Goal: Information Seeking & Learning: Learn about a topic

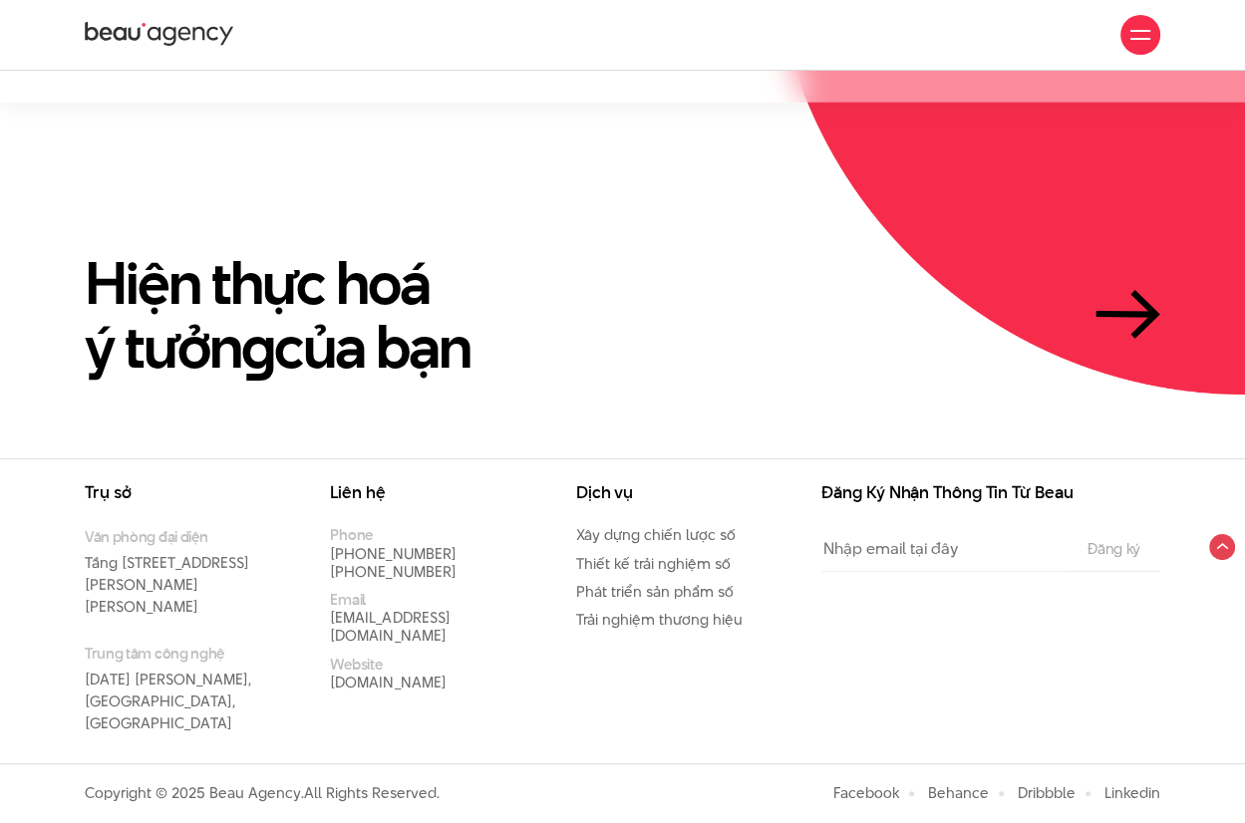
scroll to position [4514, 0]
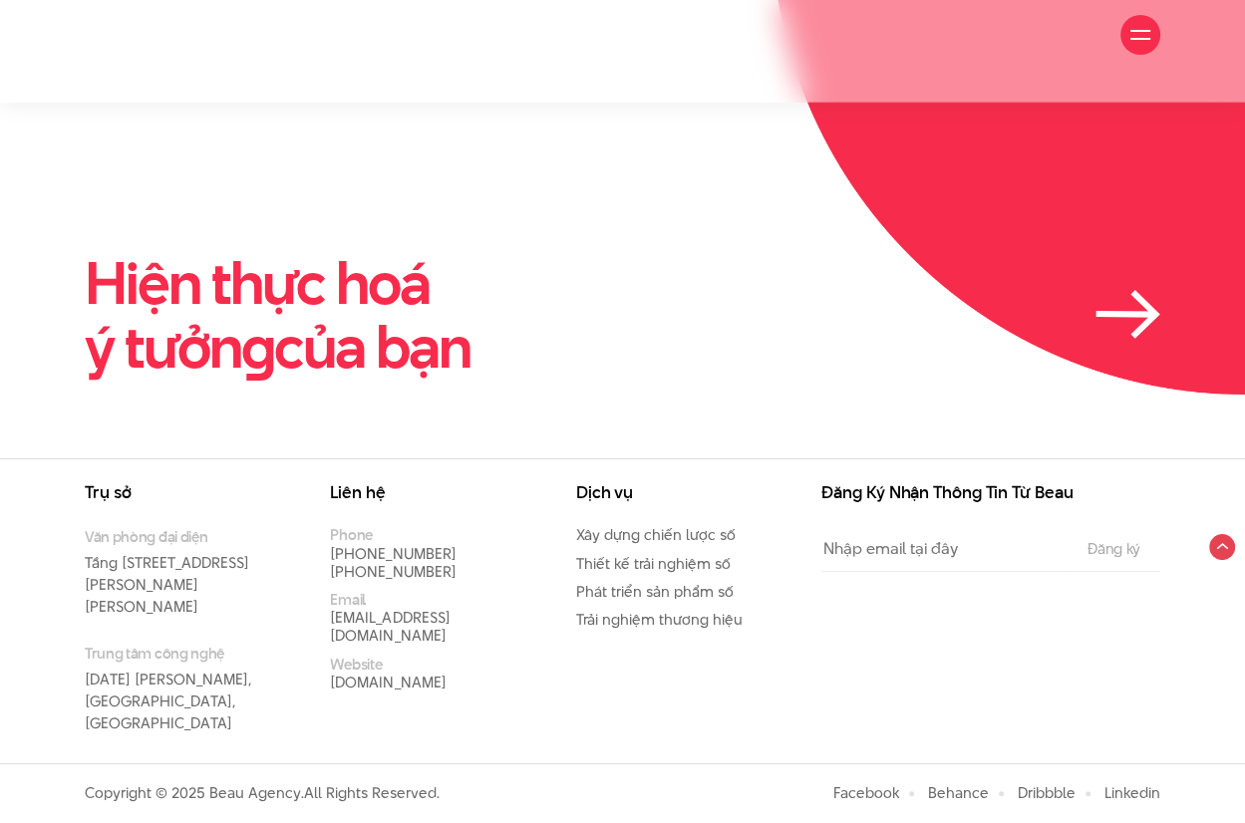
click at [1095, 290] on icon at bounding box center [1127, 314] width 65 height 49
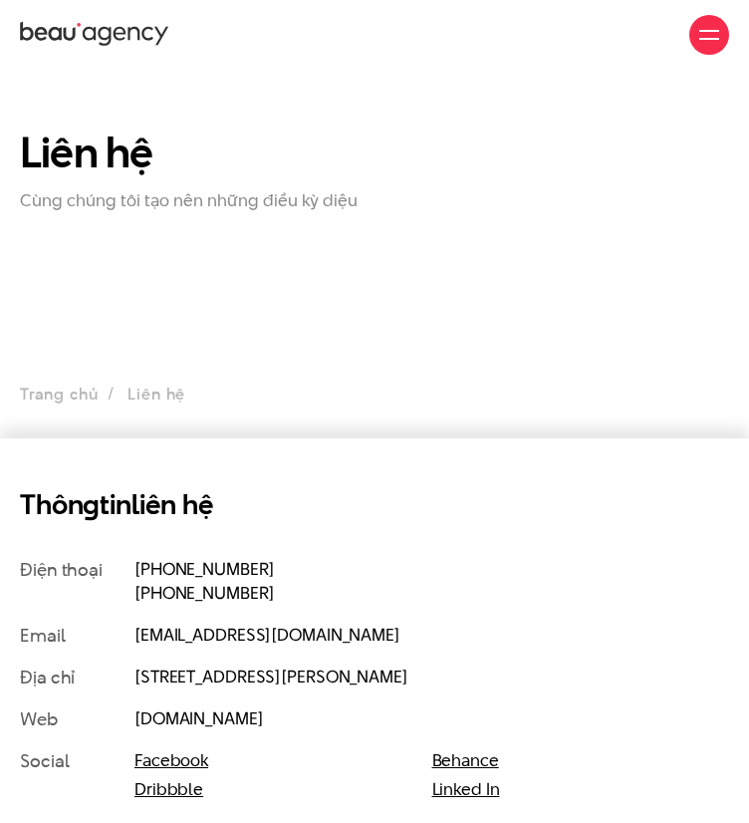
click at [212, 322] on section "Liên hệ Cùng chúng tôi tạo nên những điều kỳ diệu Trang chủ Liên hệ" at bounding box center [374, 254] width 749 height 369
click at [33, 29] on icon at bounding box center [94, 35] width 149 height 30
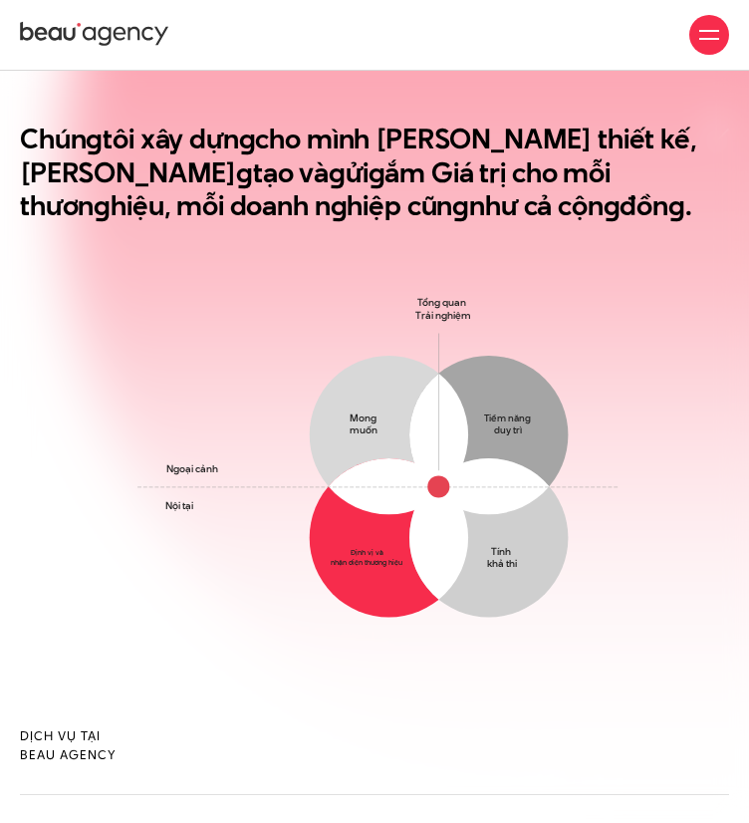
scroll to position [350, 0]
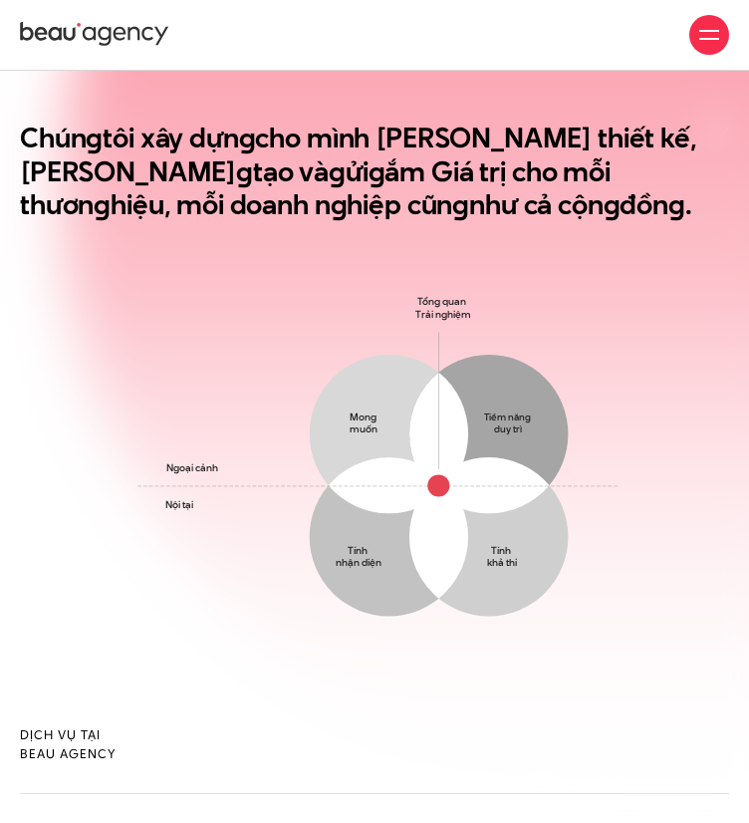
click at [296, 220] on h2 "Chún g tôi xây dựn g cho mình [PERSON_NAME] thiết kế, Triết lý sán g tạo và g ử…" at bounding box center [374, 172] width 709 height 101
click at [296, 220] on h2 "Chún g tôi xây dựn g cho mình Tư duy thiết kế, Triết lý sán g tạo và g ửi g ắm …" at bounding box center [374, 172] width 709 height 101
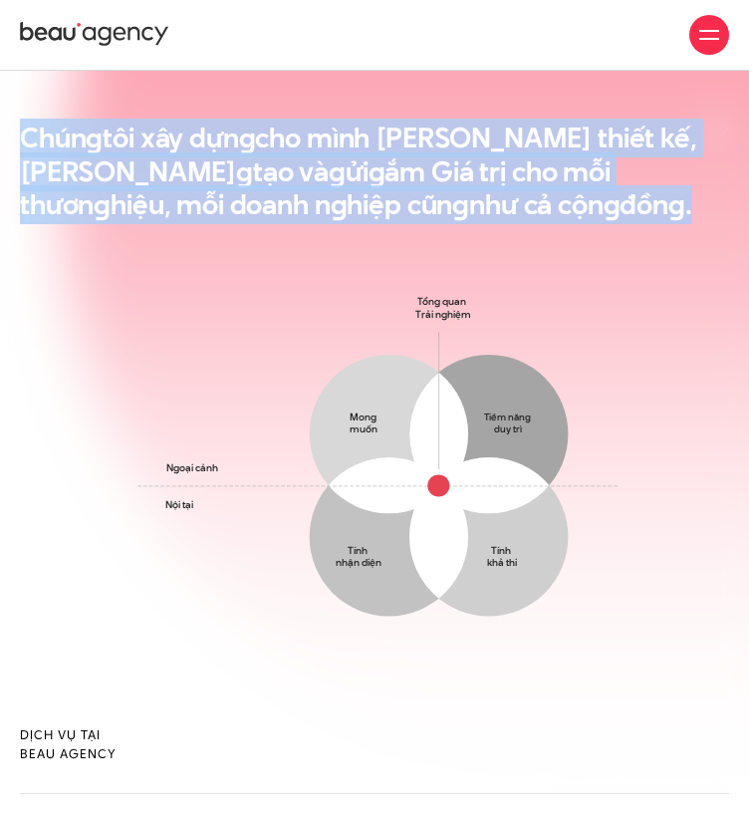
click at [296, 220] on h2 "Chún g tôi xây dựn g cho mình Tư duy thiết kế, Triết lý sán g tạo và g ửi g ắm …" at bounding box center [374, 172] width 709 height 101
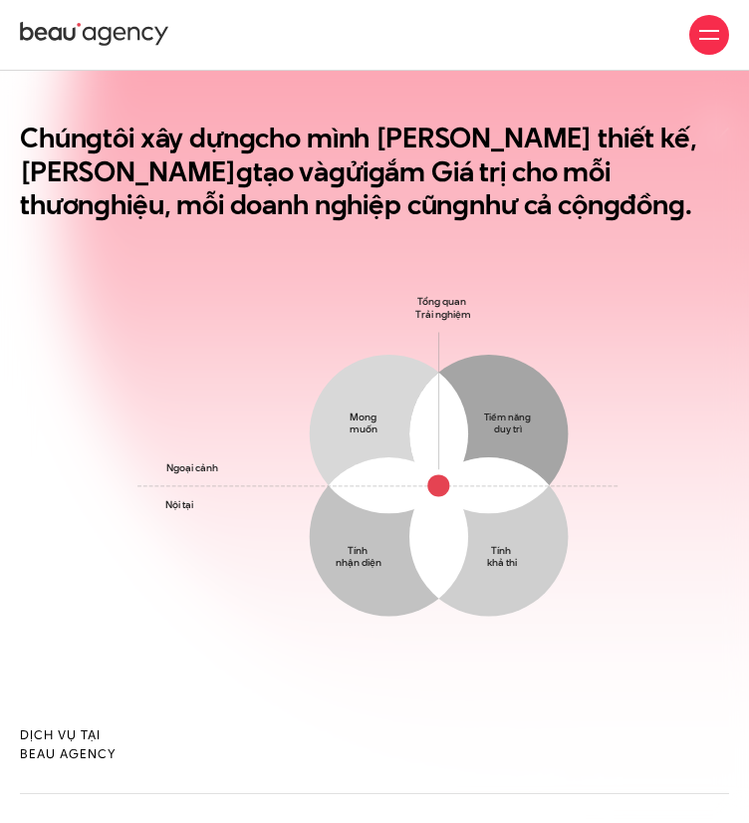
click at [296, 220] on h2 "Chún g tôi xây dựn g cho mình Tư duy thiết kế, Triết lý sán g tạo và g ửi g ắm …" at bounding box center [374, 172] width 709 height 101
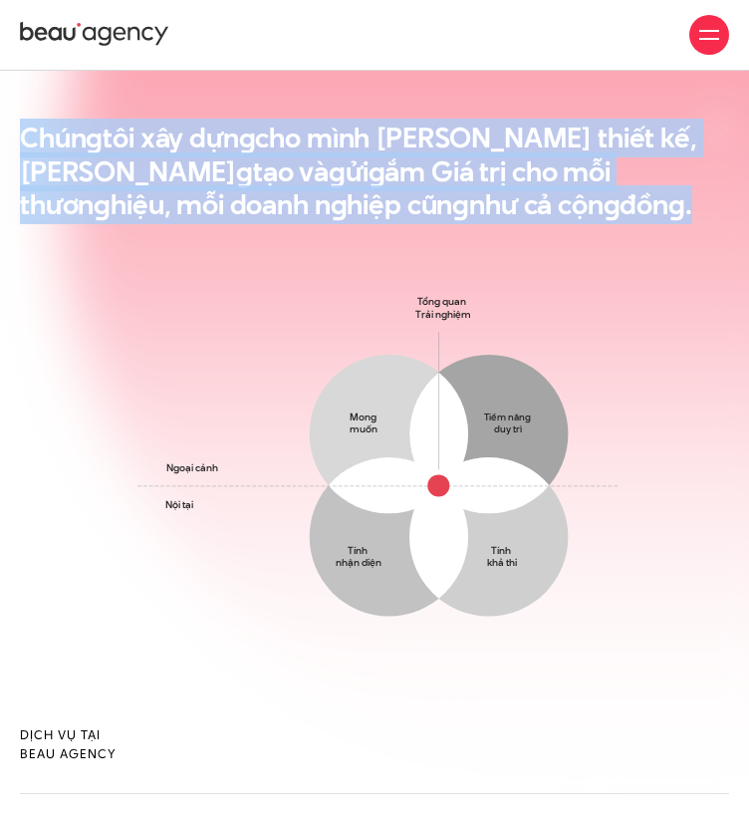
click at [296, 220] on h2 "Chún g tôi xây dựn g cho mình Tư duy thiết kế, Triết lý sán g tạo và g ửi g ắm …" at bounding box center [374, 172] width 709 height 101
click at [253, 290] on div "Chún g tôi xây dựn g cho mình Tư duy thiết kế, Triết lý sán g tạo và g ửi g ắm …" at bounding box center [374, 207] width 727 height 170
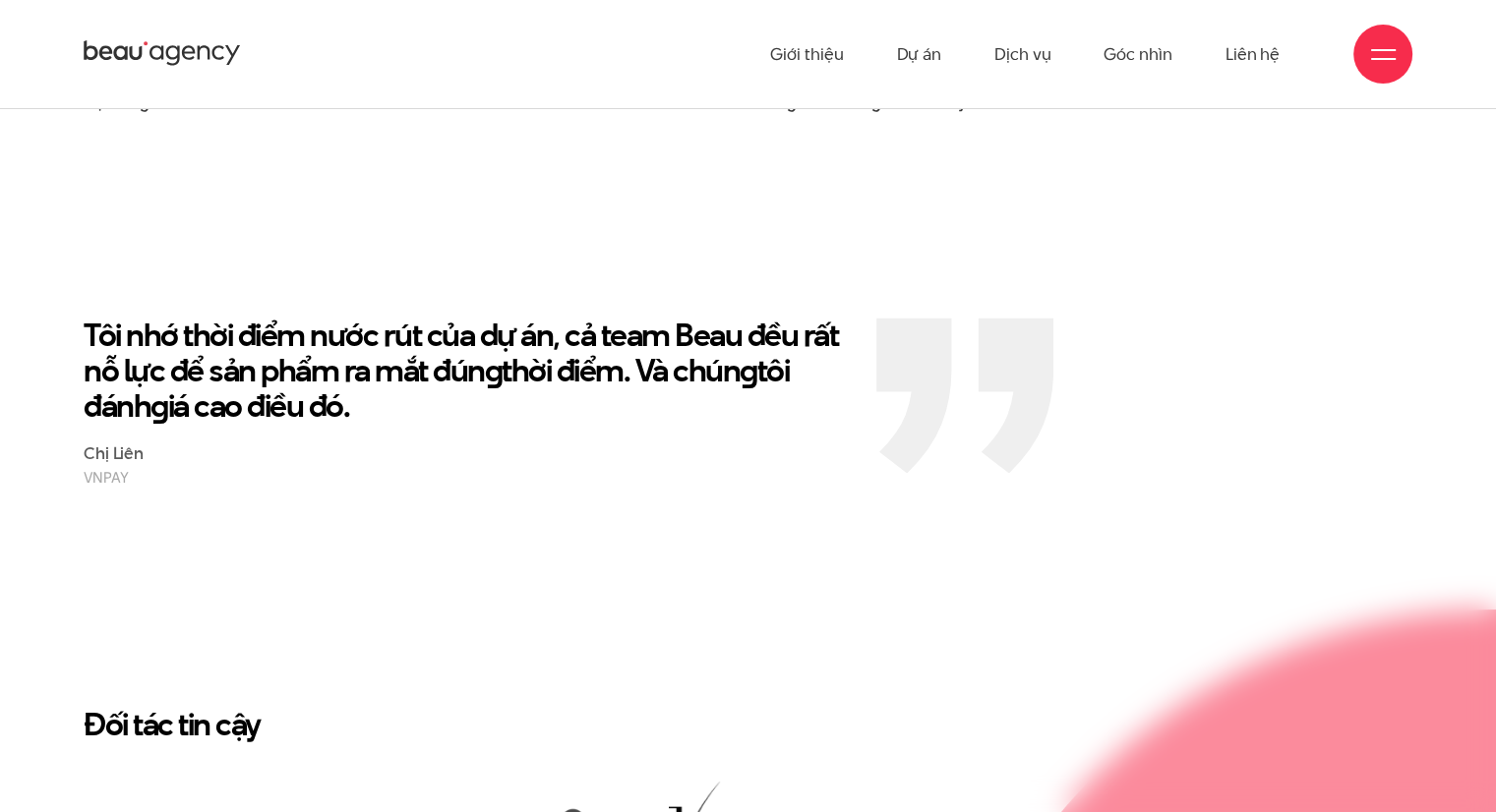
scroll to position [3276, 0]
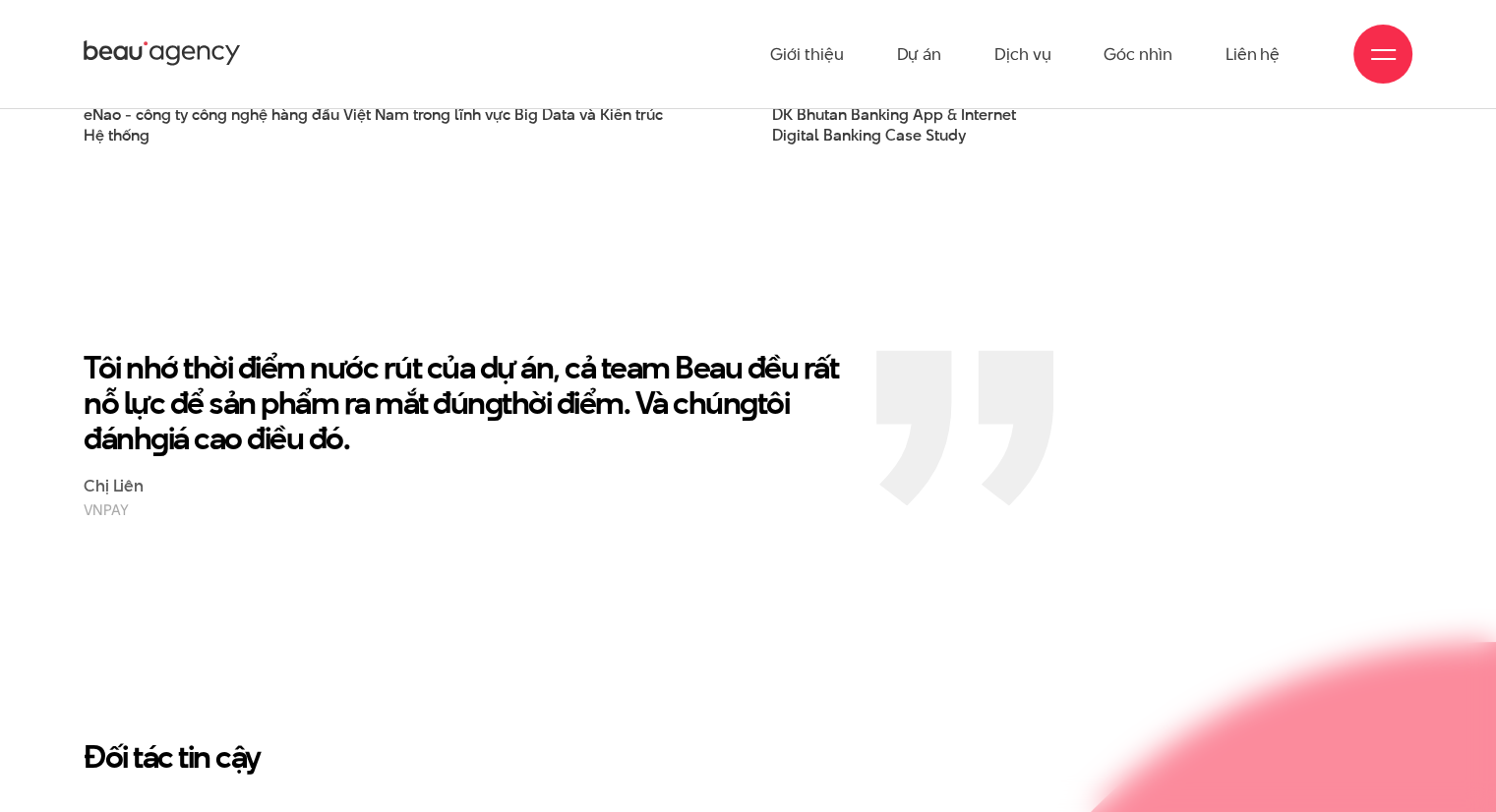
click at [585, 352] on p "Tôi nhớ thời điểm nước rút của dự án, cả team Beau đều rất nỗ lực để sản phẩm r…" at bounding box center [465, 404] width 763 height 107
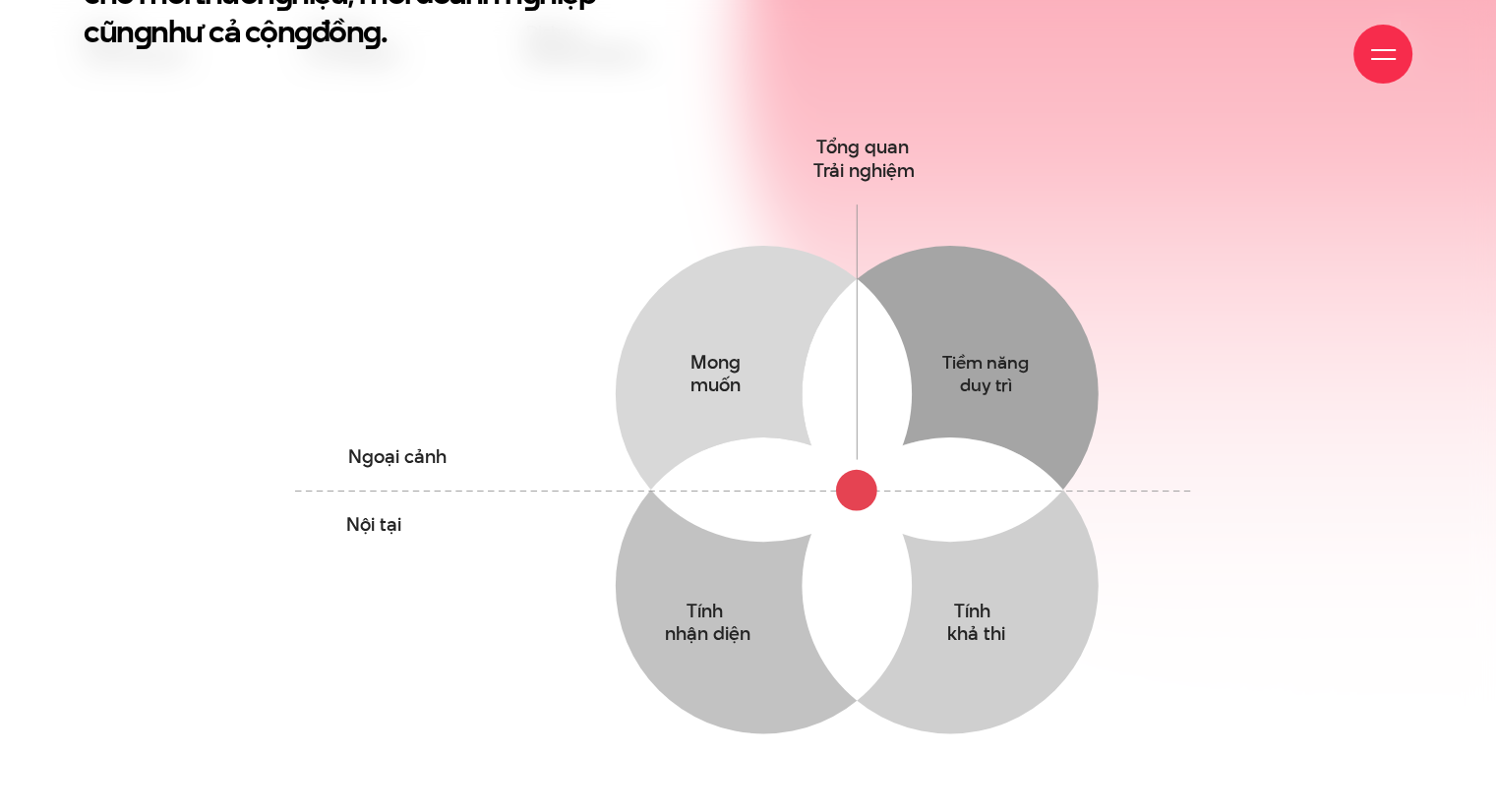
scroll to position [1061, 0]
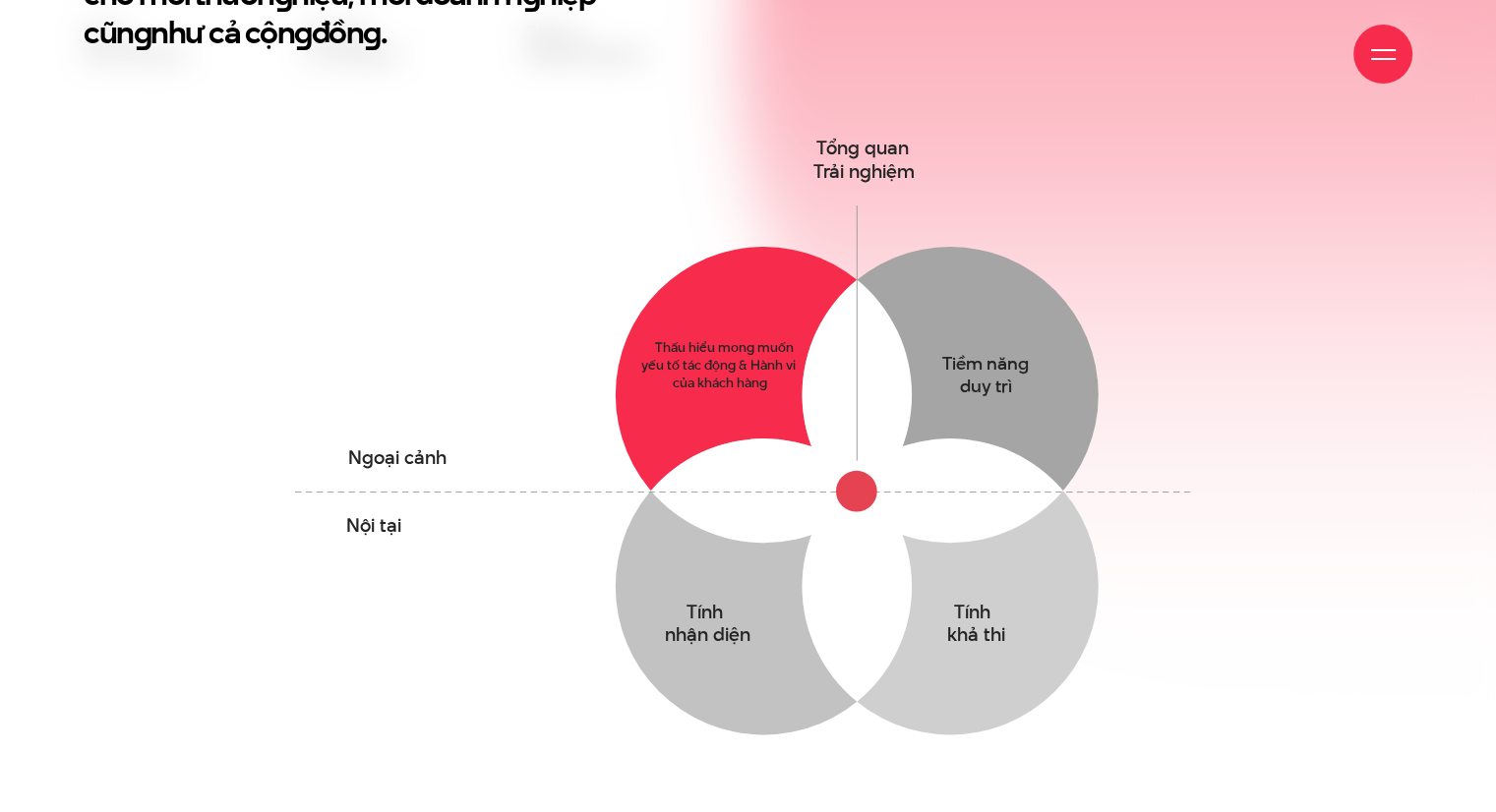
click at [712, 336] on circle at bounding box center [764, 395] width 296 height 296
click at [724, 312] on circle at bounding box center [764, 395] width 296 height 296
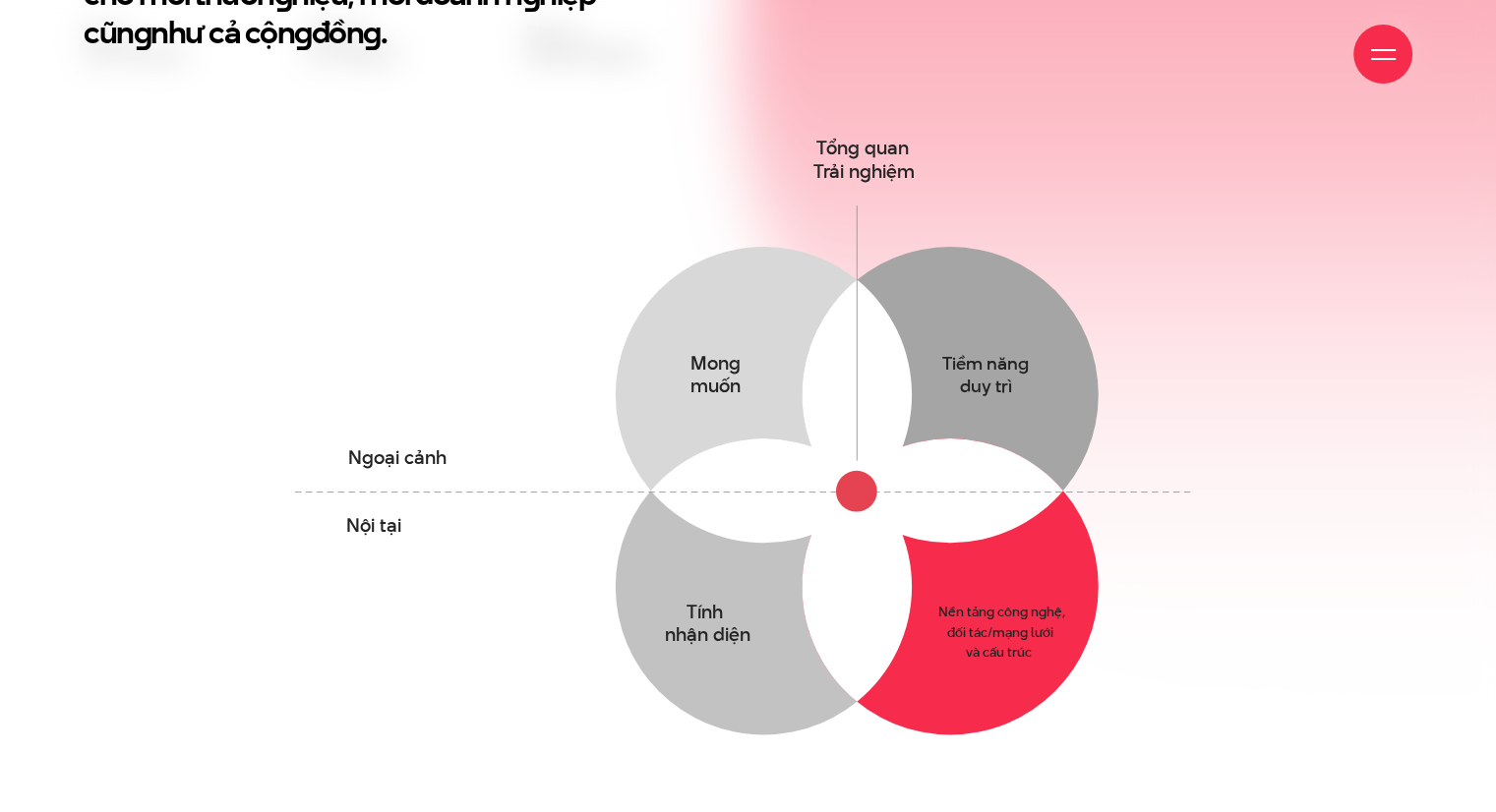
click at [738, 575] on circle at bounding box center [949, 586] width 296 height 296
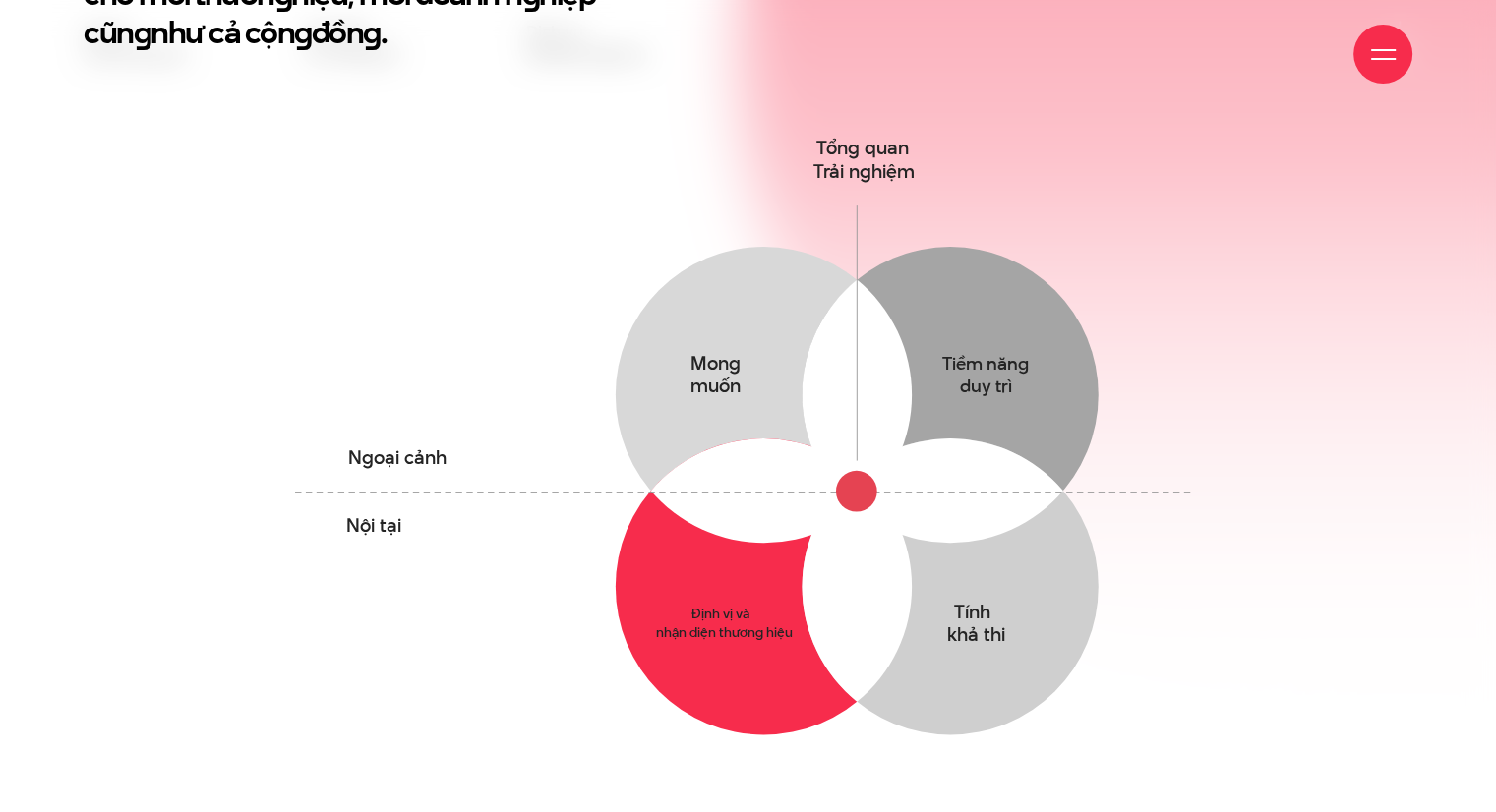
click at [712, 577] on circle at bounding box center [764, 586] width 296 height 296
drag, startPoint x: 712, startPoint y: 577, endPoint x: 763, endPoint y: 627, distance: 71.4
click at [736, 606] on circle at bounding box center [764, 586] width 296 height 296
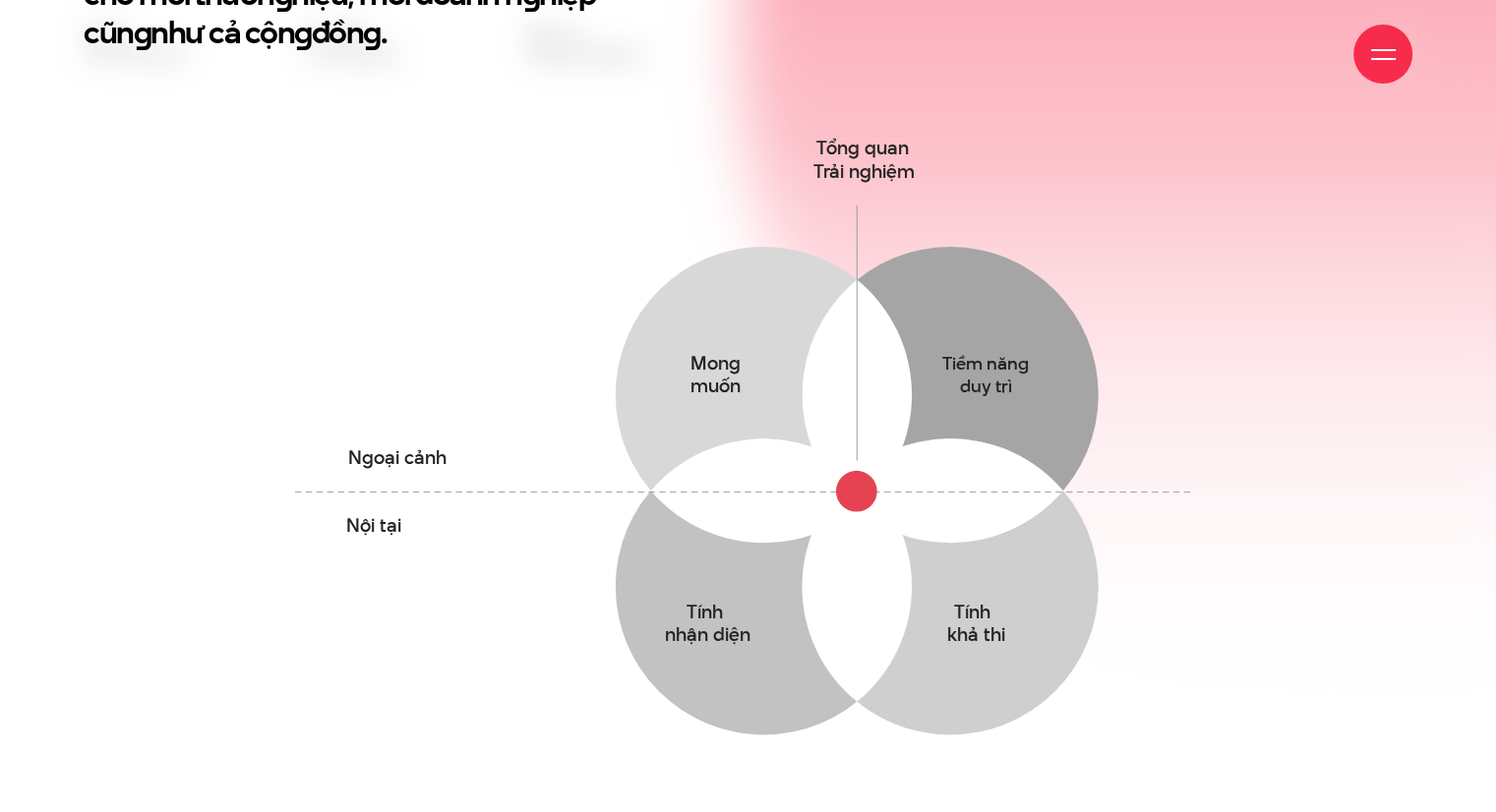
click at [460, 623] on icon "Mong muốn Thấu hiểu mong muốn yếu tố tác động & Hành vi của khách hàng Tiềm năn…" at bounding box center [748, 487] width 931 height 715
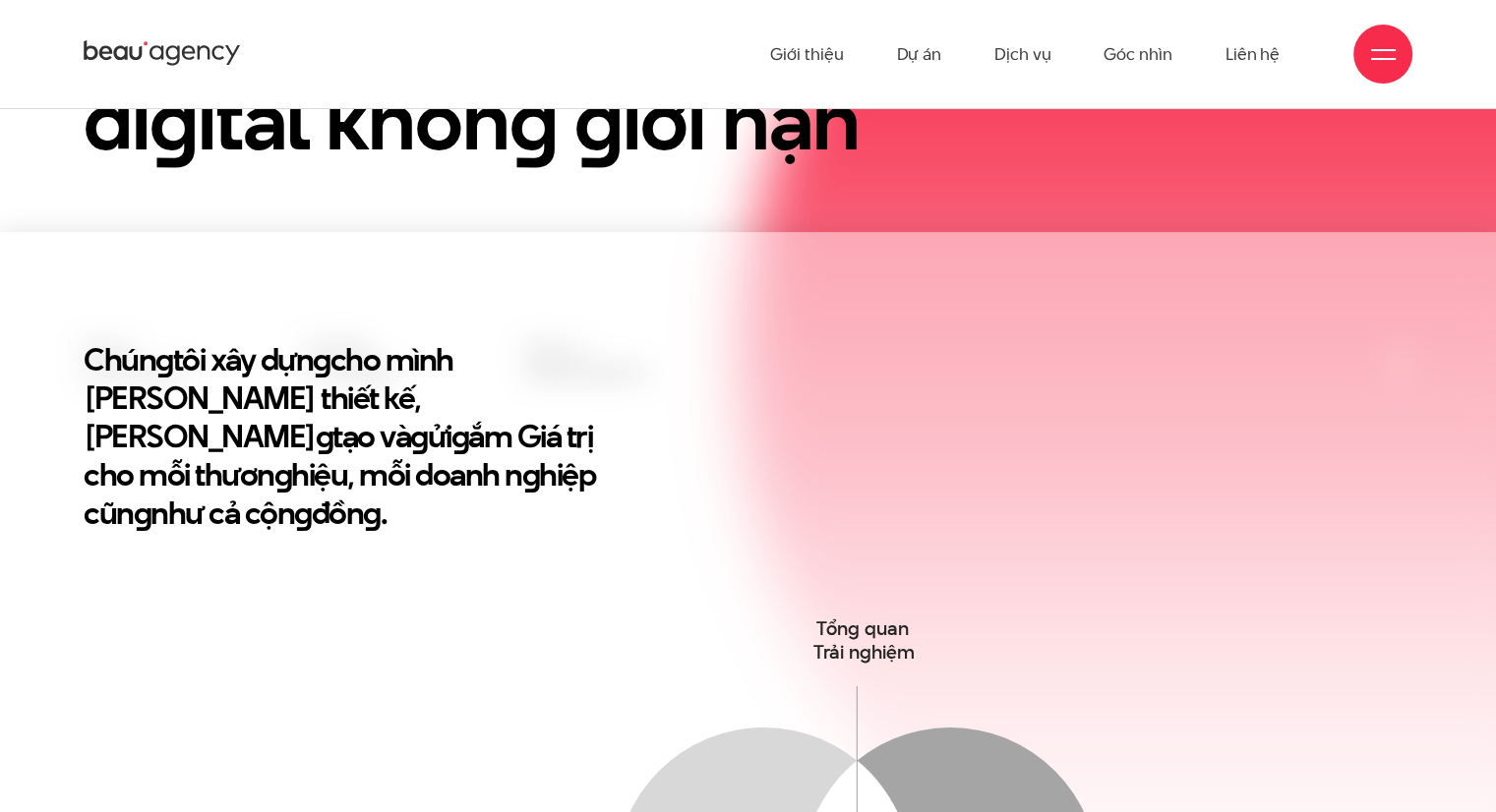
scroll to position [569, 0]
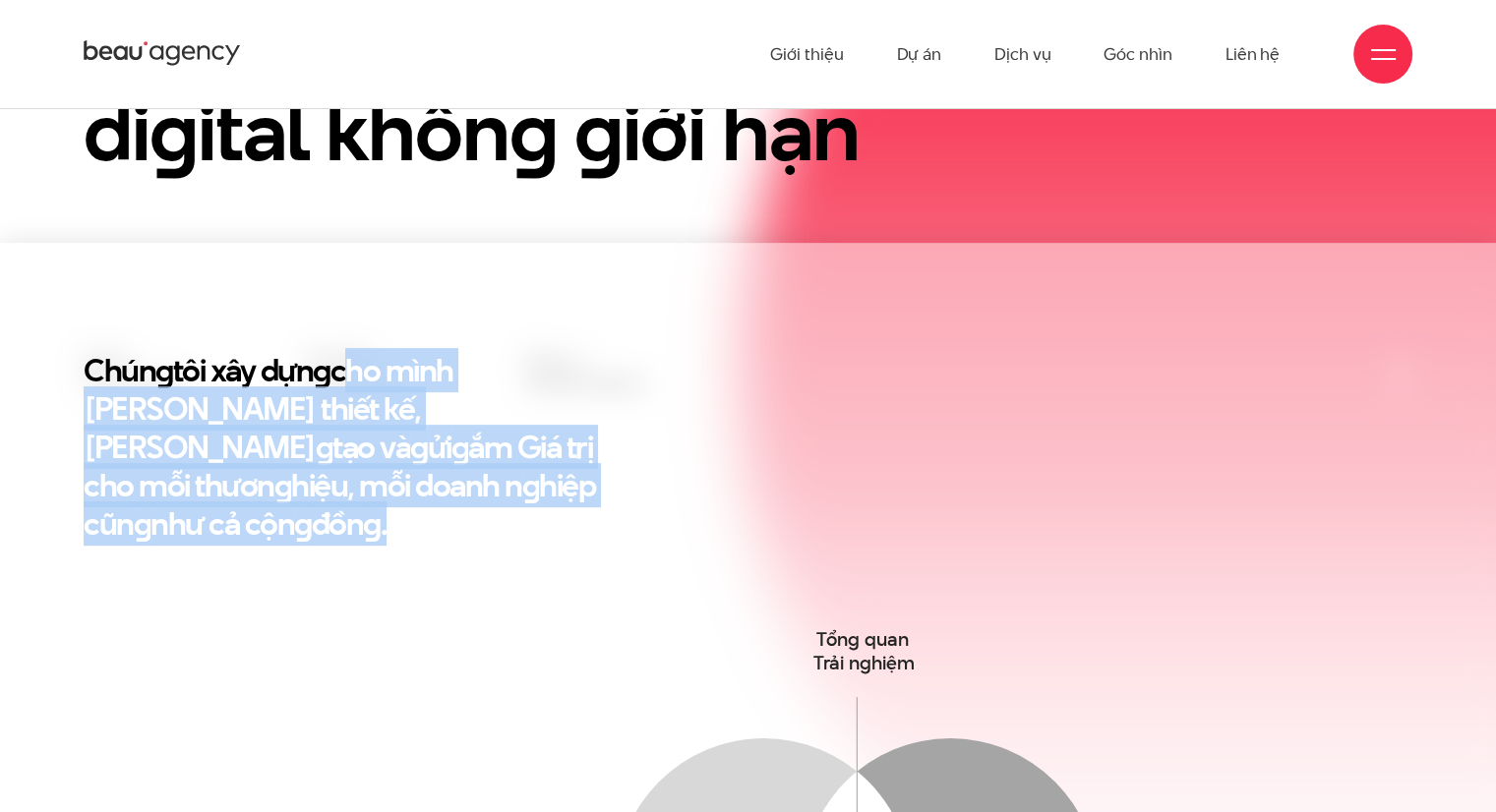
drag, startPoint x: 338, startPoint y: 356, endPoint x: 440, endPoint y: 486, distance: 165.2
click at [428, 474] on h2 "Chún g tôi xây dựn g cho mình Tư duy thiết kế, Triết lý sán g tạo và g ửi g ắm …" at bounding box center [359, 447] width 551 height 191
click at [441, 486] on h2 "Chún g tôi xây dựn g cho mình Tư duy thiết kế, Triết lý sán g tạo và g ửi g ắm …" at bounding box center [359, 447] width 551 height 191
drag, startPoint x: 513, startPoint y: 440, endPoint x: 552, endPoint y: 349, distance: 99.0
click at [550, 352] on h2 "Chún g tôi xây dựn g cho mình Tư duy thiết kế, Triết lý sán g tạo và g ửi g ắm …" at bounding box center [359, 447] width 551 height 191
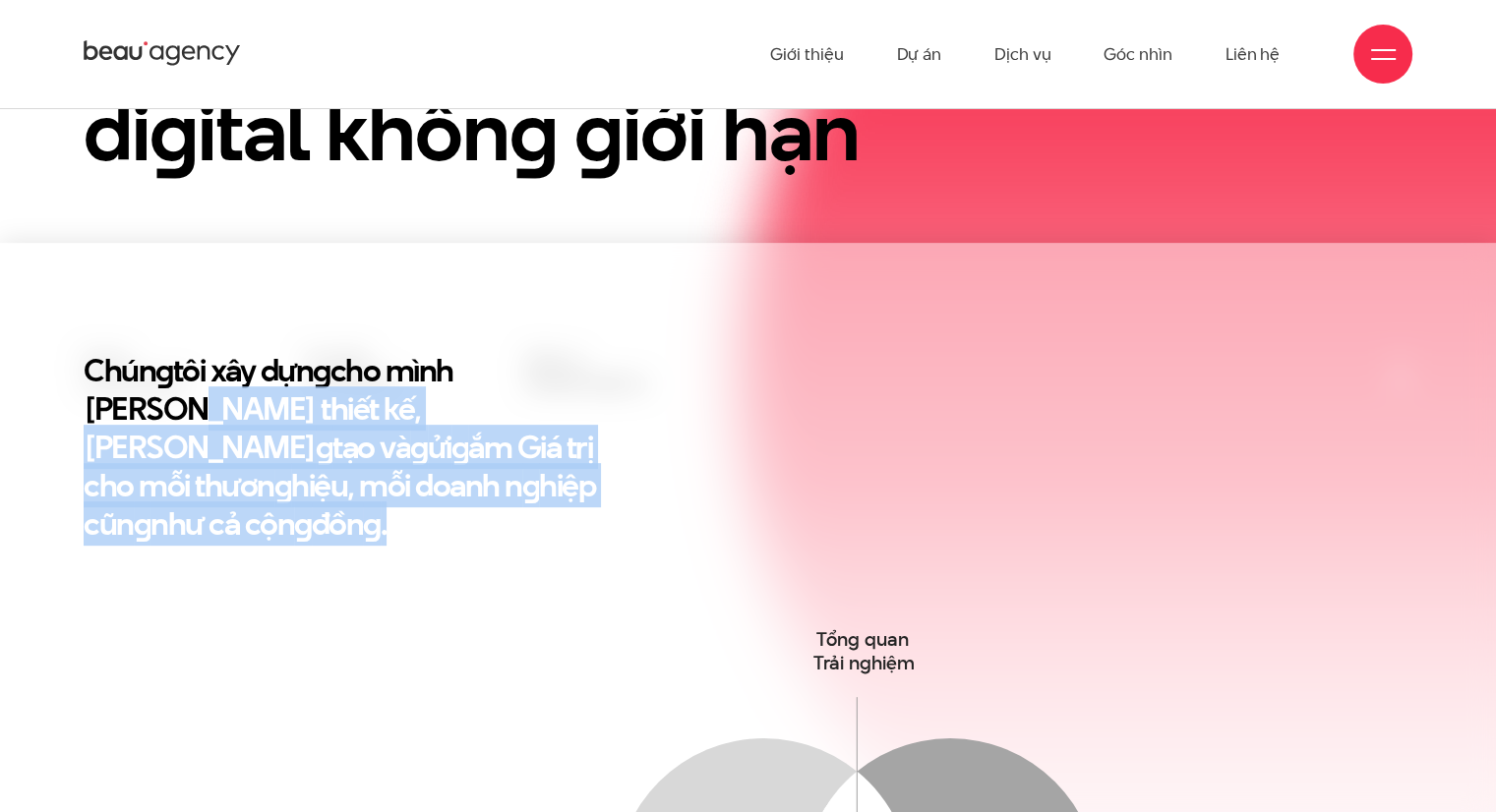
click at [552, 351] on h2 "Chún g tôi xây dựn g cho mình Tư duy thiết kế, Triết lý sán g tạo và g ửi g ắm …" at bounding box center [359, 447] width 551 height 191
drag, startPoint x: 562, startPoint y: 342, endPoint x: 586, endPoint y: 472, distance: 132.2
click at [586, 470] on section "Chún g tôi xây dựn g cho mình Tư duy thiết kế, Triết lý sán g tạo và g ửi g ắm …" at bounding box center [748, 824] width 1496 height 1163
click at [586, 477] on h2 "Chún g tôi xây dựn g cho mình Tư duy thiết kế, Triết lý sán g tạo và g ửi g ắm …" at bounding box center [359, 447] width 551 height 191
drag, startPoint x: 581, startPoint y: 484, endPoint x: 614, endPoint y: 359, distance: 129.3
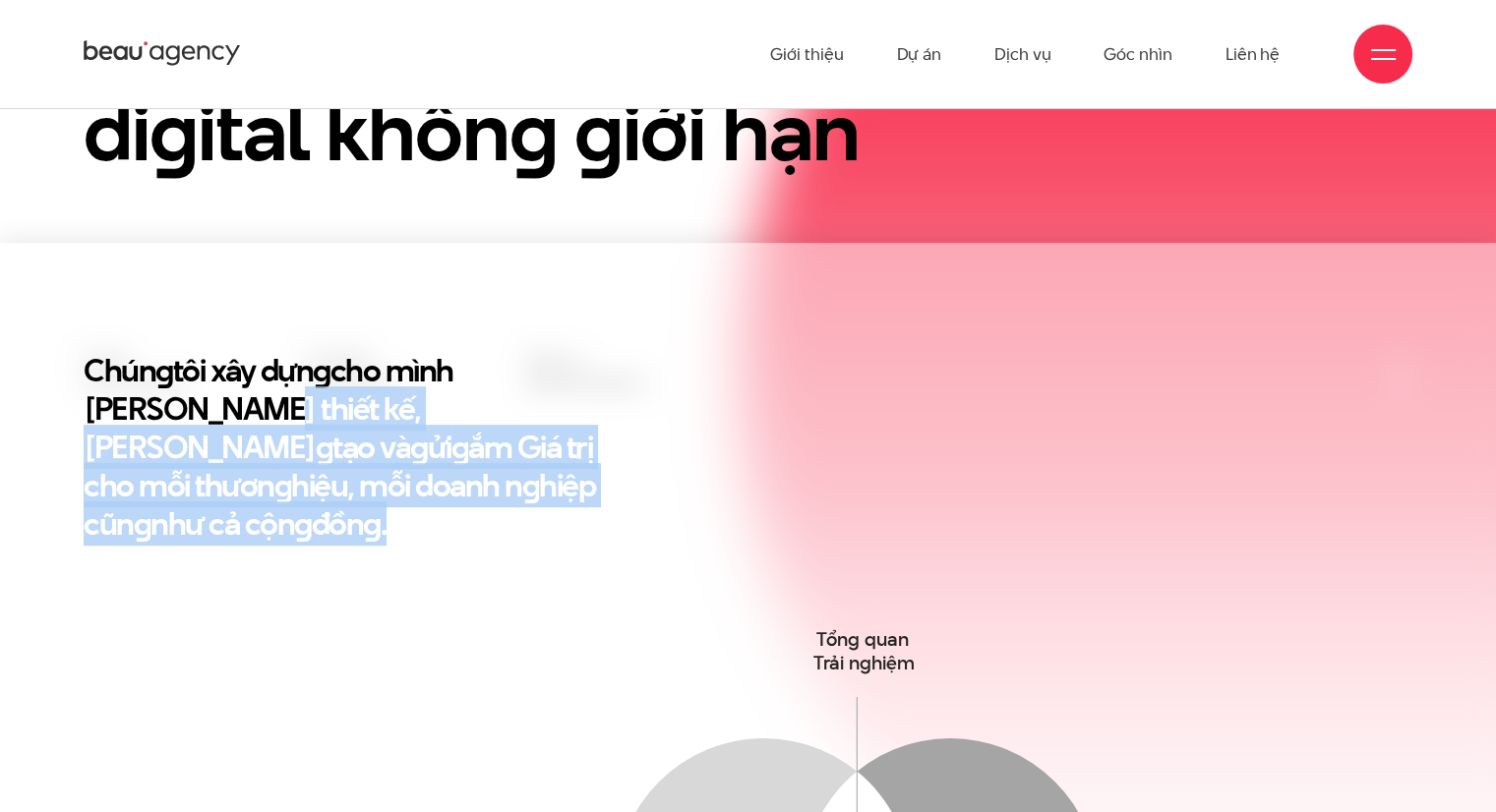
click at [614, 359] on h2 "Chún g tôi xây dựn g cho mình Tư duy thiết kế, Triết lý sán g tạo và g ửi g ắm …" at bounding box center [359, 447] width 551 height 191
drag, startPoint x: 617, startPoint y: 360, endPoint x: 637, endPoint y: 485, distance: 126.6
click at [637, 484] on div "Chún g tôi xây dựn g cho mình Tư duy thiết kế, Triết lý sán g tạo và g ửi g ắm …" at bounding box center [748, 486] width 1358 height 270
click at [637, 488] on div "Chún g tôi xây dựn g cho mình Tư duy thiết kế, Triết lý sán g tạo và g ửi g ắm …" at bounding box center [748, 486] width 1358 height 270
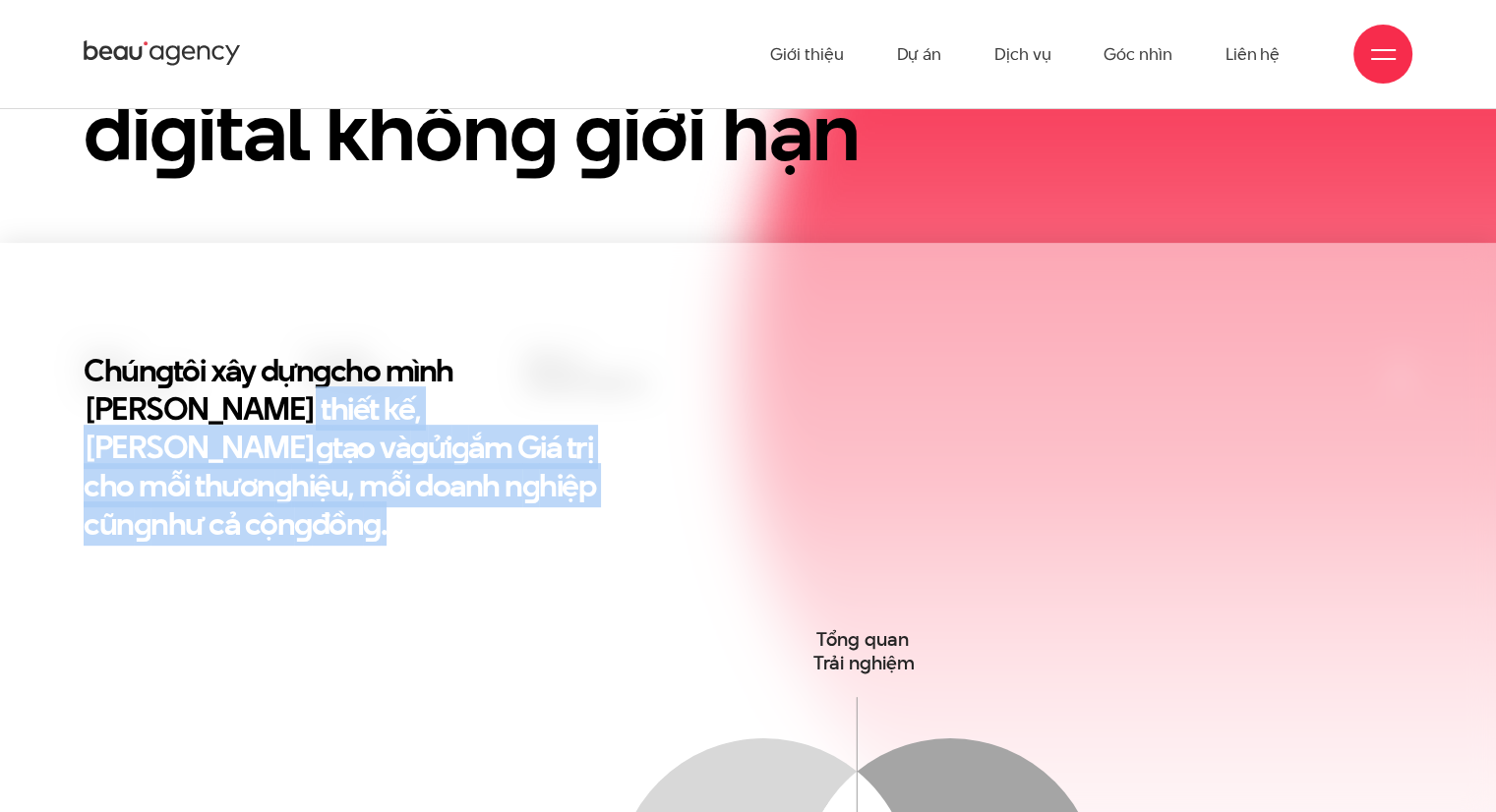
drag, startPoint x: 631, startPoint y: 498, endPoint x: 640, endPoint y: 355, distance: 143.3
click at [640, 355] on div "Chún g tôi xây dựn g cho mình Tư duy thiết kế, Triết lý sán g tạo và g ửi g ắm …" at bounding box center [748, 486] width 1358 height 270
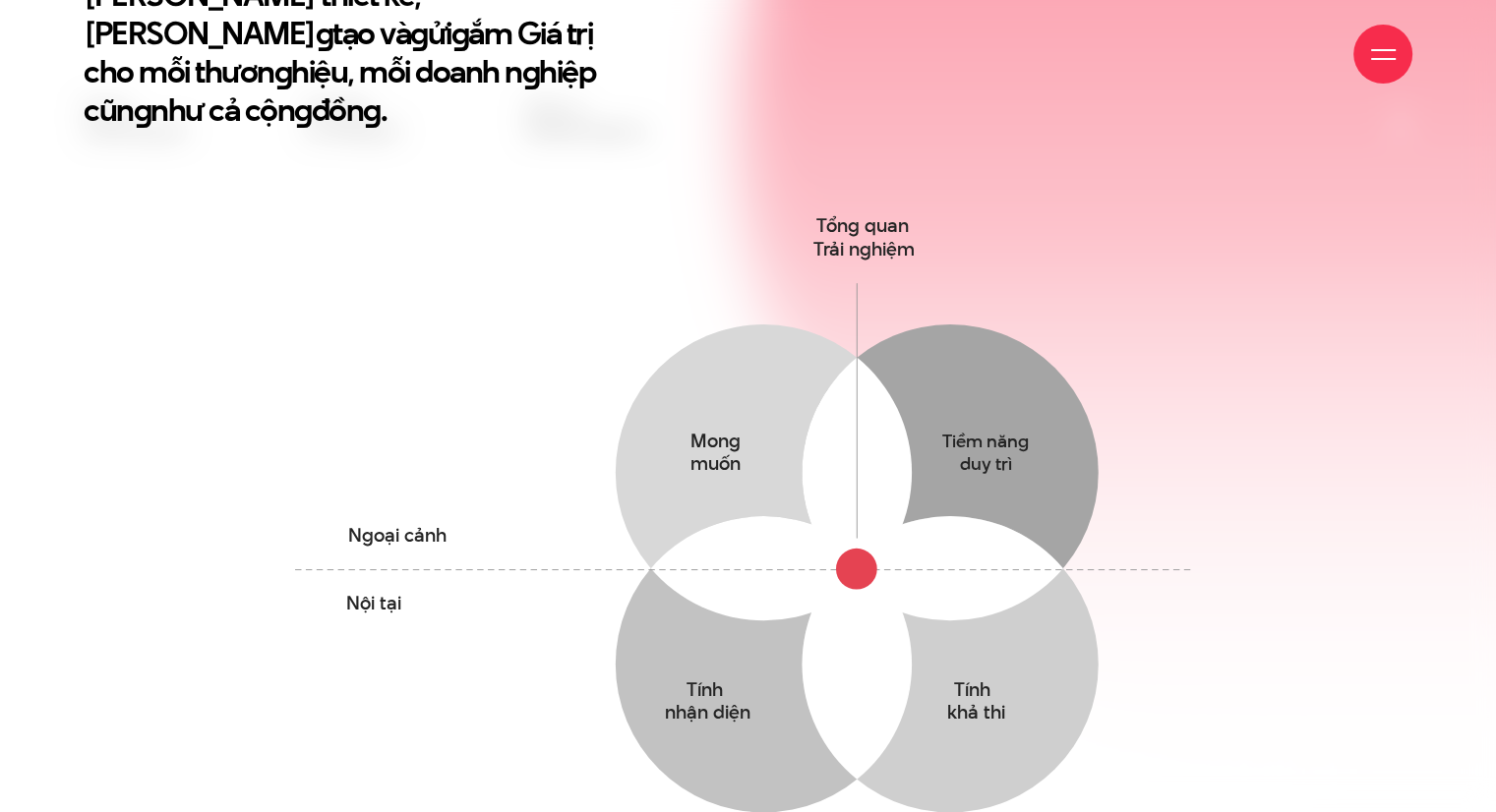
scroll to position [1061, 0]
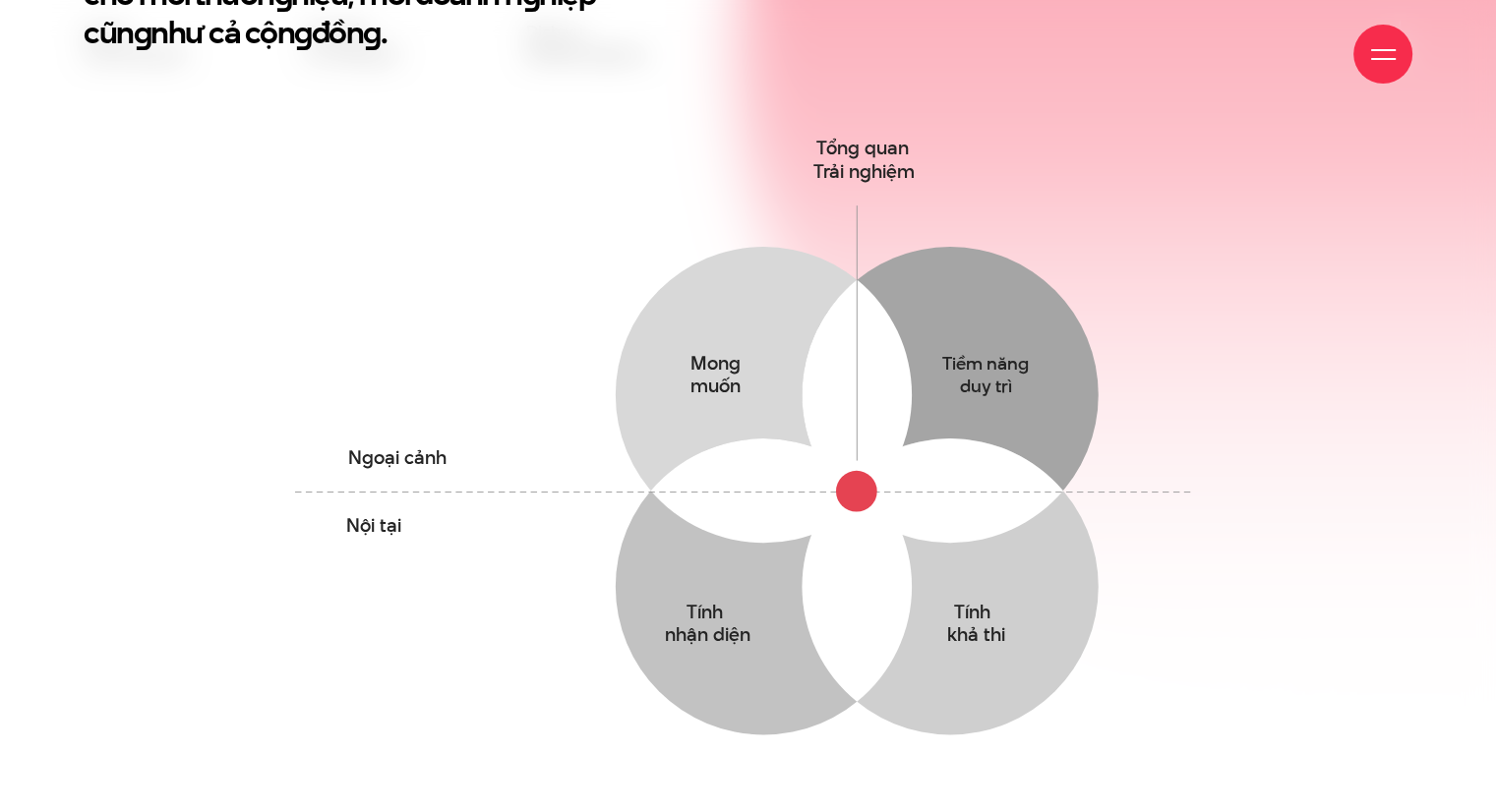
click at [738, 356] on icon "Mong muốn Thấu hiểu mong muốn yếu tố tác động & Hành vi của khách hàng Tiềm năn…" at bounding box center [748, 487] width 931 height 715
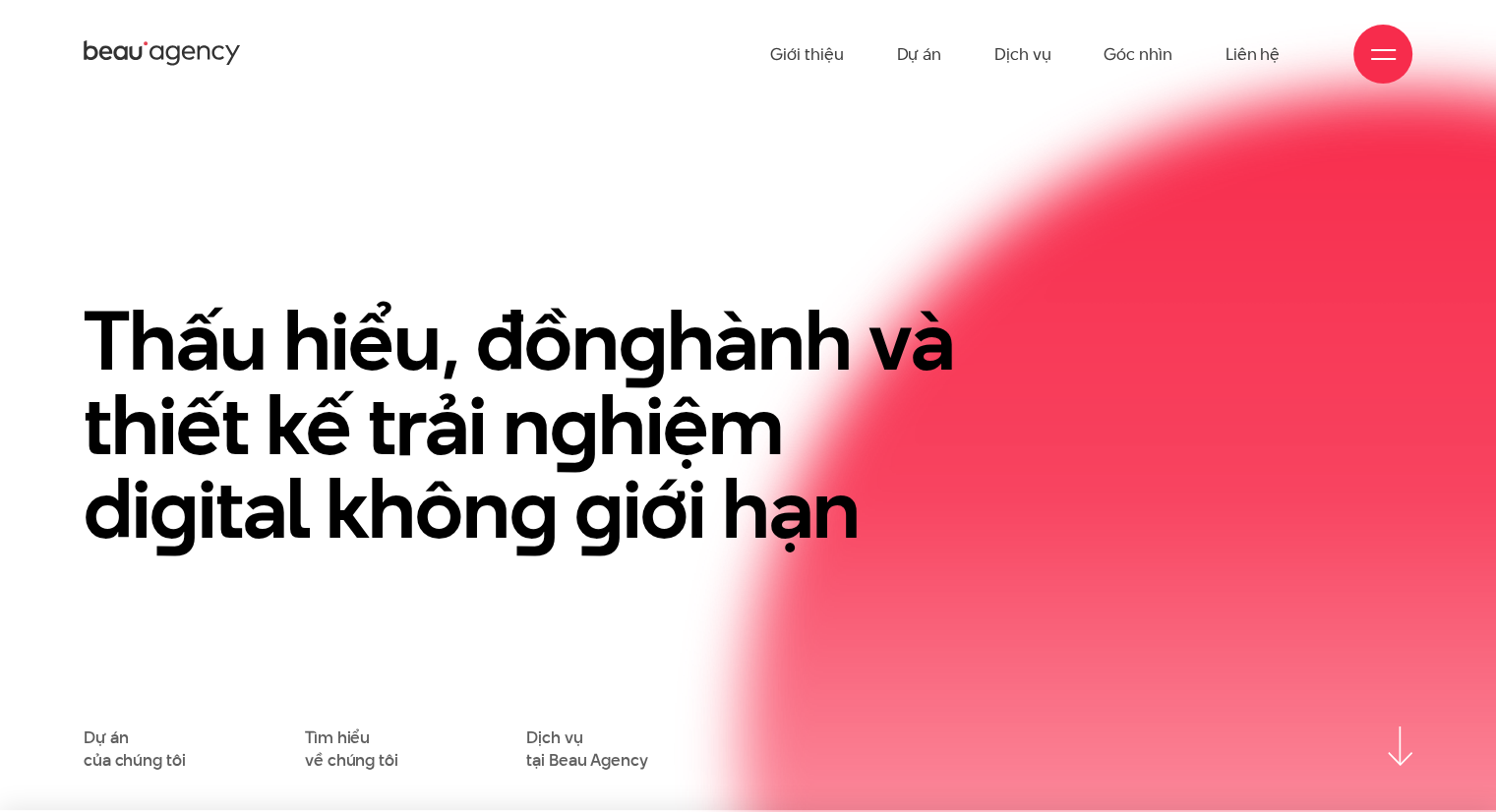
scroll to position [0, 0]
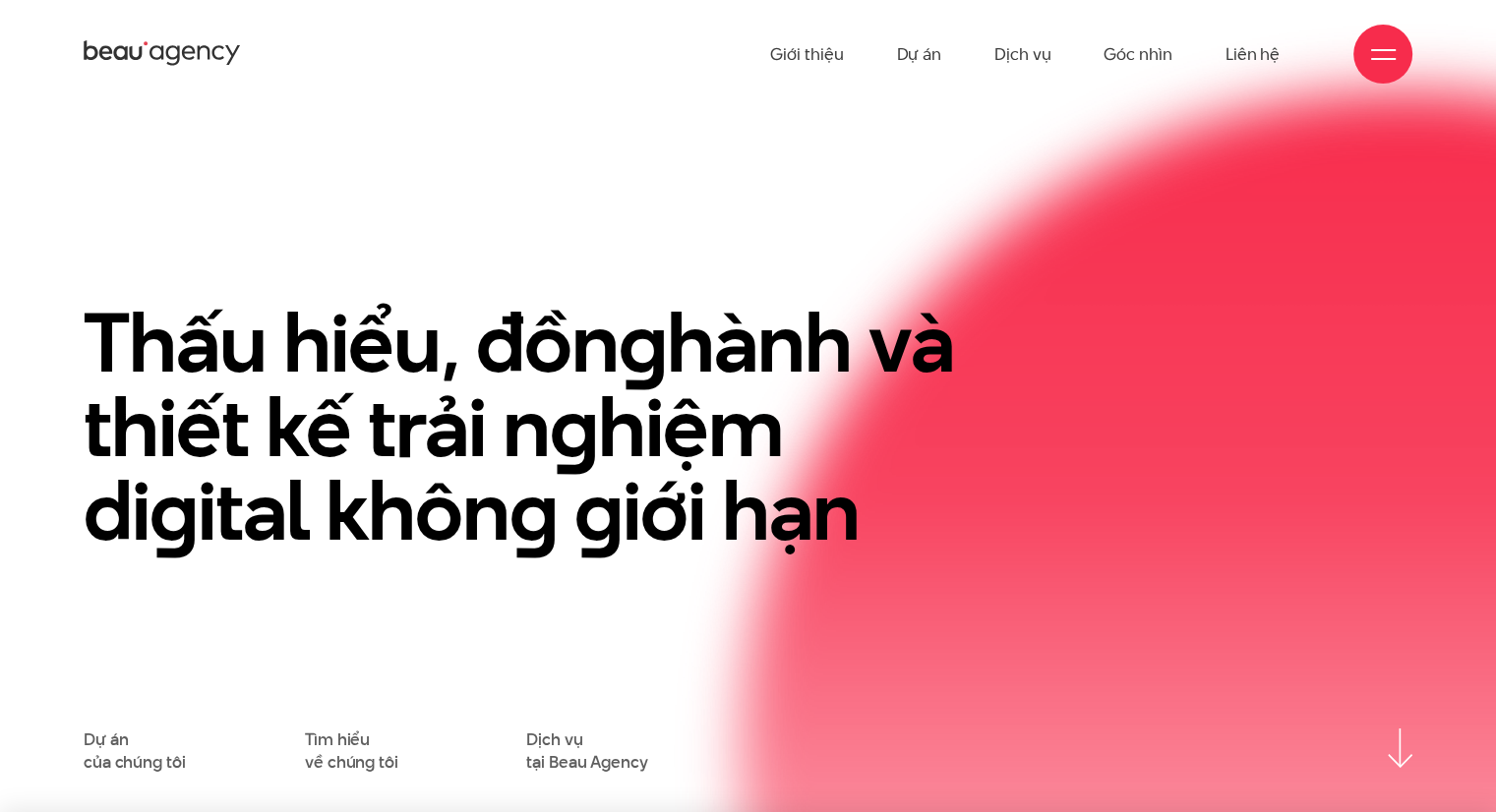
click at [702, 430] on h1 "Thấu hiểu, đồn g hành và thiết kế trải n g hiệm di g ital khôn g g iới hạn" at bounding box center [522, 427] width 876 height 253
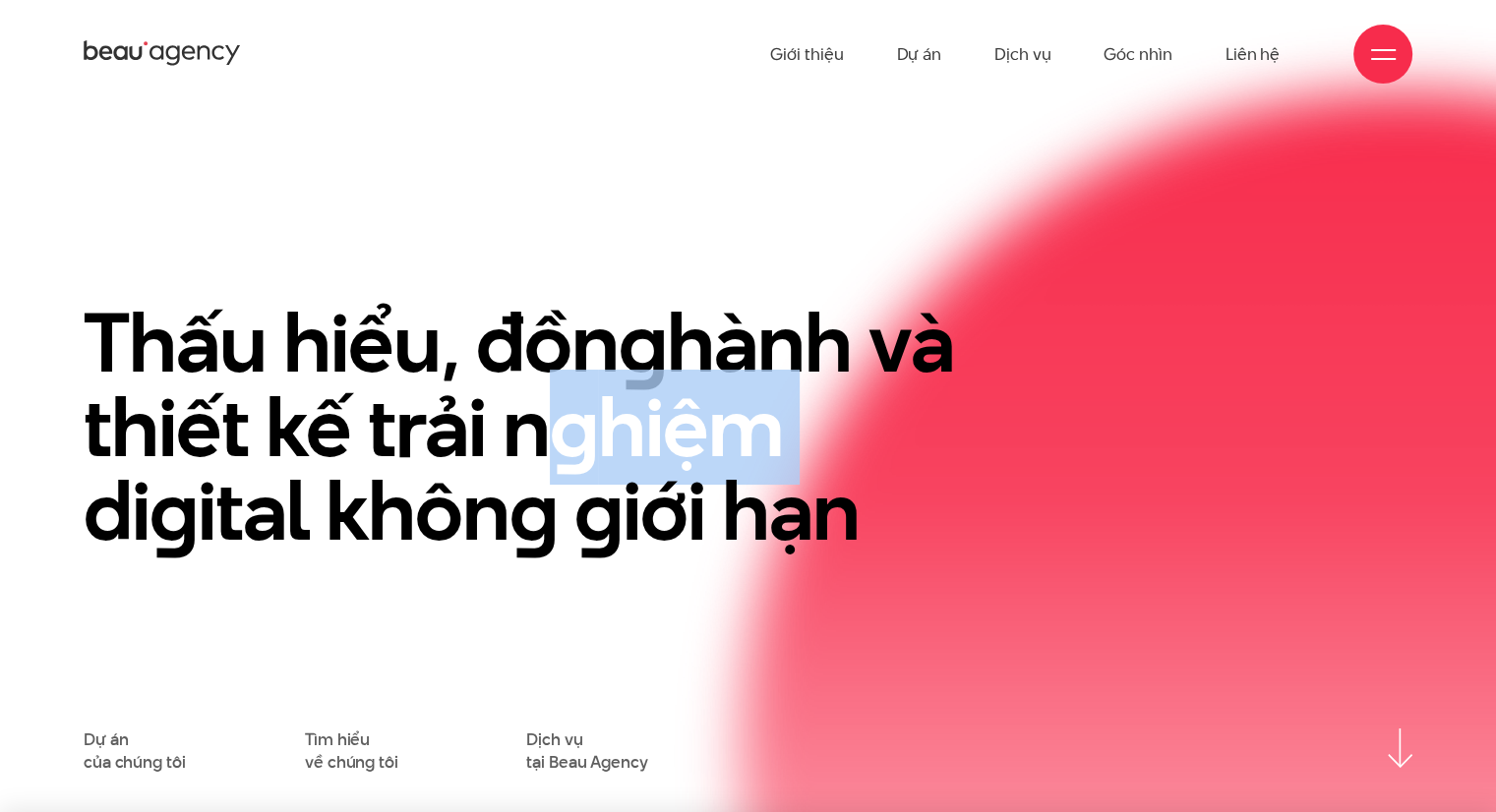
click at [702, 430] on h1 "Thấu hiểu, đồn g hành và thiết kế trải n g hiệm di g ital khôn g g iới hạn" at bounding box center [522, 427] width 876 height 253
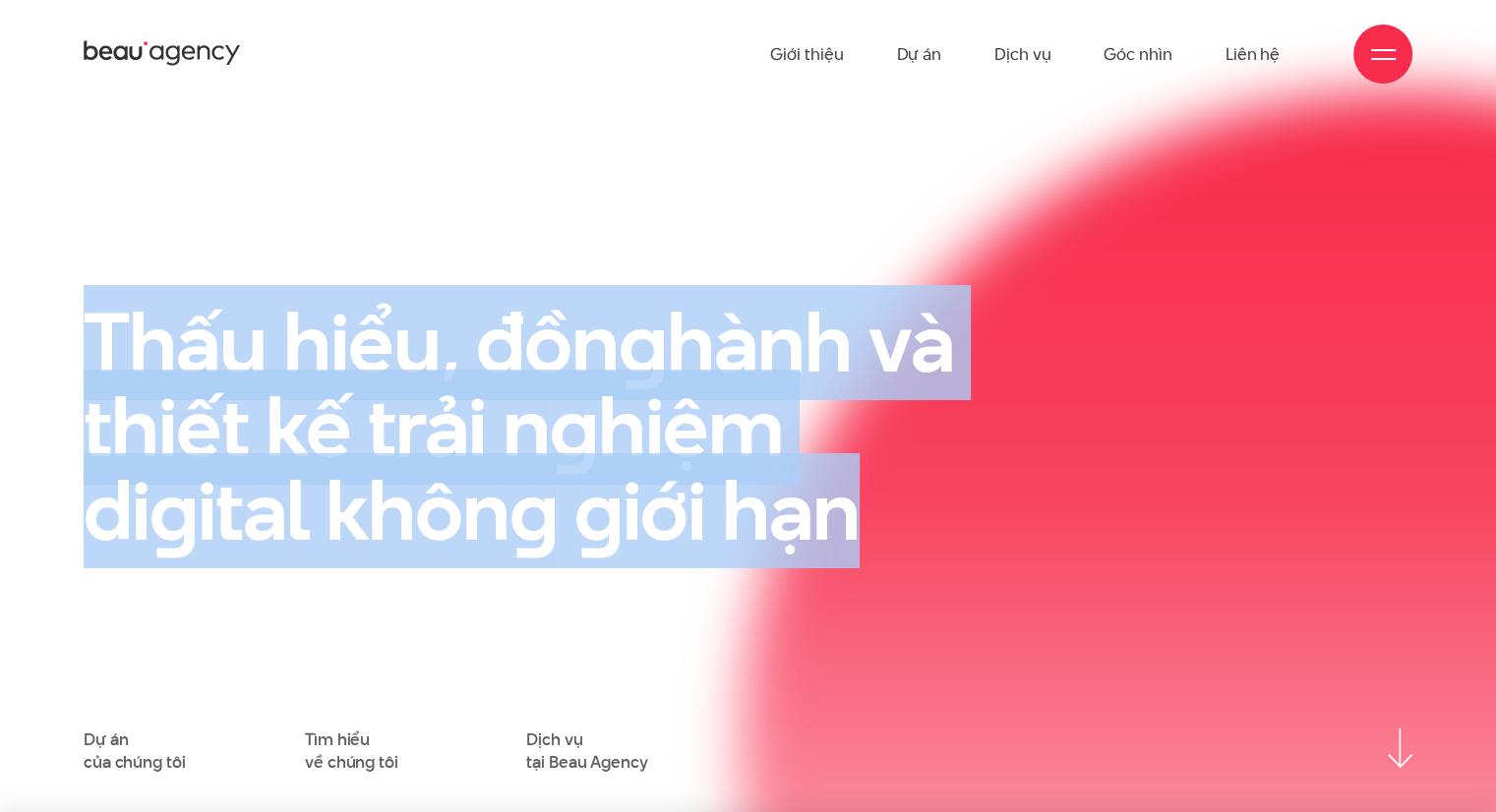
click at [702, 430] on h1 "Thấu hiểu, đồn g hành và thiết kế trải n g hiệm di g ital khôn g g iới hạn" at bounding box center [522, 427] width 876 height 253
click at [738, 473] on div "Thấu hiểu, đồn g hành và thiết kế trải n g hiệm di g ital khôn g g iới hạn" at bounding box center [748, 515] width 1358 height 428
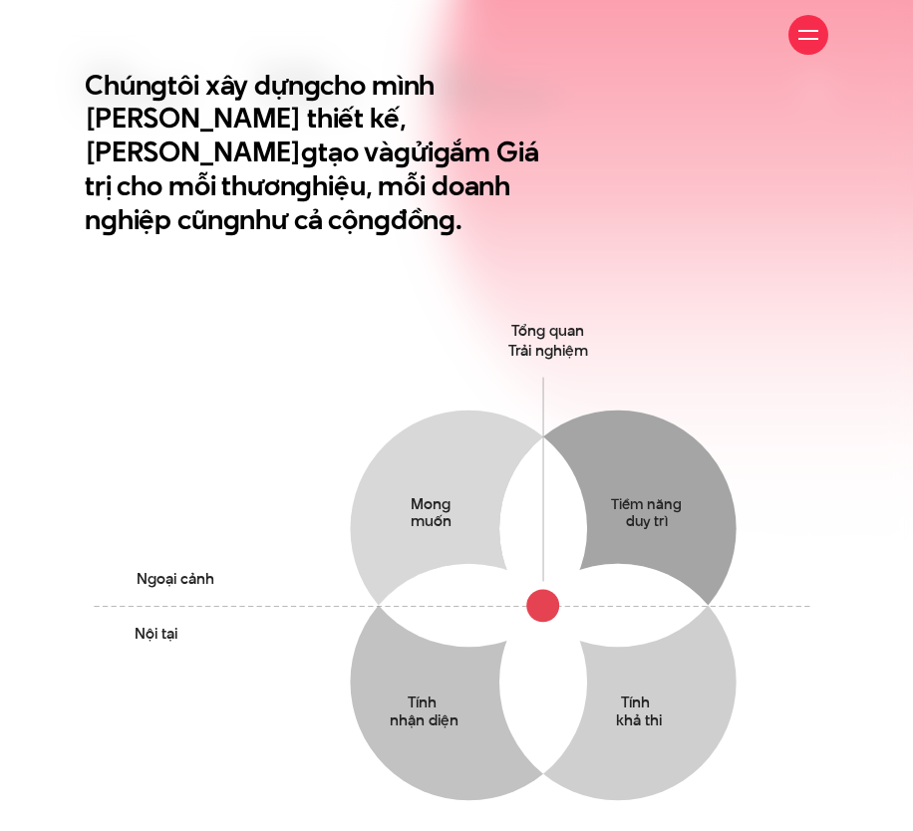
scroll to position [550, 0]
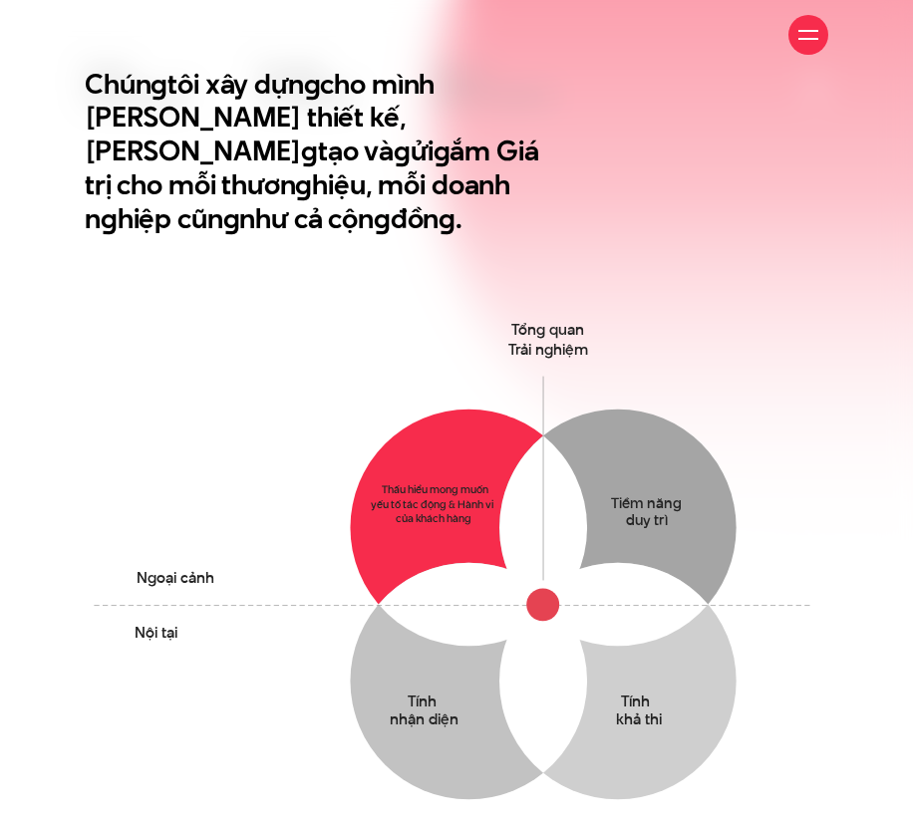
click at [455, 484] on circle at bounding box center [469, 527] width 237 height 237
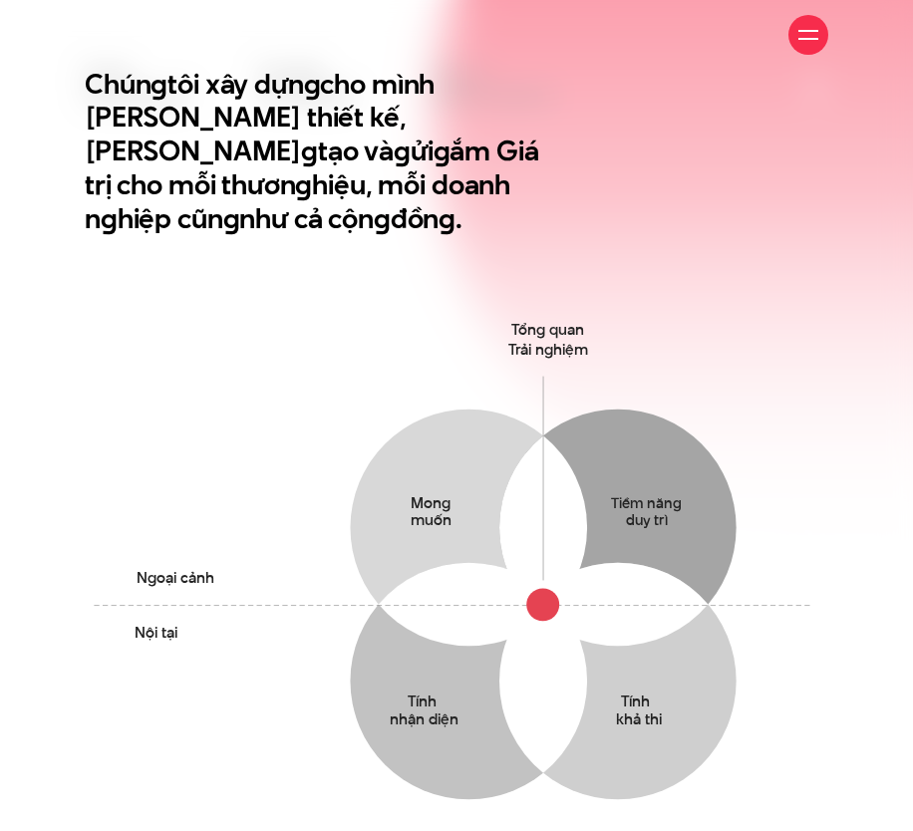
click at [343, 389] on icon "Mong muốn Thấu hiểu mong muốn yếu tố tác động & Hành vi của khách hàng Tiềm năn…" at bounding box center [456, 602] width 743 height 572
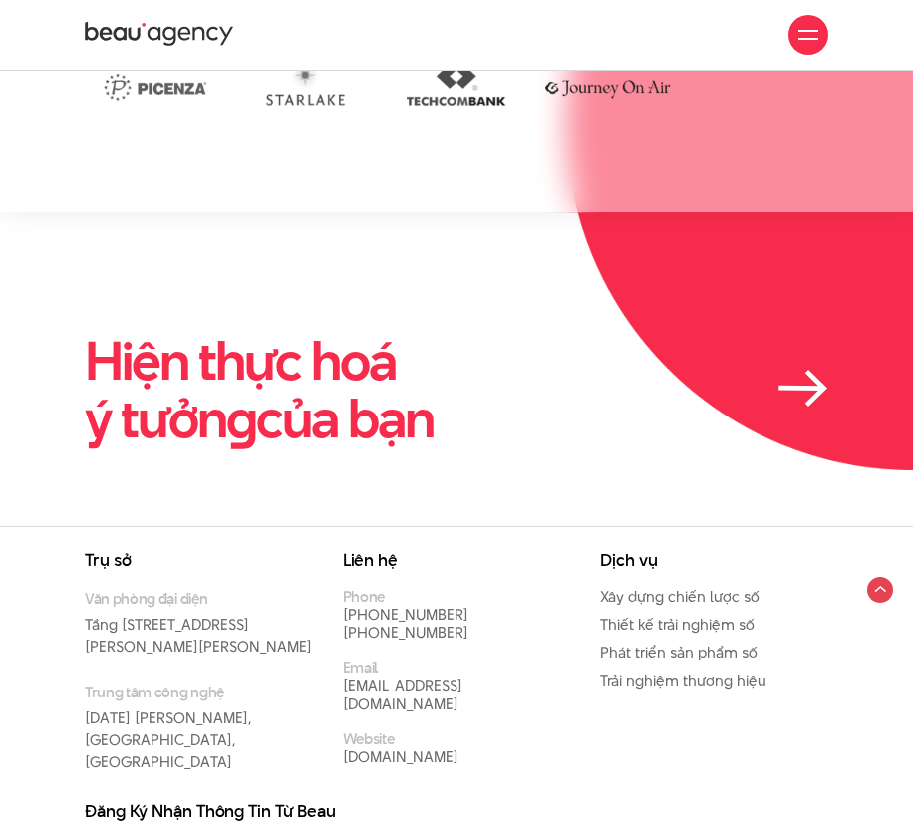
scroll to position [4385, 0]
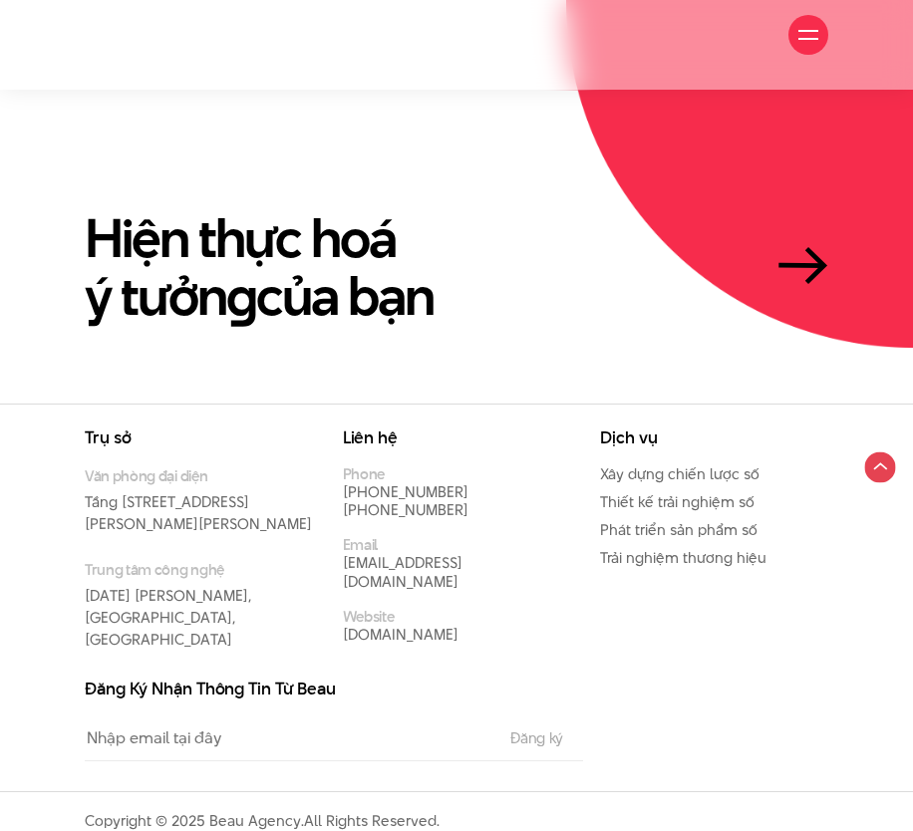
click at [748, 452] on circle at bounding box center [879, 467] width 31 height 31
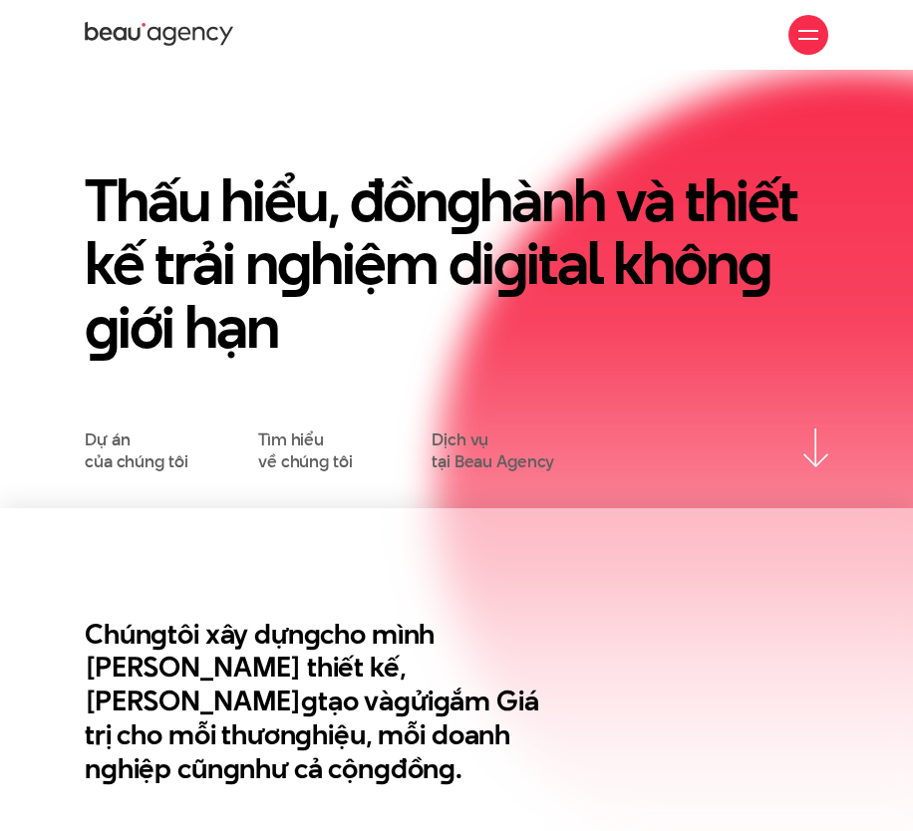
click at [748, 451] on img at bounding box center [815, 448] width 25 height 40
click at [584, 231] on h1 "Thấu hiểu, đồn g hành và thiết kế trải n g hiệm di g ital khôn g g iới hạn" at bounding box center [456, 263] width 743 height 189
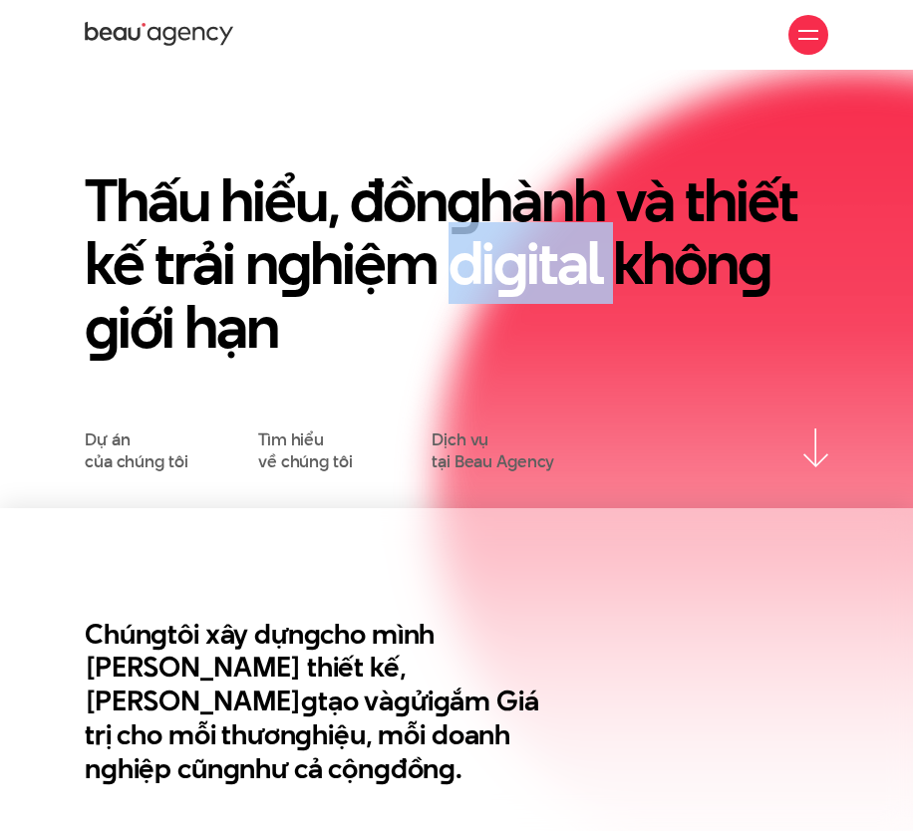
click at [584, 231] on h1 "Thấu hiểu, đồn g hành và thiết kế trải n g hiệm di g ital khôn g g iới hạn" at bounding box center [456, 263] width 743 height 189
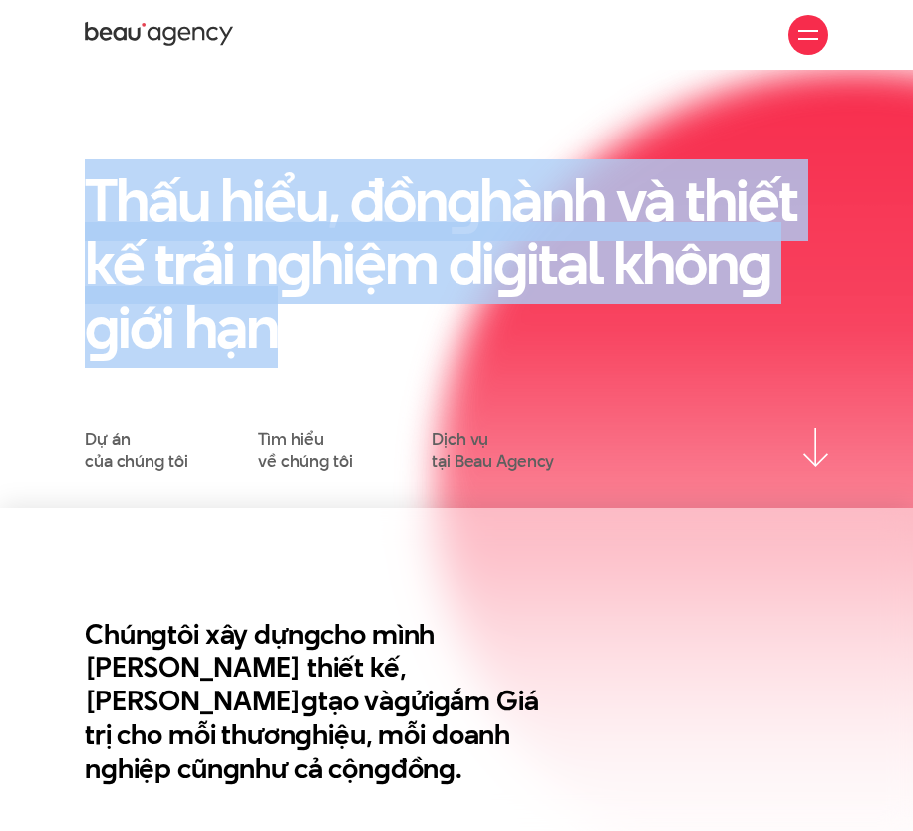
click at [584, 231] on h1 "Thấu hiểu, đồn g hành và thiết kế trải n g hiệm di g ital khôn g g iới hạn" at bounding box center [456, 263] width 743 height 189
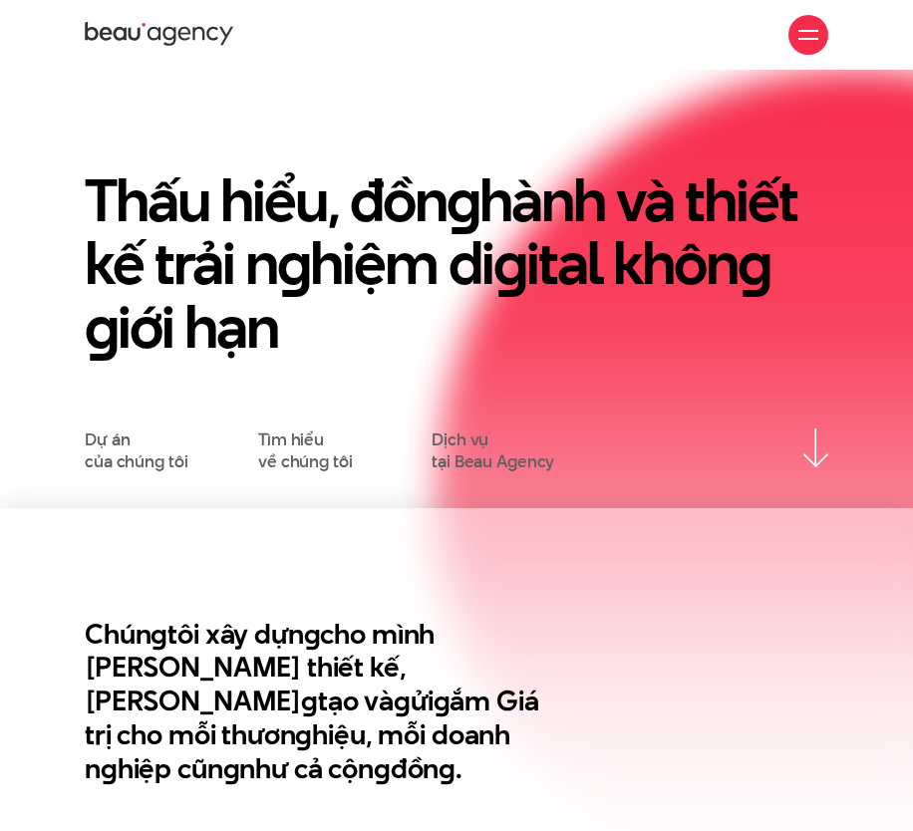
click at [584, 231] on h1 "Thấu hiểu, đồn g hành và thiết kế trải n g hiệm di g ital khôn g g iới hạn" at bounding box center [456, 263] width 743 height 189
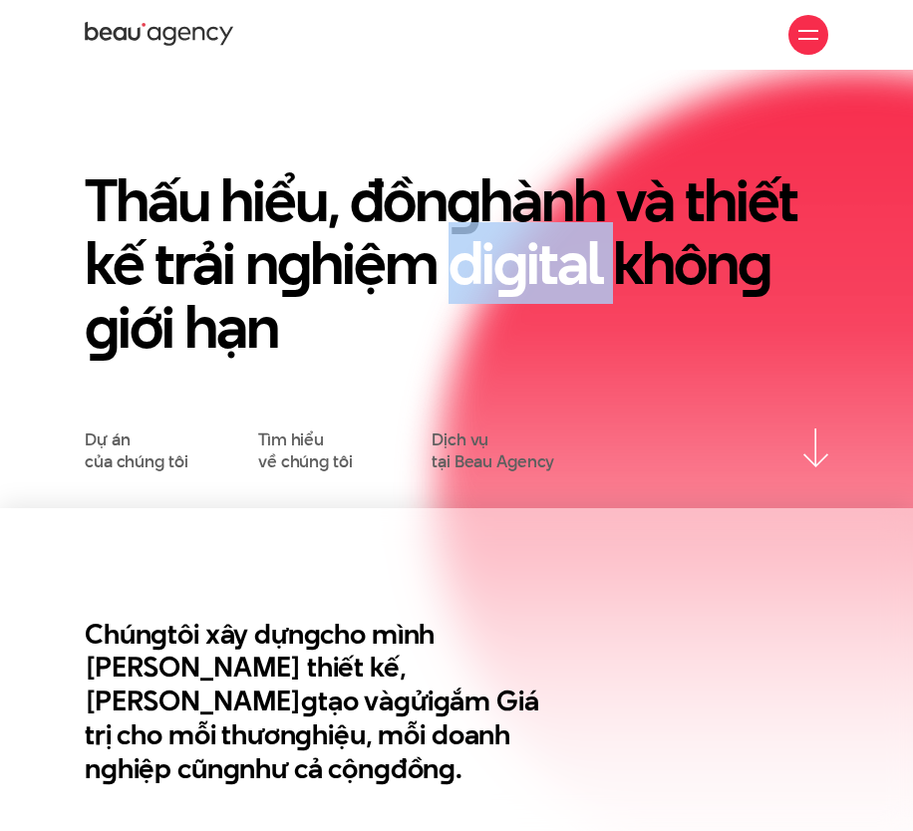
click at [584, 231] on h1 "Thấu hiểu, đồn g hành và thiết kế trải n g hiệm di g ital khôn g g iới hạn" at bounding box center [456, 263] width 743 height 189
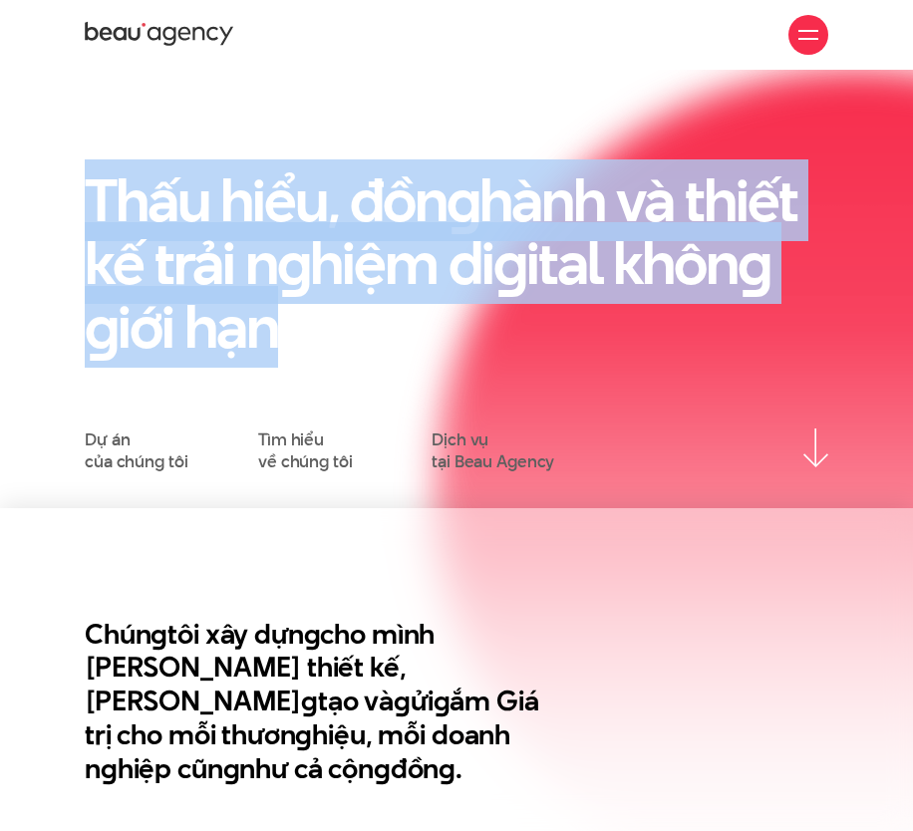
click at [584, 231] on h1 "Thấu hiểu, đồn g hành và thiết kế trải n g hiệm di g ital khôn g g iới hạn" at bounding box center [456, 263] width 743 height 189
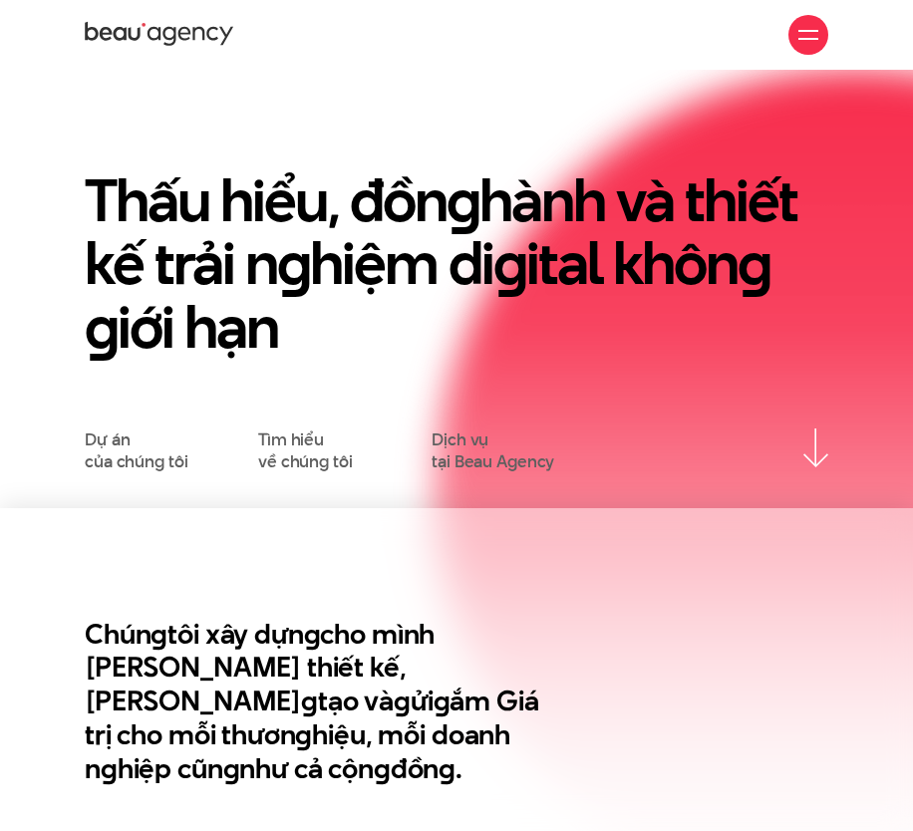
click at [584, 231] on h1 "Thấu hiểu, đồn g hành và thiết kế trải n g hiệm di g ital khôn g g iới hạn" at bounding box center [456, 263] width 743 height 189
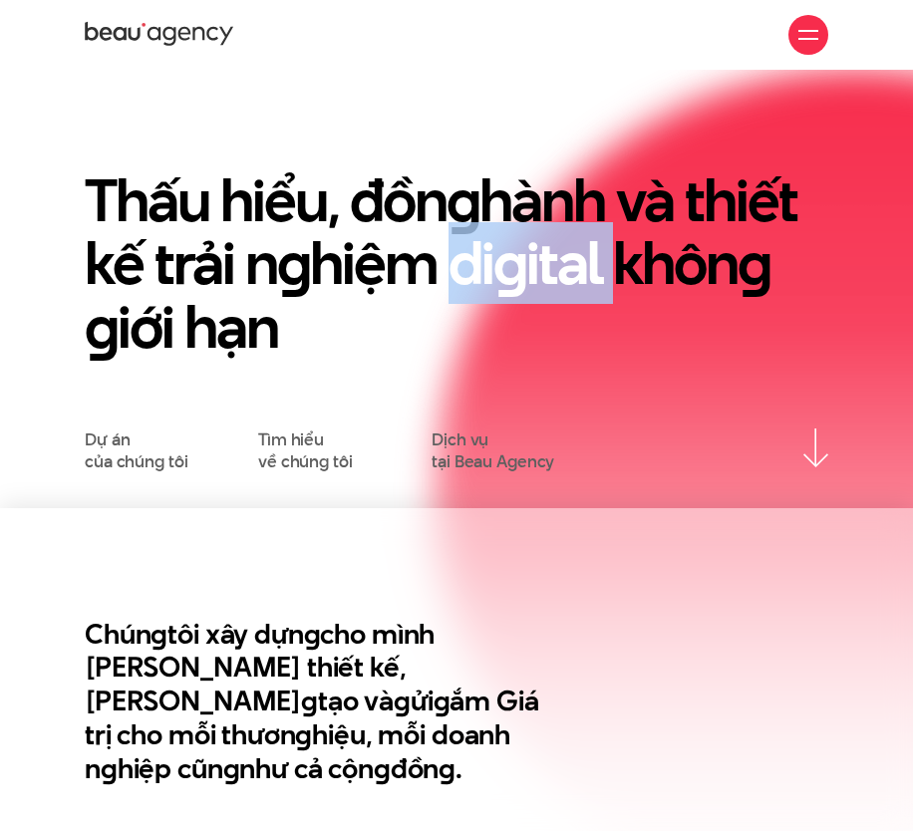
click at [584, 231] on h1 "Thấu hiểu, đồn g hành và thiết kế trải n g hiệm di g ital khôn g g iới hạn" at bounding box center [456, 263] width 743 height 189
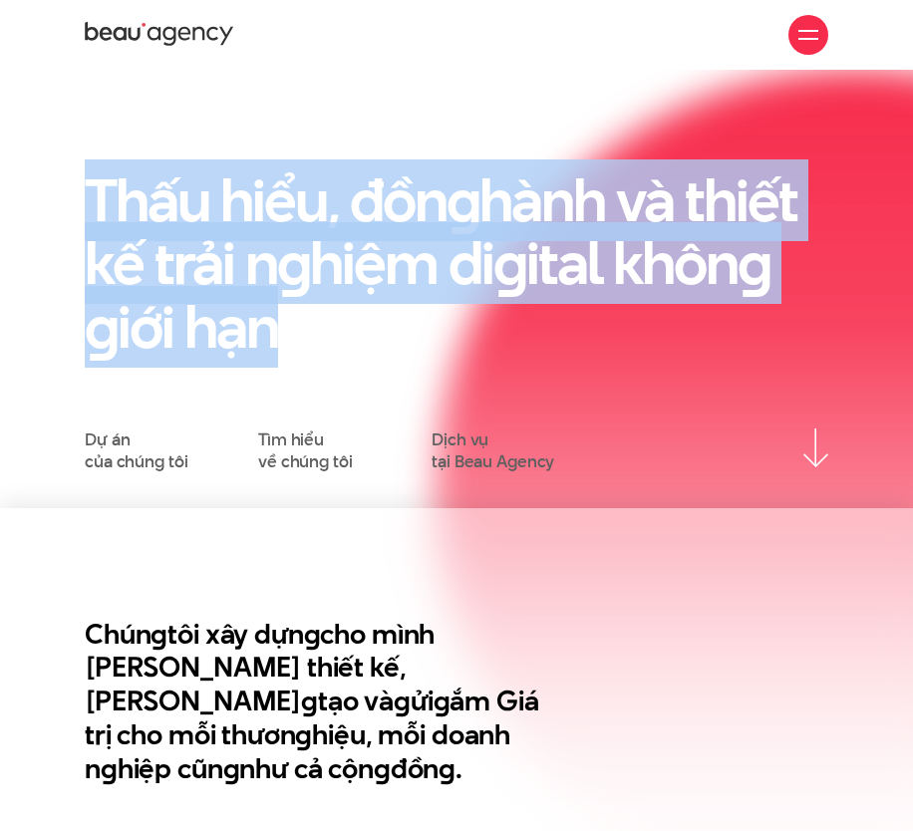
click at [584, 231] on h1 "Thấu hiểu, đồn g hành và thiết kế trải n g hiệm di g ital khôn g g iới hạn" at bounding box center [456, 263] width 743 height 189
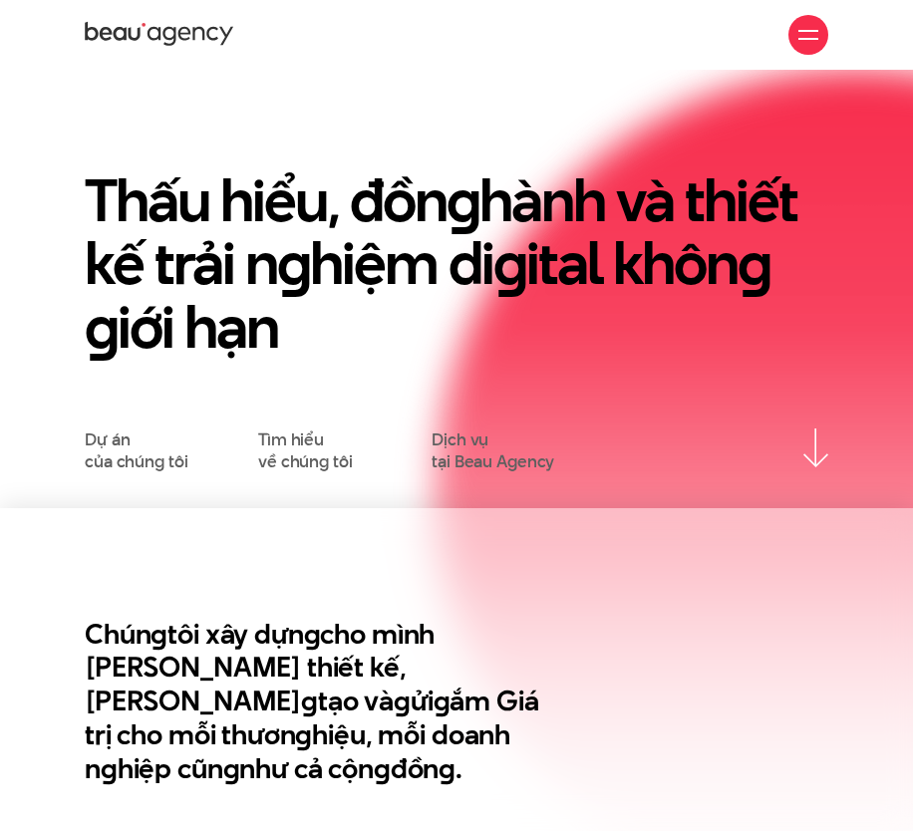
click at [584, 231] on h1 "Thấu hiểu, đồn g hành và thiết kế trải n g hiệm di g ital khôn g g iới hạn" at bounding box center [456, 263] width 743 height 189
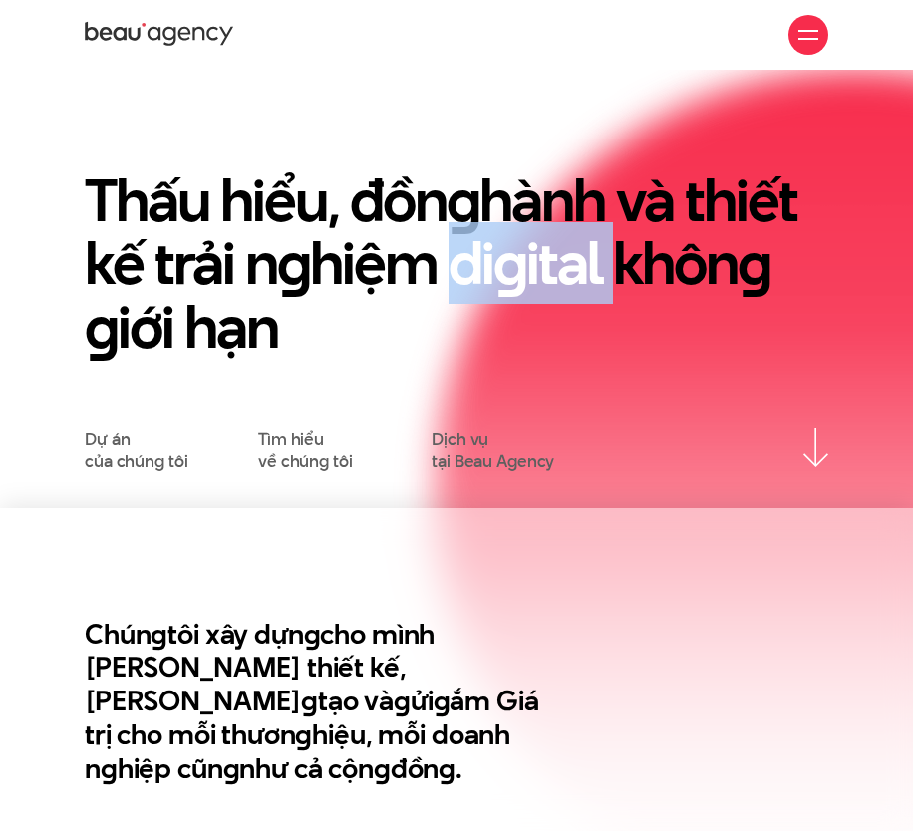
click at [584, 231] on h1 "Thấu hiểu, đồn g hành và thiết kế trải n g hiệm di g ital khôn g g iới hạn" at bounding box center [456, 263] width 743 height 189
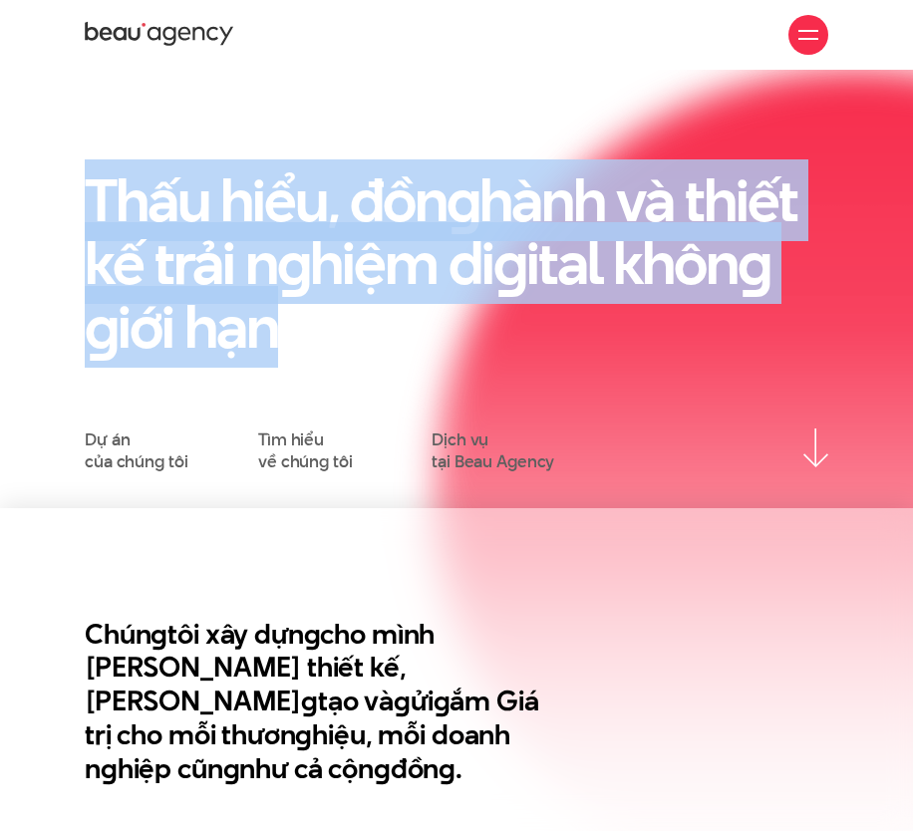
click at [584, 231] on h1 "Thấu hiểu, đồn g hành và thiết kế trải n g hiệm di g ital khôn g g iới hạn" at bounding box center [456, 263] width 743 height 189
click at [571, 95] on section "Thấu hiểu, đồn g hành và thiết kế trải n g hiệm di g ital khôn g g iới hạn Dự á…" at bounding box center [456, 289] width 913 height 438
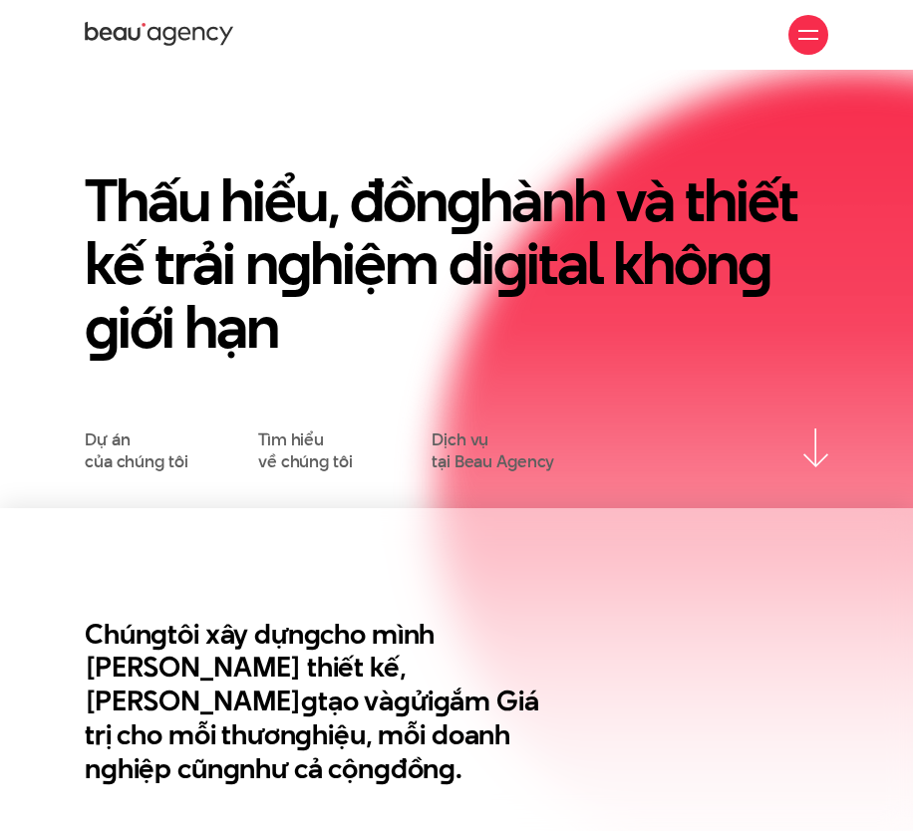
click at [543, 234] on h1 "Thấu hiểu, đồn g hành và thiết kế trải n g hiệm di g ital khôn g g iới hạn" at bounding box center [456, 263] width 743 height 189
click at [440, 220] on h1 "Thấu hiểu, đồn g hành và thiết kế trải n g hiệm di g ital khôn g g iới hạn" at bounding box center [456, 263] width 743 height 189
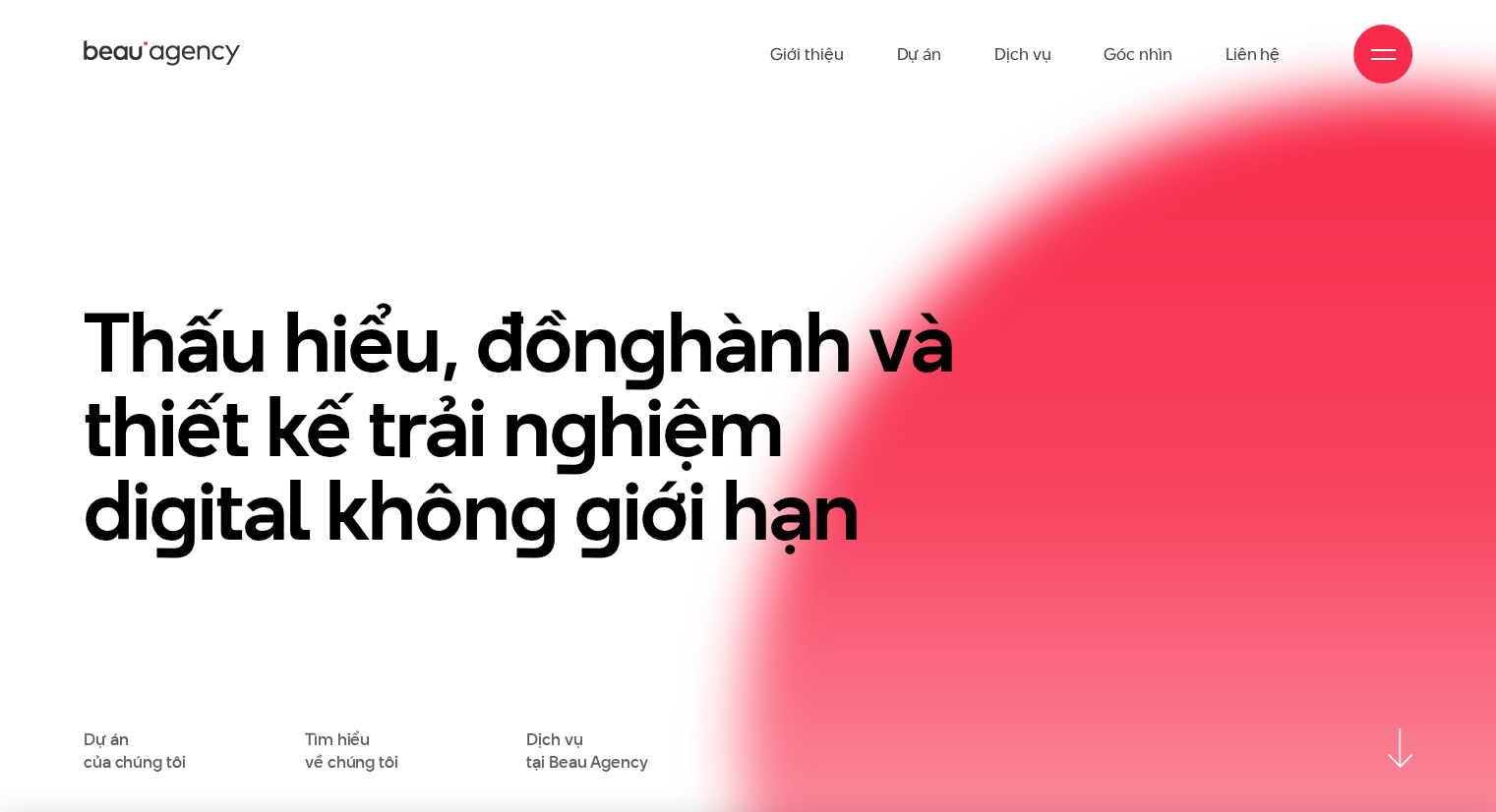
click at [738, 53] on div at bounding box center [1383, 54] width 25 height 25
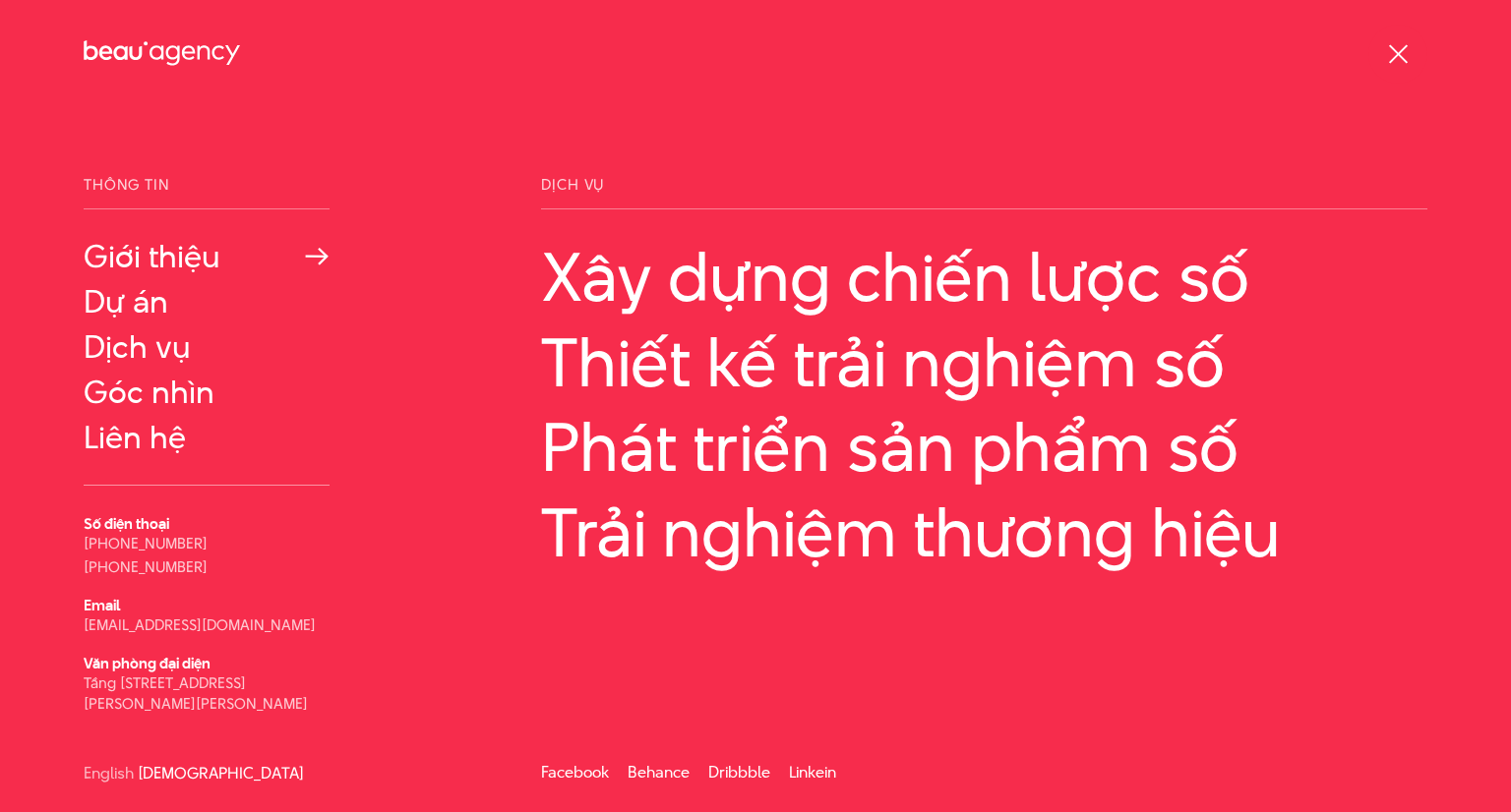
click at [149, 267] on link "Giới thiệu" at bounding box center [206, 257] width 246 height 36
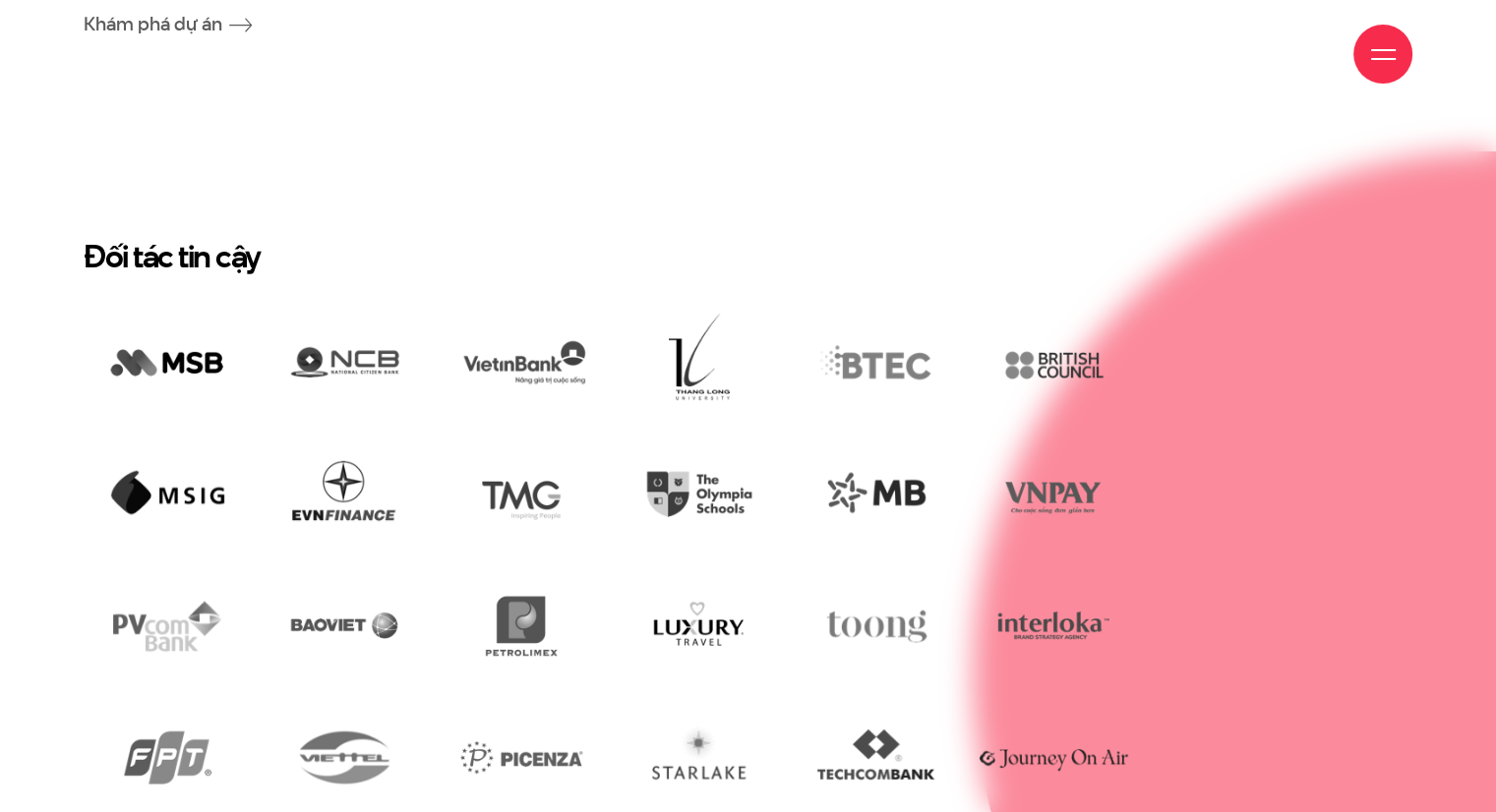
scroll to position [4818, 0]
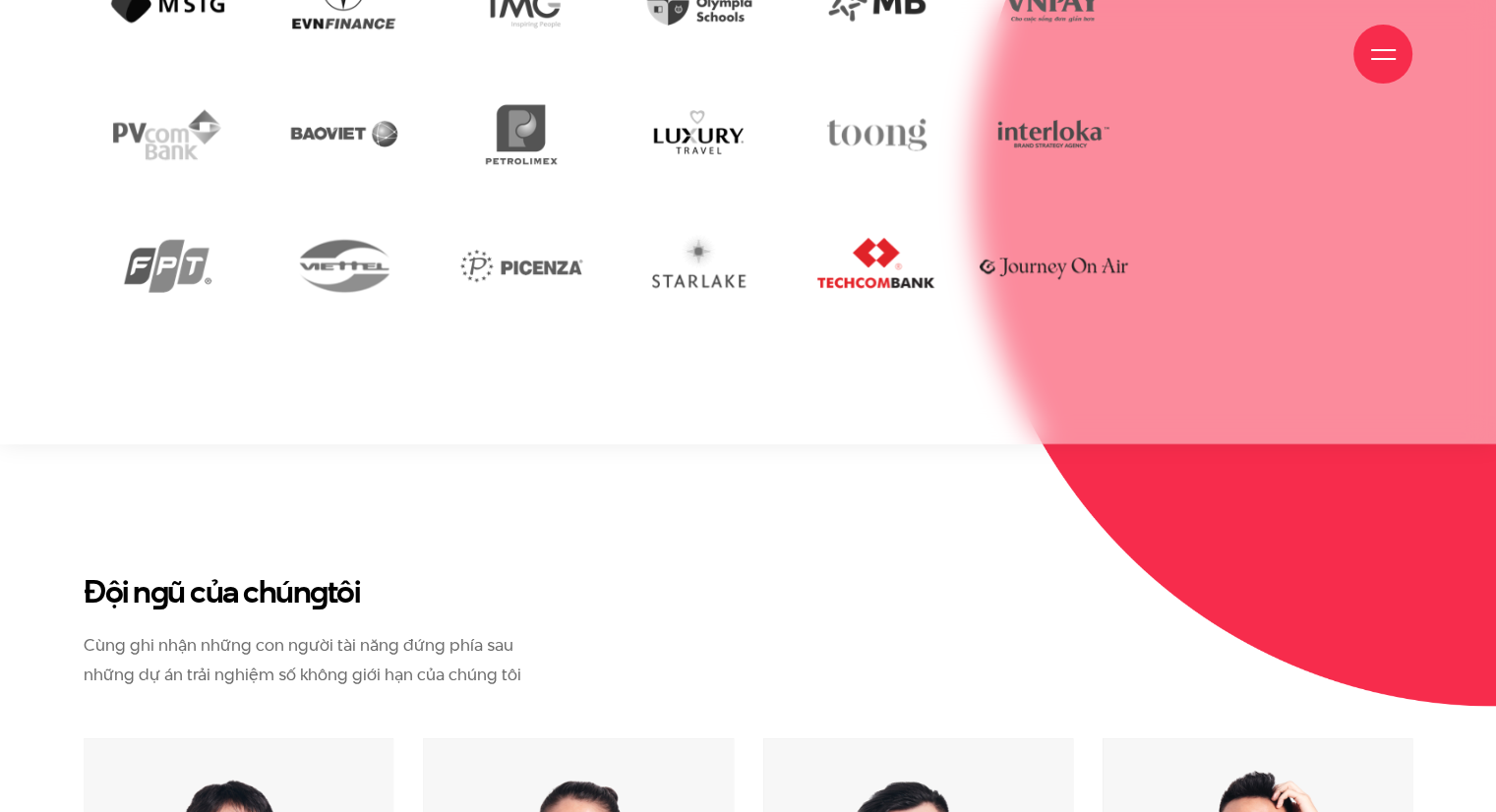
click at [885, 256] on img at bounding box center [875, 265] width 167 height 114
click at [722, 234] on img at bounding box center [698, 265] width 167 height 114
click at [555, 241] on img at bounding box center [520, 265] width 167 height 114
click at [352, 233] on img at bounding box center [343, 265] width 167 height 113
click at [194, 233] on img at bounding box center [167, 265] width 167 height 113
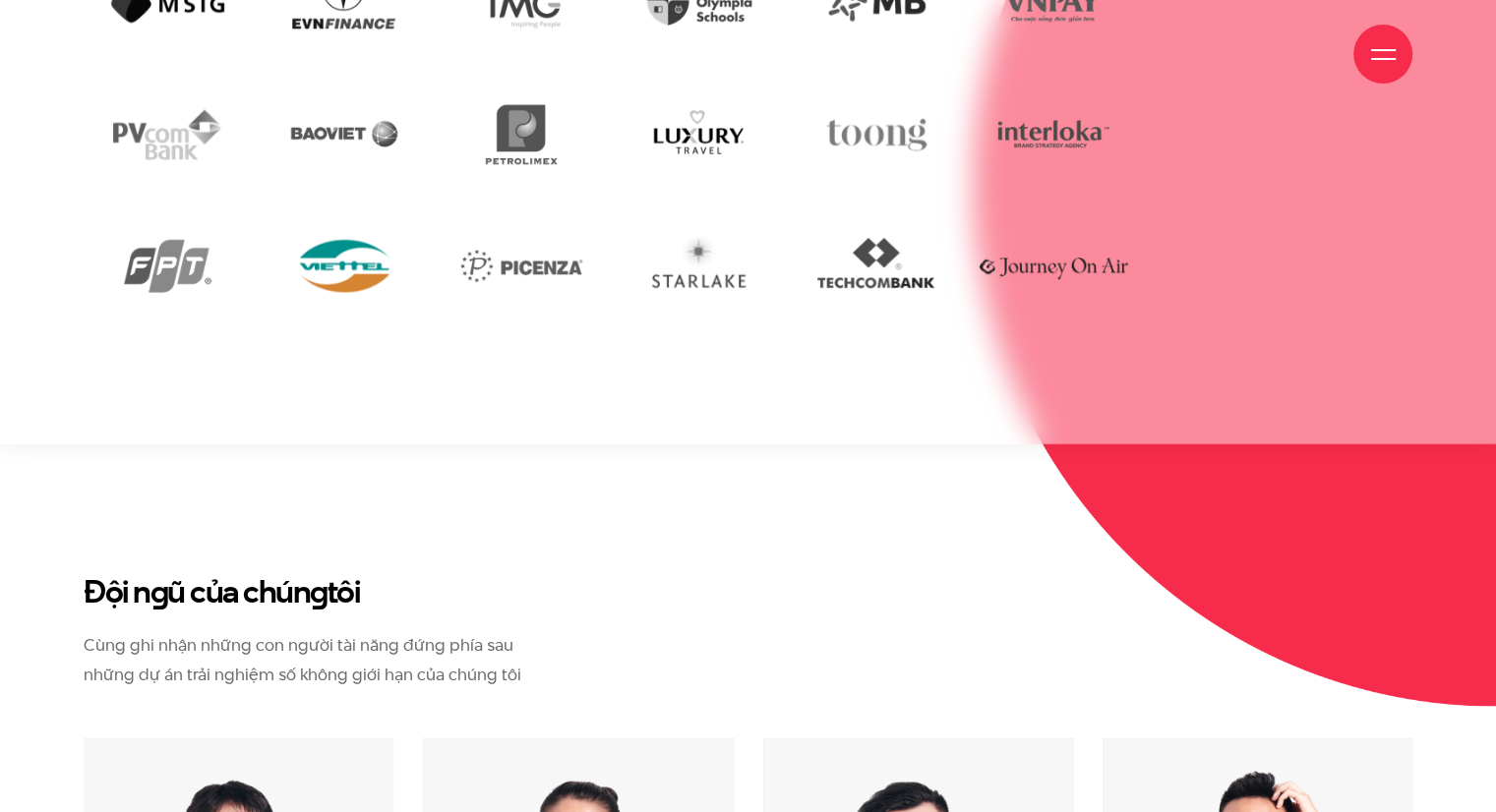
click at [333, 225] on img at bounding box center [343, 265] width 167 height 113
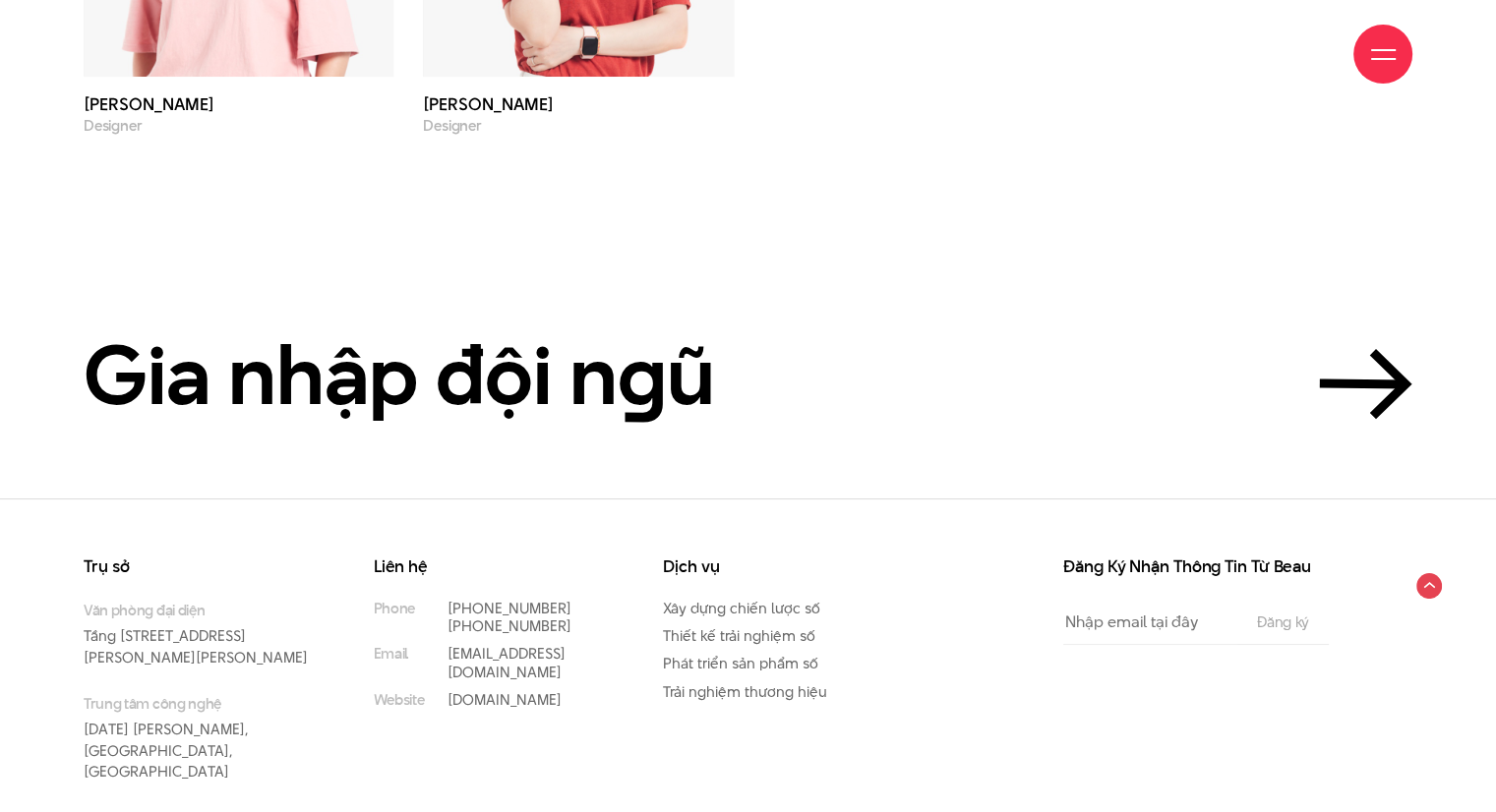
scroll to position [6846, 0]
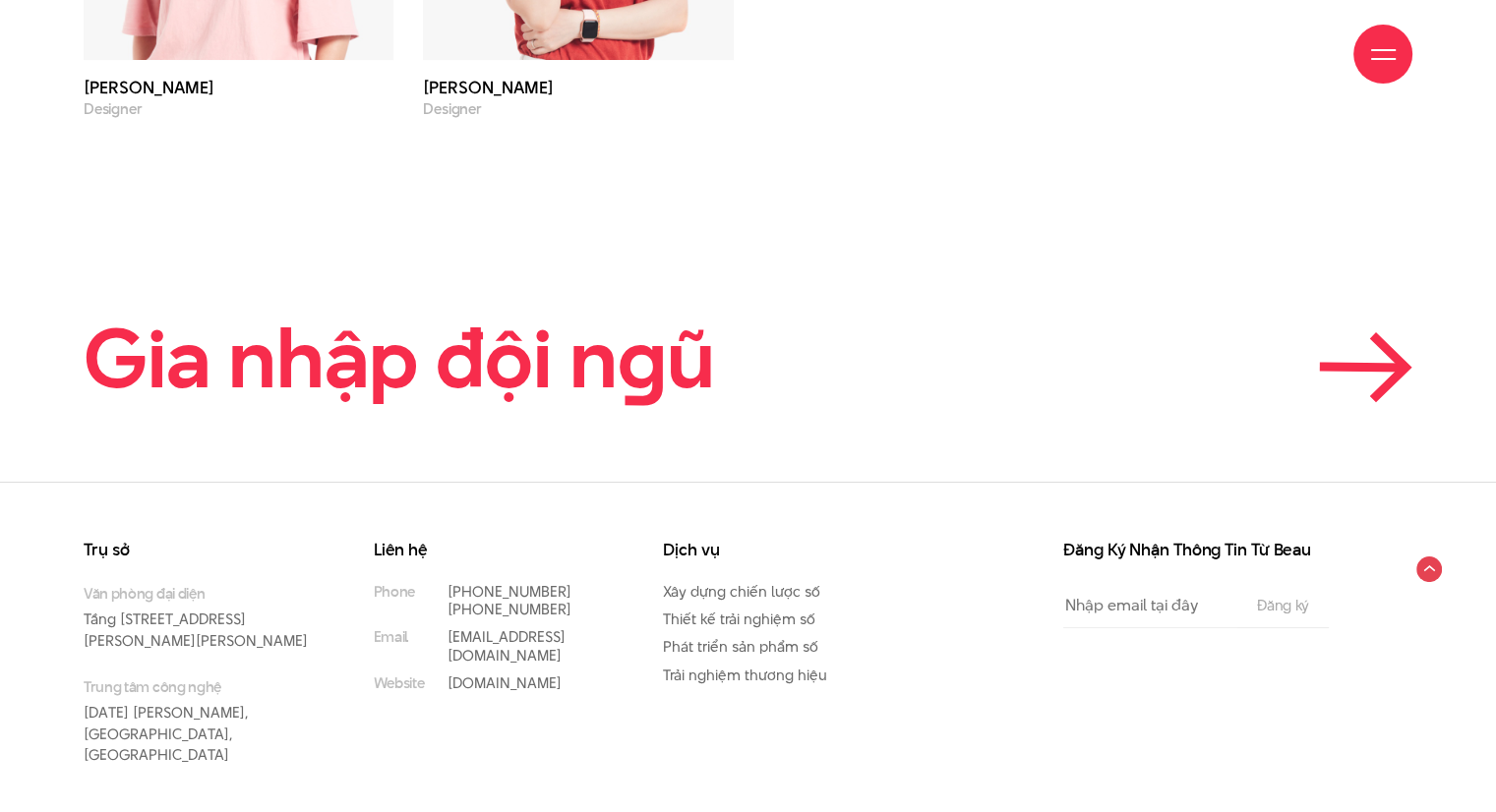
click at [1379, 342] on icon at bounding box center [1365, 367] width 94 height 70
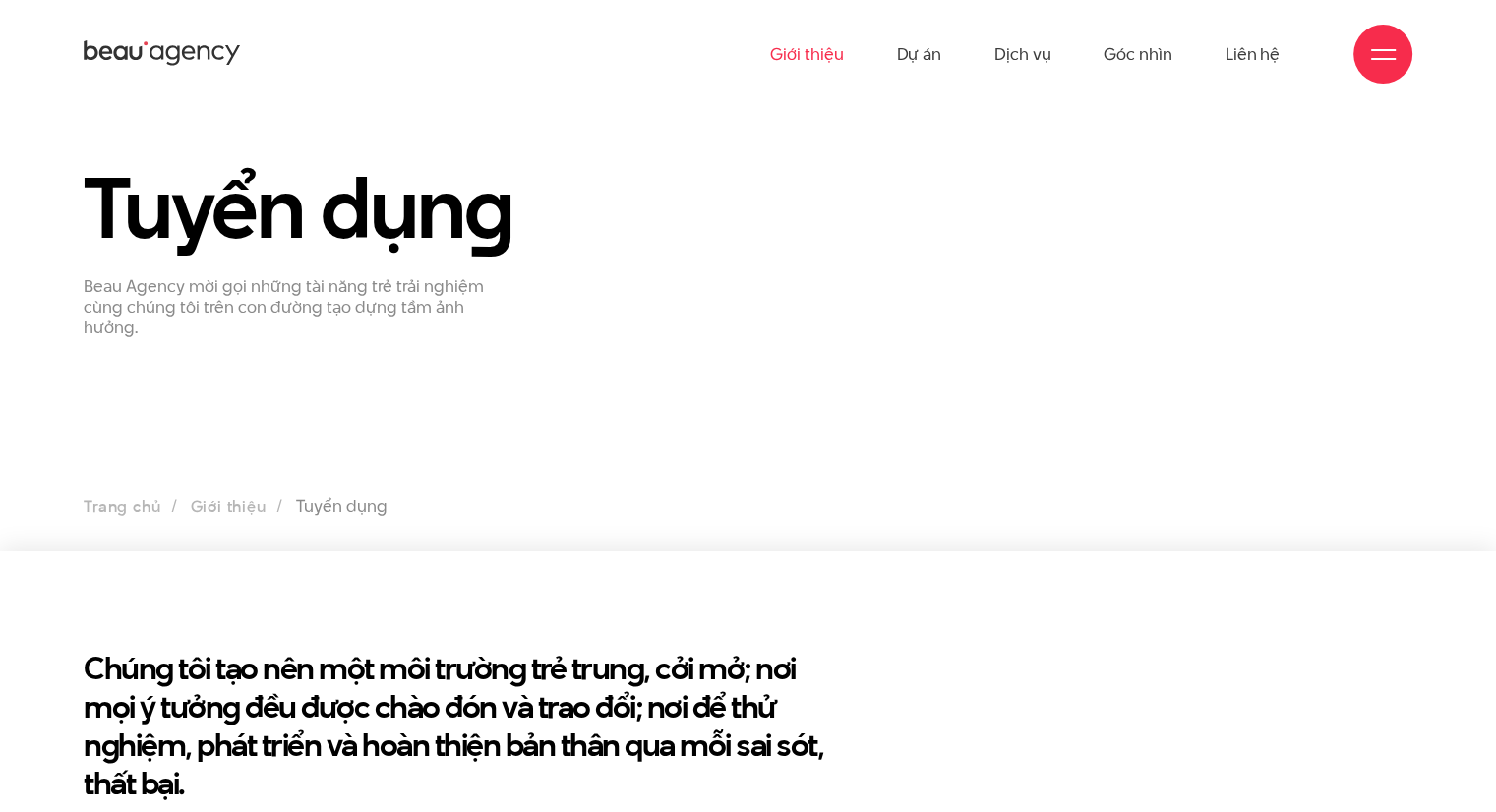
click at [821, 58] on link "Giới thiệu" at bounding box center [806, 54] width 73 height 109
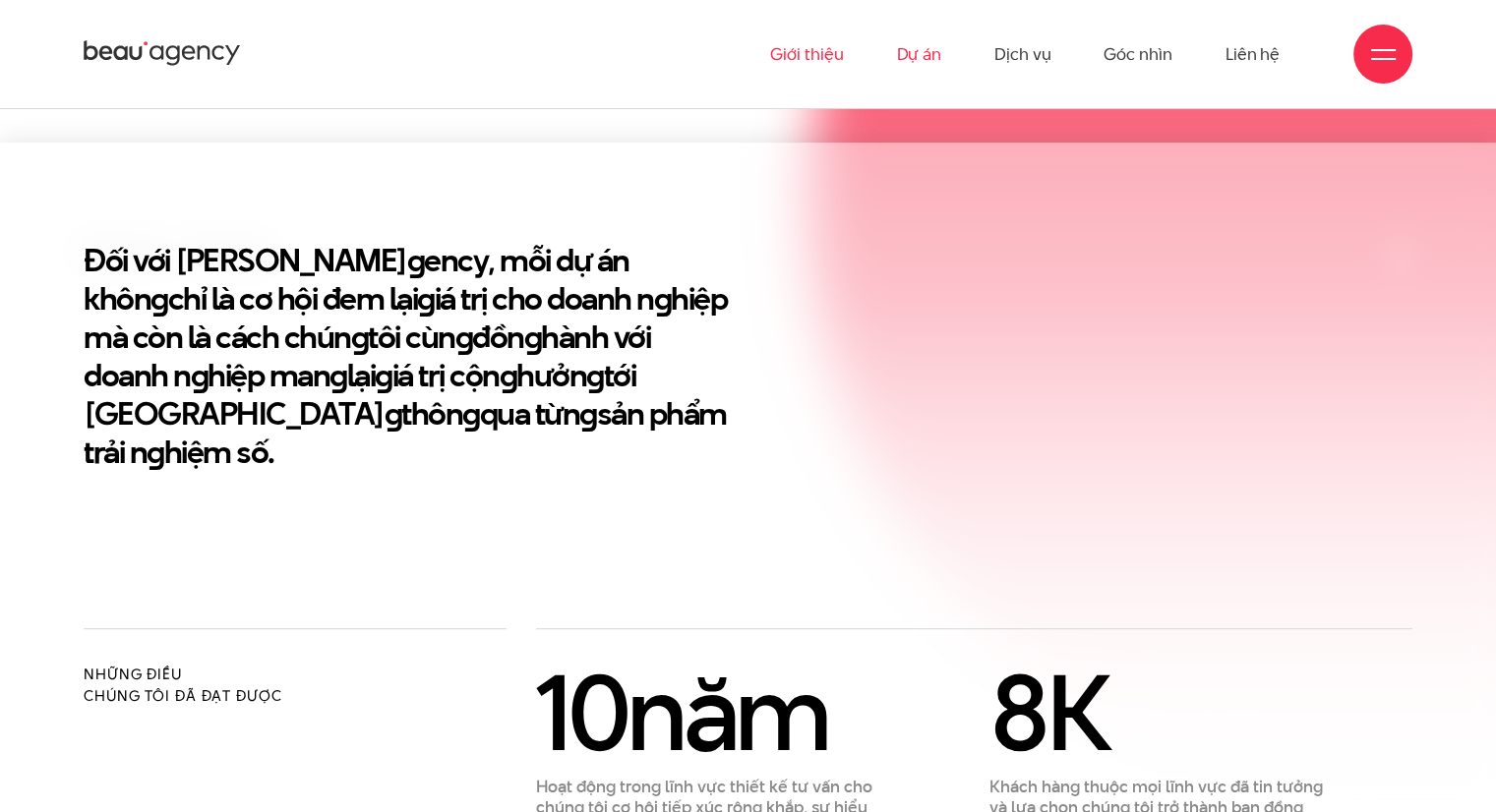
scroll to position [491, 0]
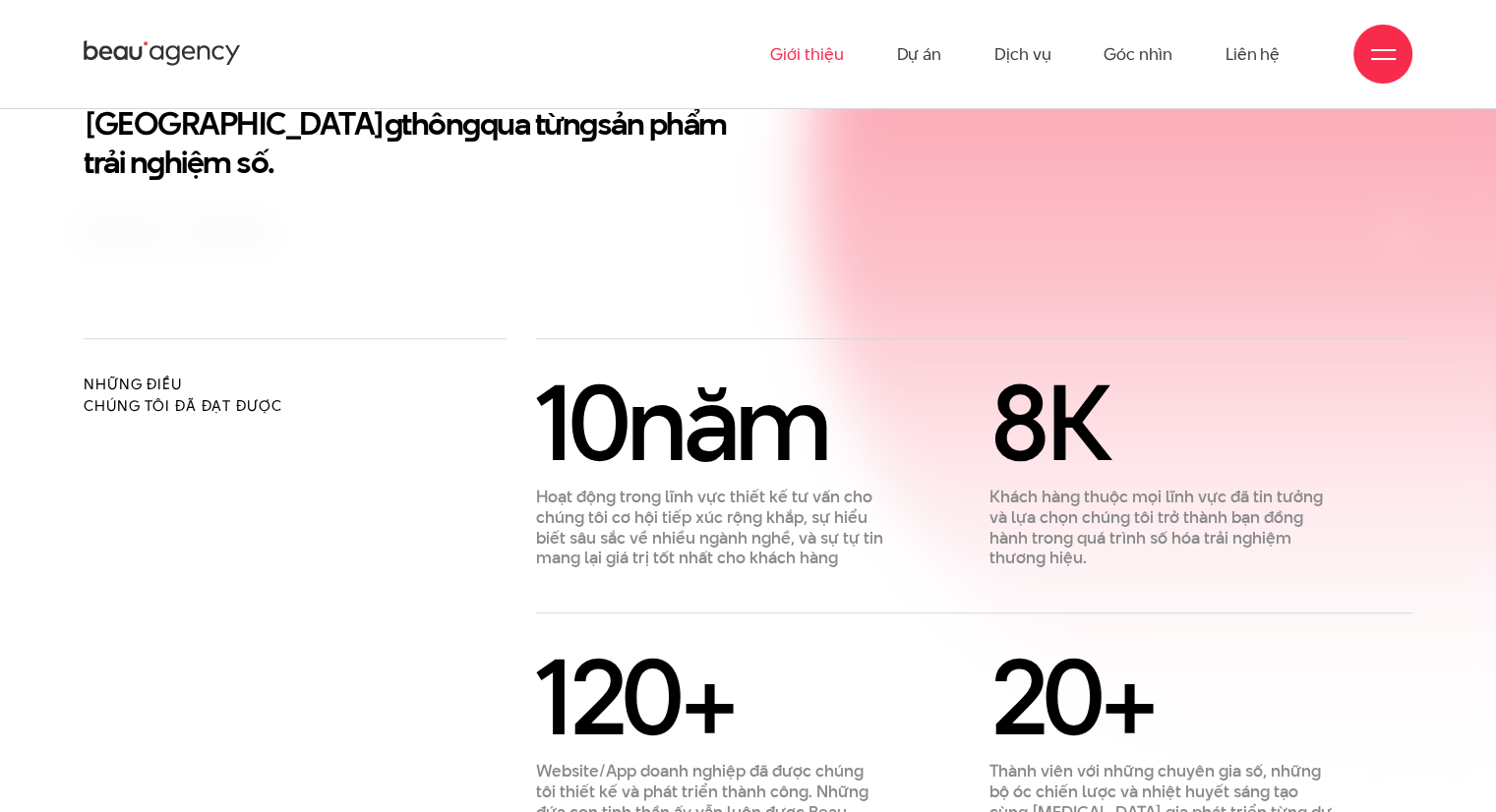
click at [166, 55] on icon at bounding box center [173, 56] width 14 height 20
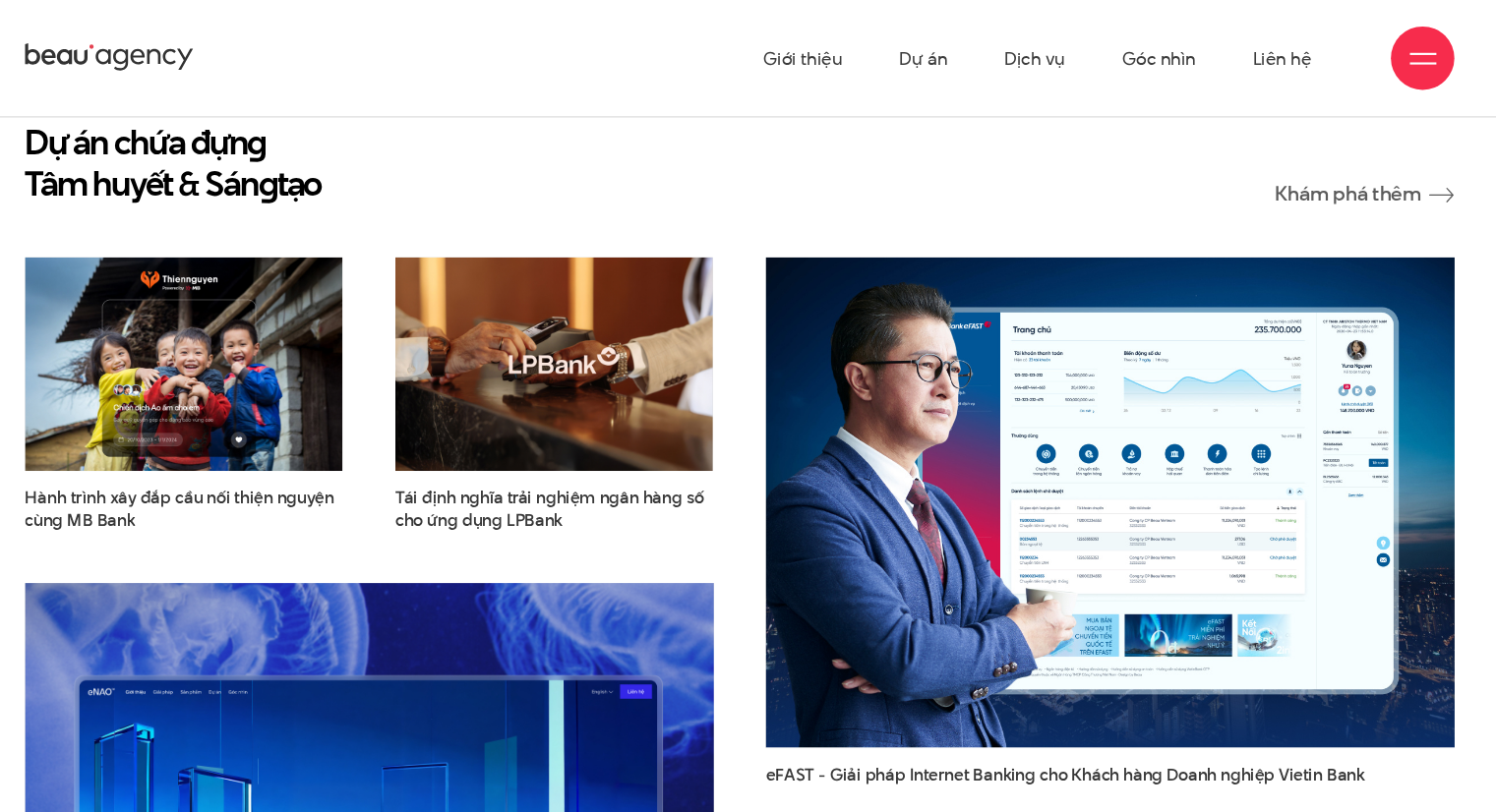
scroll to position [2381, 0]
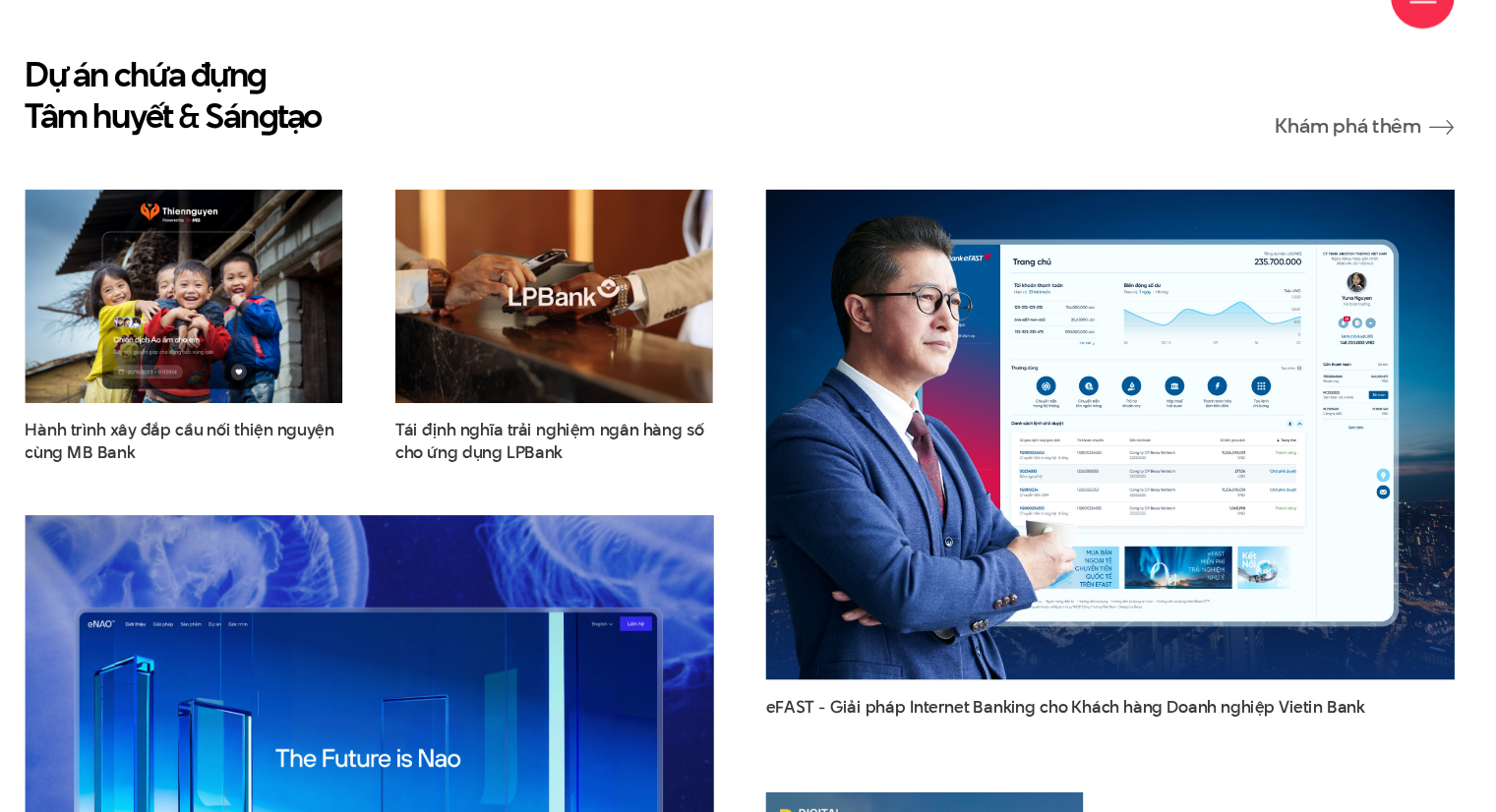
click at [781, 135] on div "Dự án chứa đựn g Tâm huyết & Sán g tạo Khám phá thêm" at bounding box center [748, 146] width 1328 height 77
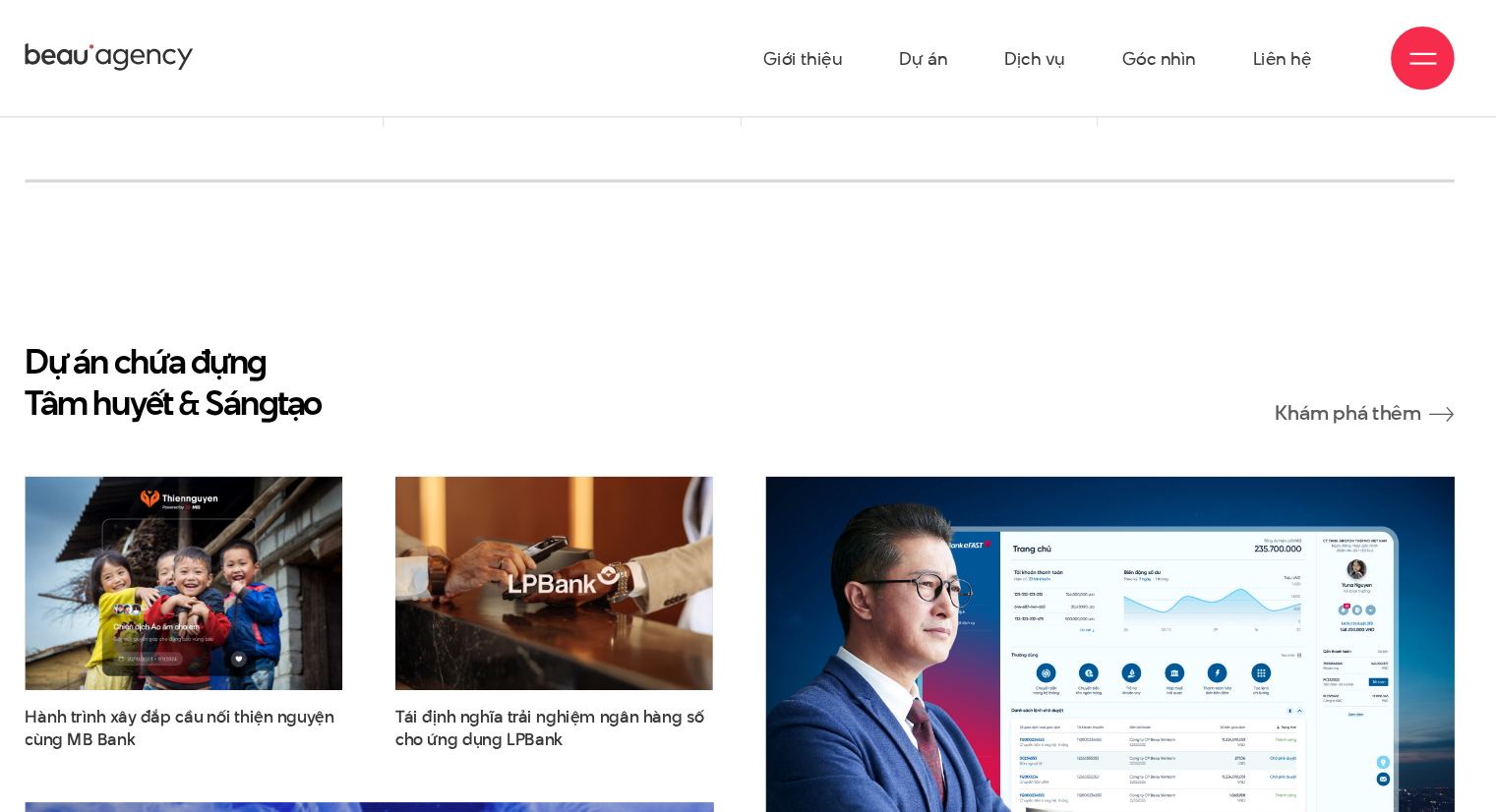
scroll to position [2161, 0]
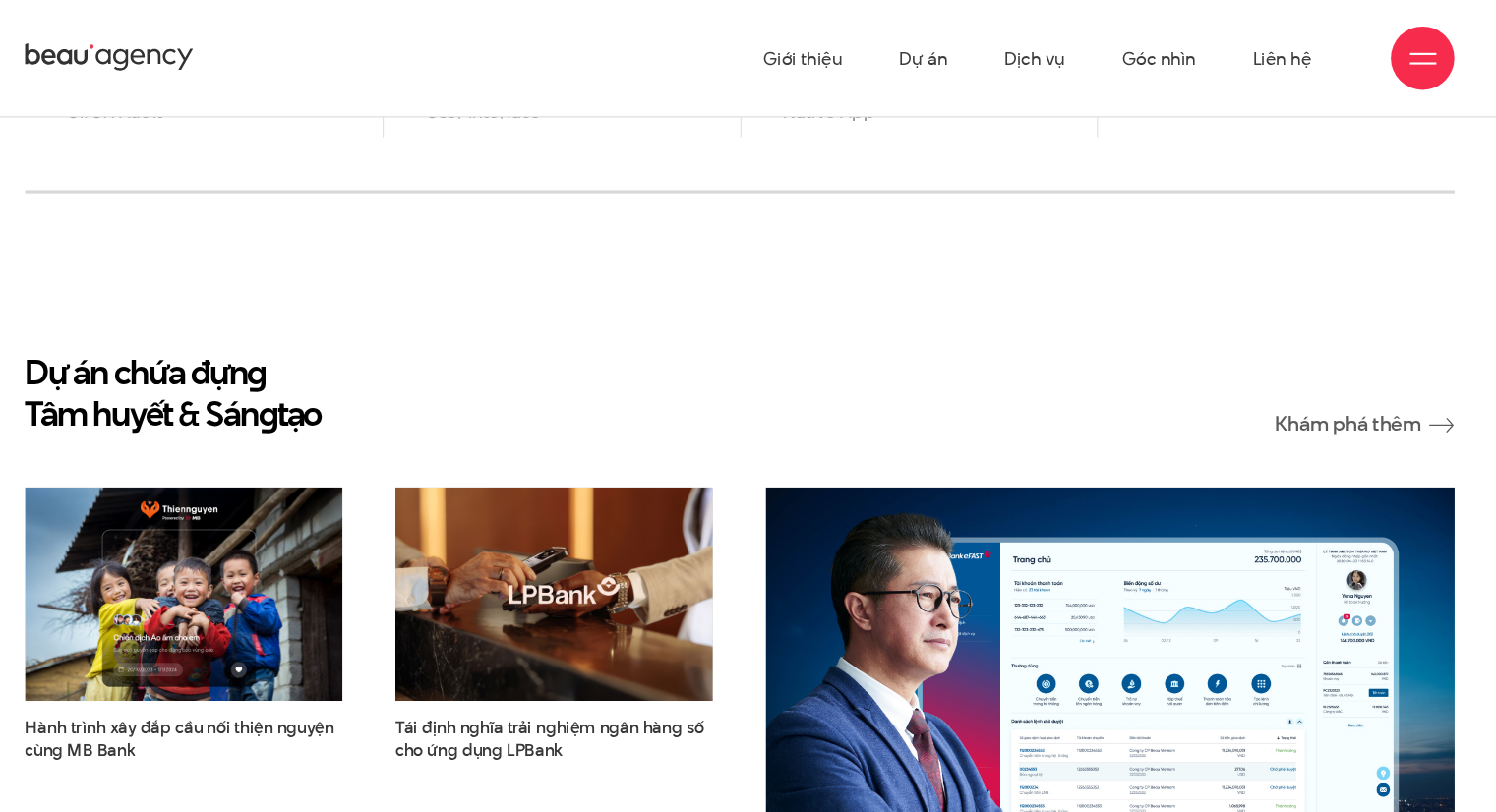
click at [709, 274] on section "Dự án chứa đựn g Tâm huyết & Sán g tạo Khám phá thêm Hành trình xây đắp cầu nối…" at bounding box center [748, 773] width 1496 height 1186
click at [237, 667] on span "Hành trình xây đắp cầu nối thiện nguyện cùng MB Bank" at bounding box center [231, 688] width 295 height 41
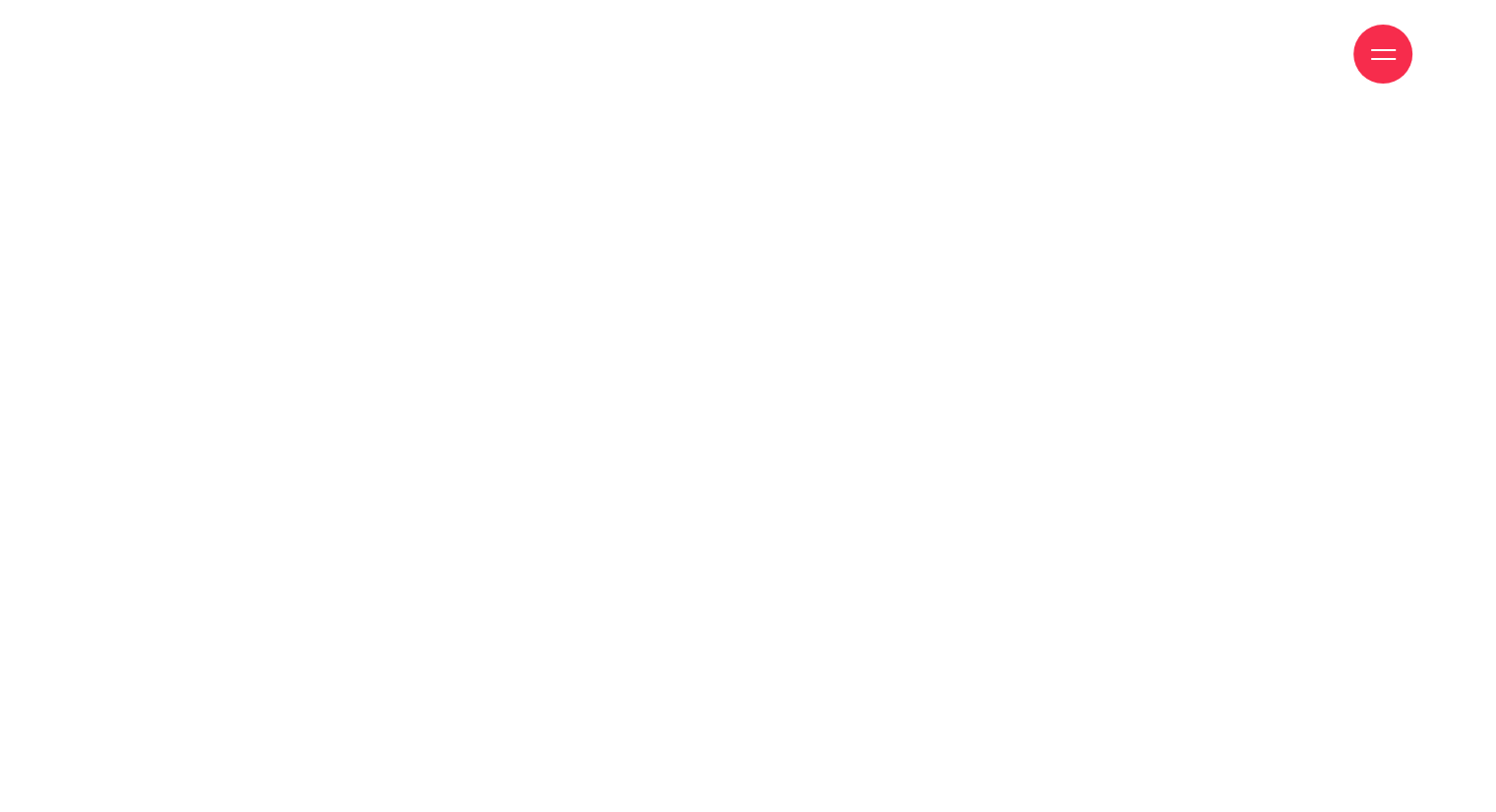
scroll to position [2851, 0]
click at [773, 308] on div at bounding box center [748, 274] width 1427 height 925
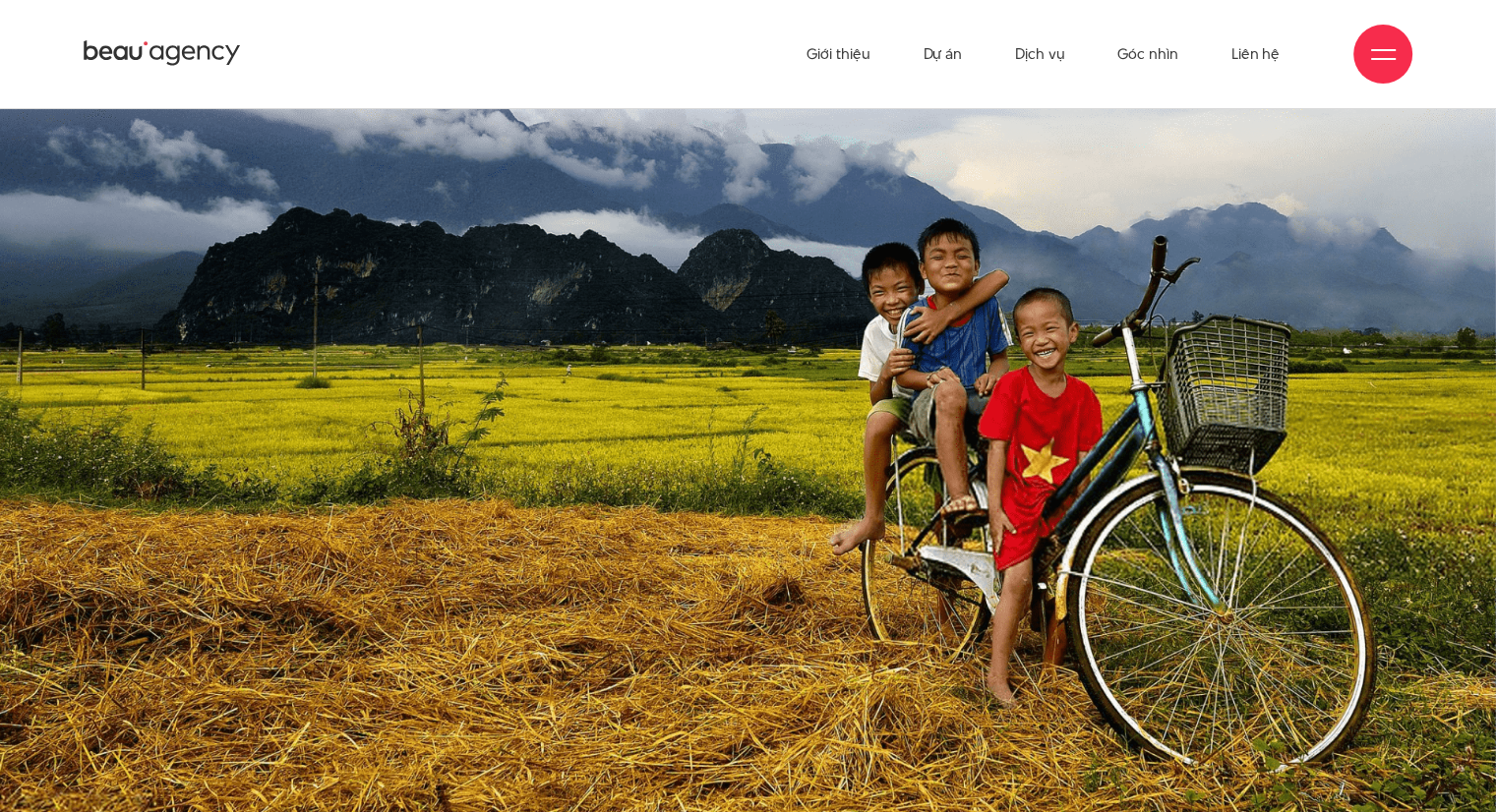
scroll to position [885, 0]
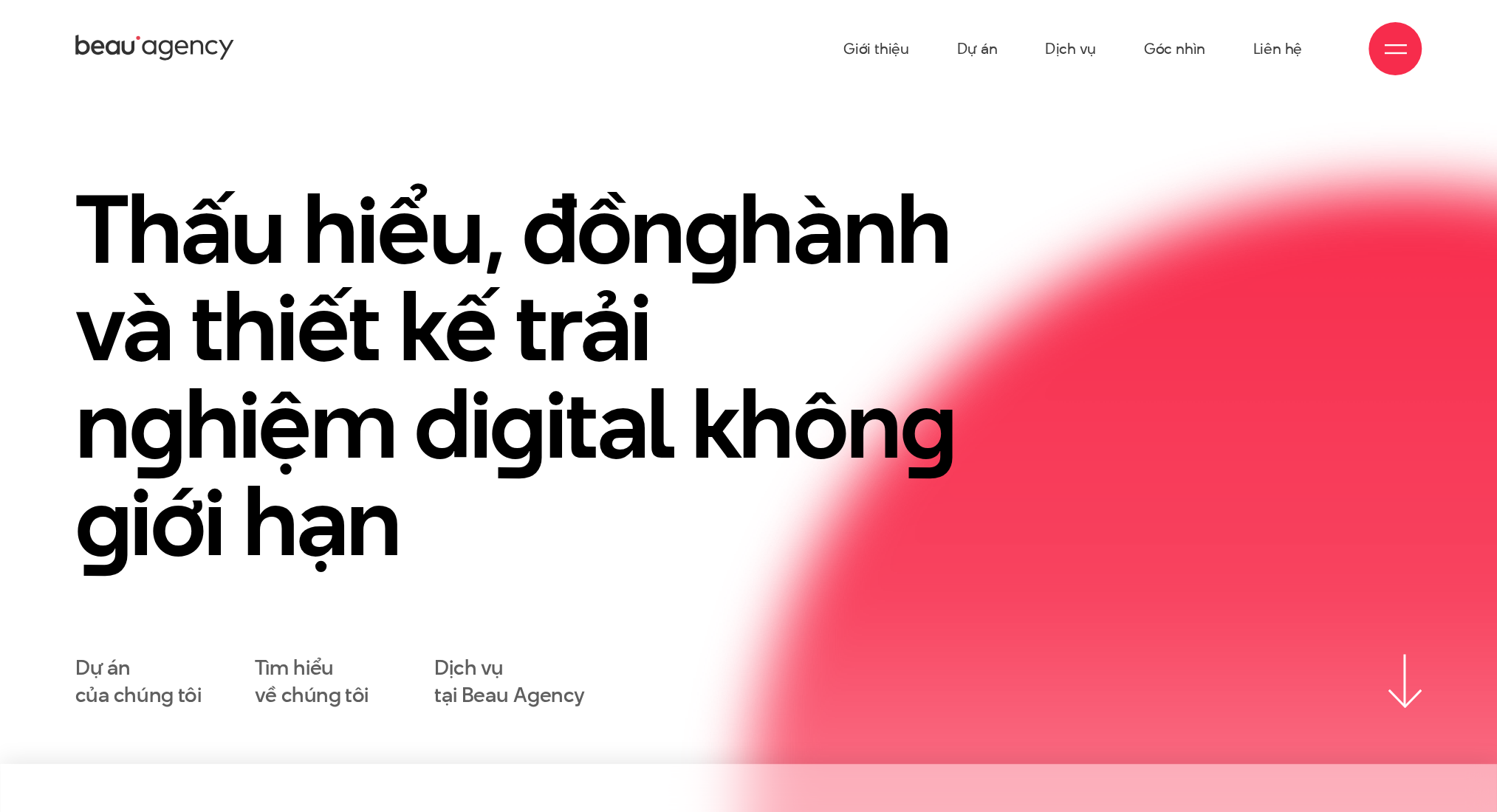
scroll to position [40, 0]
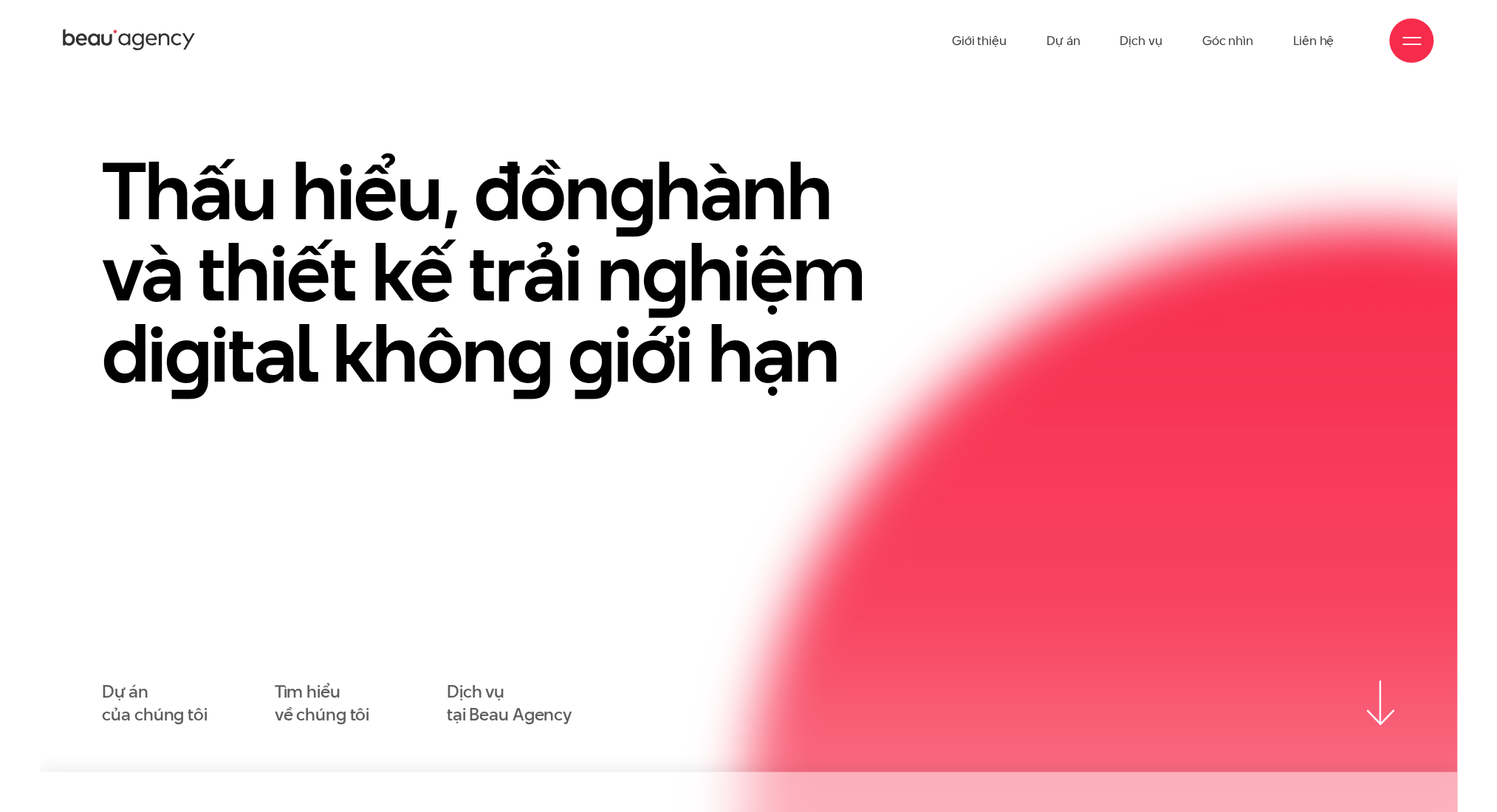
click at [832, 514] on div "Thấu hiểu, đồn g hành và thiết kế trải n g hiệm di g ital khôn g g iới hạn Dự á…" at bounding box center [749, 438] width 1292 height 576
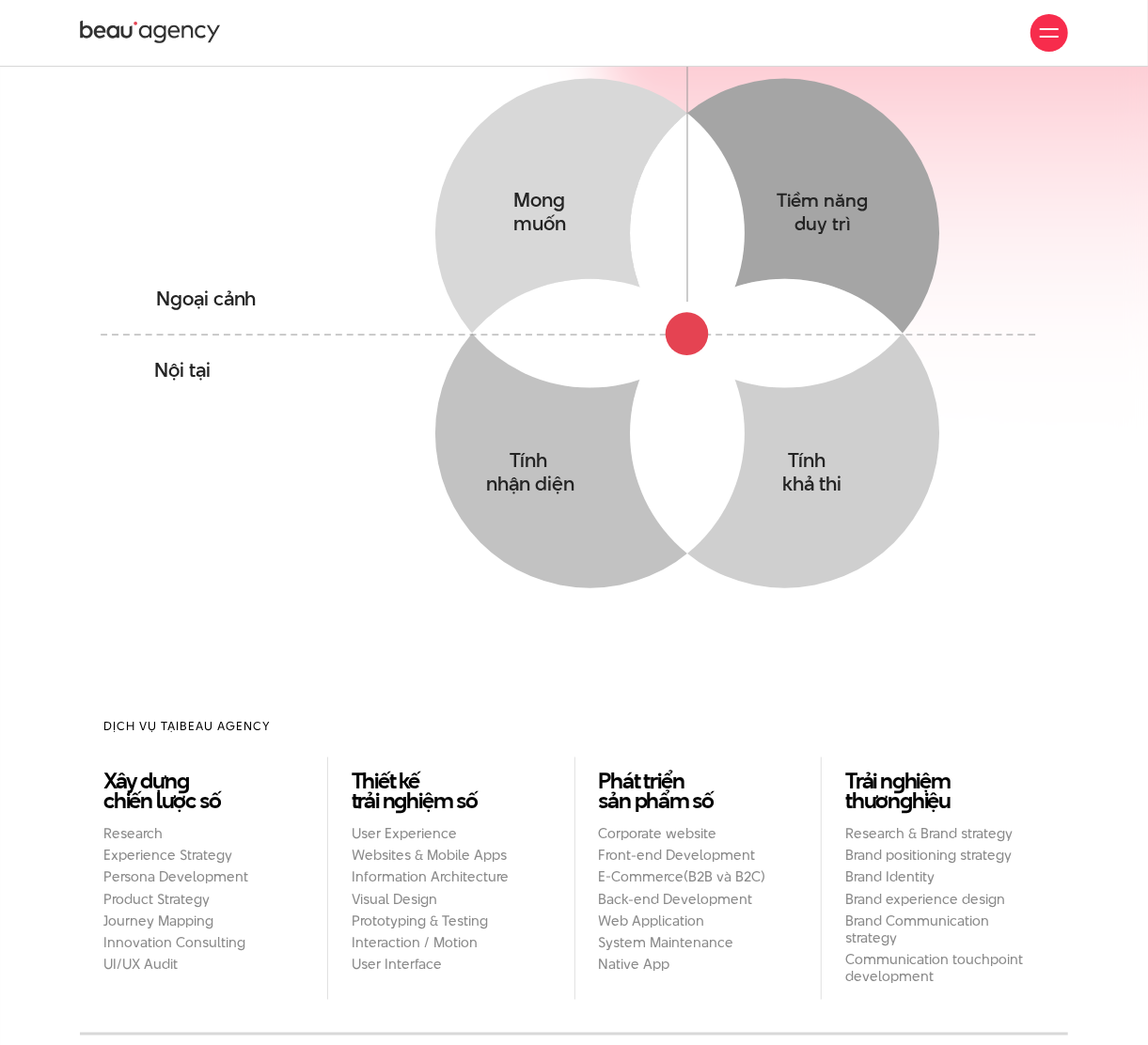
scroll to position [302, 0]
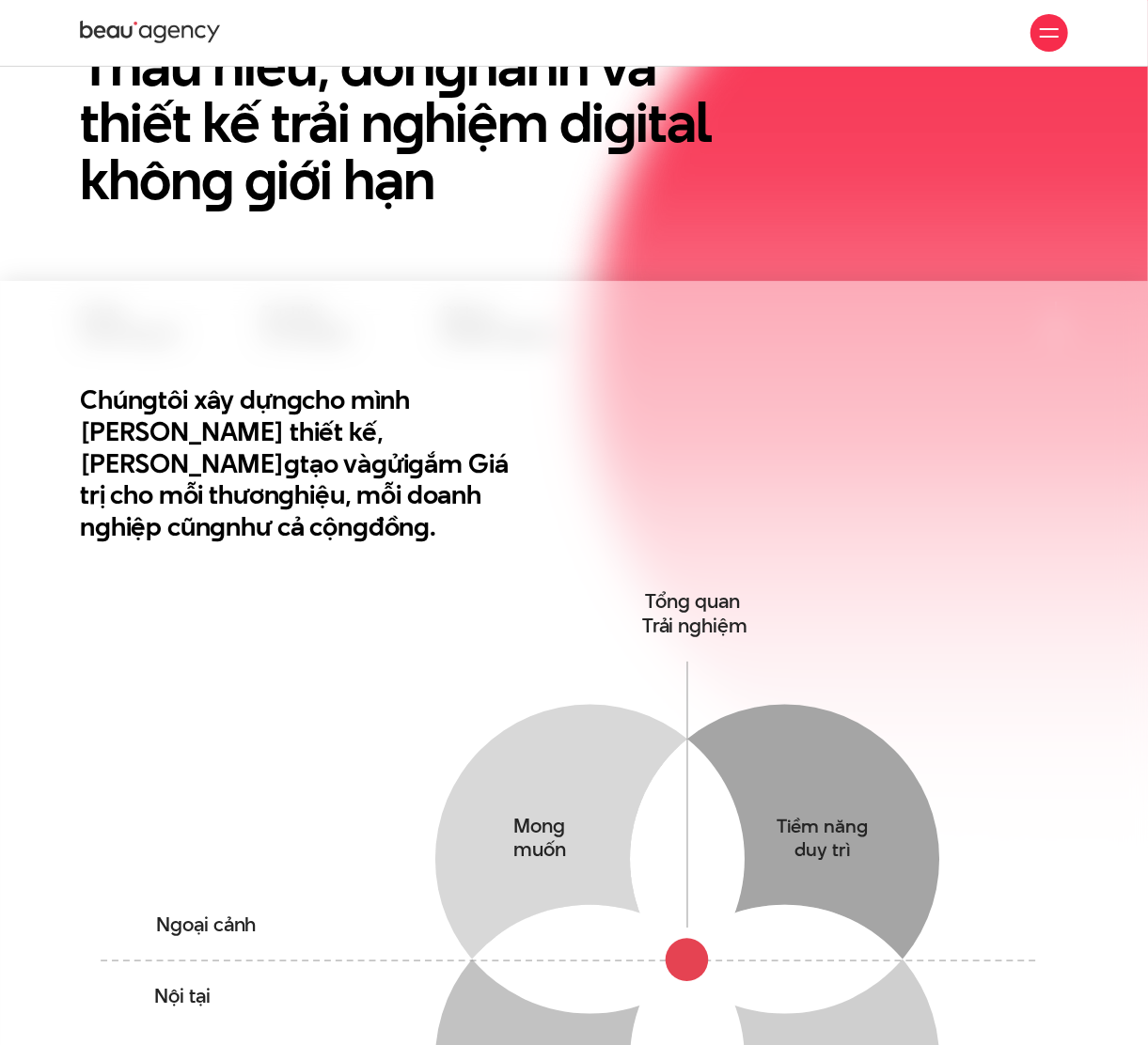
click at [178, 5] on div "Giới thiệu Dự án Dịch vụ Góc nhìn Liên hệ" at bounding box center [574, 33] width 988 height 66
click at [173, 27] on icon at bounding box center [174, 32] width 12 height 13
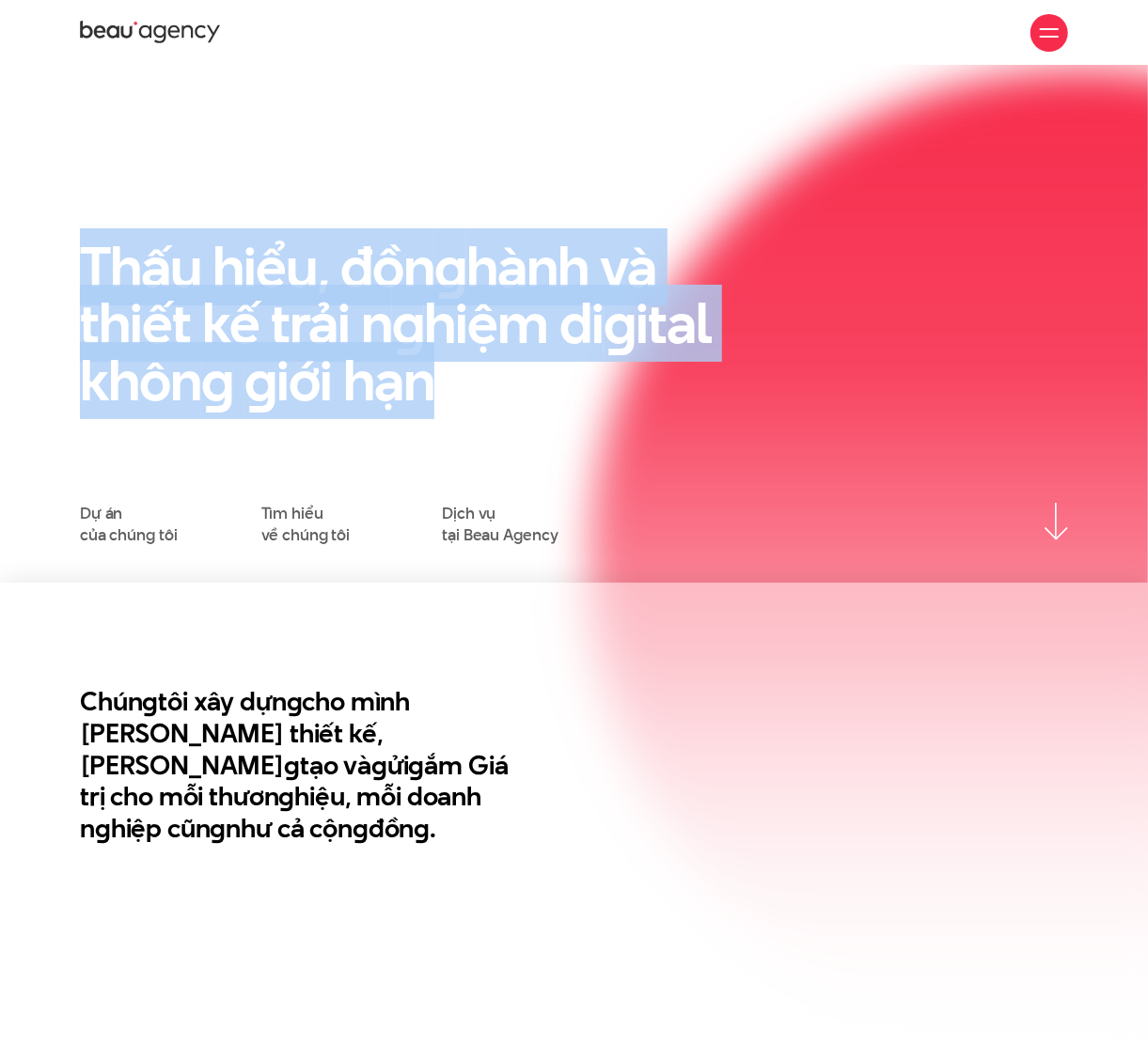
drag, startPoint x: 84, startPoint y: 265, endPoint x: 458, endPoint y: 379, distance: 391.0
click at [458, 379] on h1 "Thấu hiểu, đồn g hành và thiết kế trải n g hiệm di g ital khôn g g iới hạn" at bounding box center [405, 323] width 650 height 171
copy h1 "Thấu hiểu, đồn g hành và thiết kế trải n g hiệm di g ital khôn g g iới hạn"
click at [505, 390] on h1 "Thấu hiểu, đồn g hành và thiết kế trải n g hiệm di g ital khôn g g iới hạn" at bounding box center [405, 323] width 650 height 171
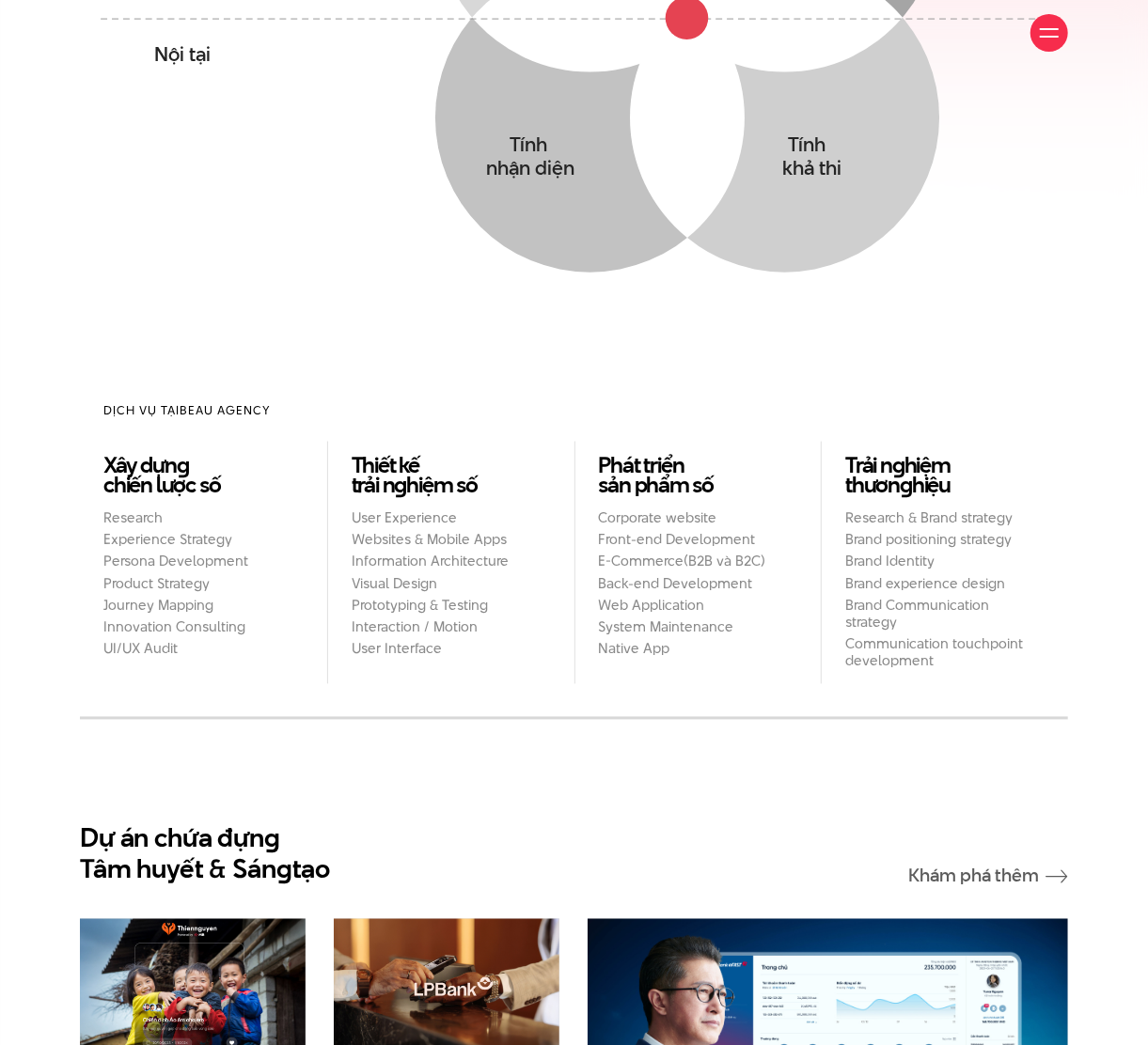
scroll to position [1252, 0]
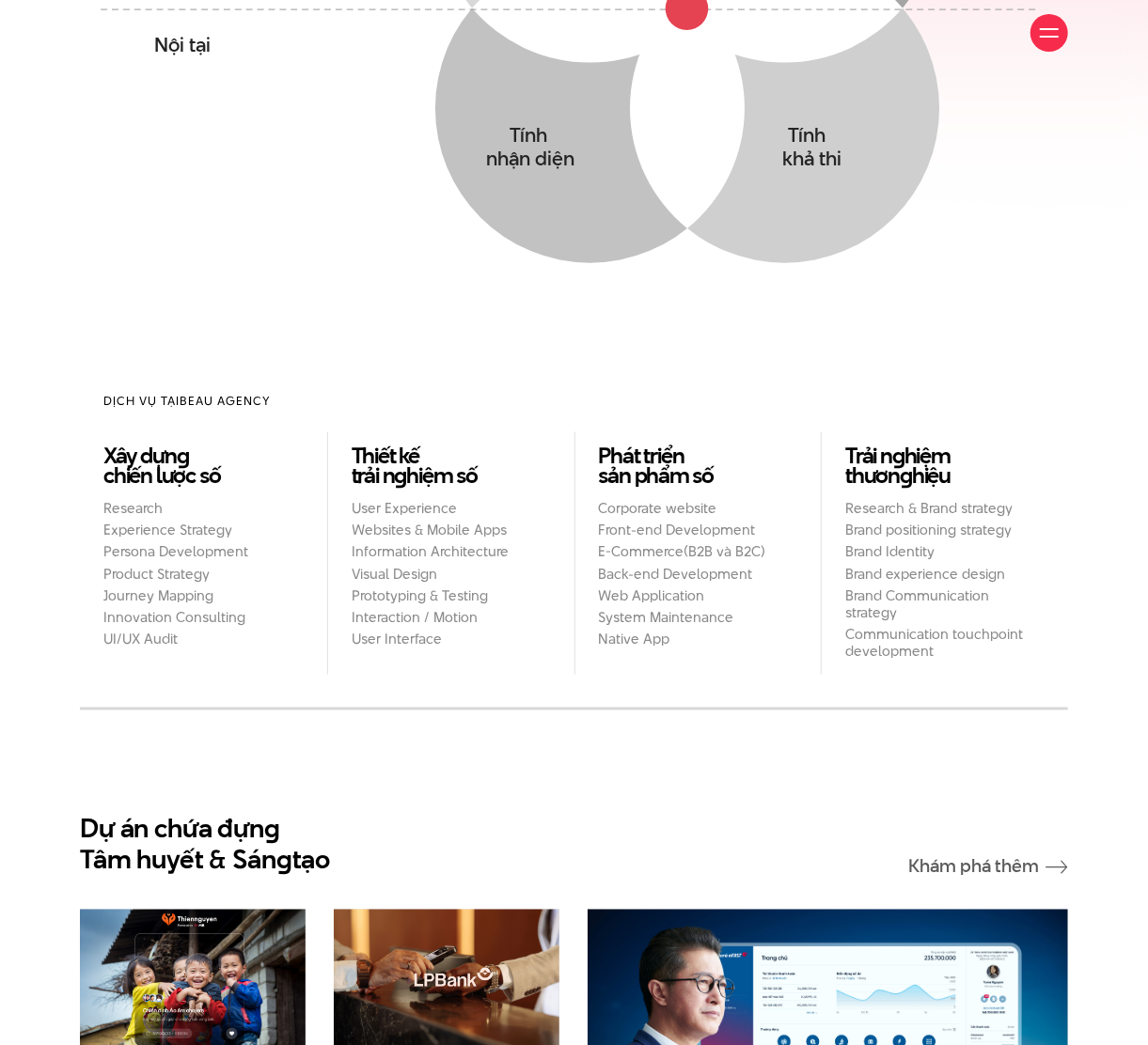
click at [609, 360] on icon "Mong muốn Thấu hiểu mong muốn yếu tố tác động & Hành vi của khách hàng Tiềm năn…" at bounding box center [574, 5] width 971 height 747
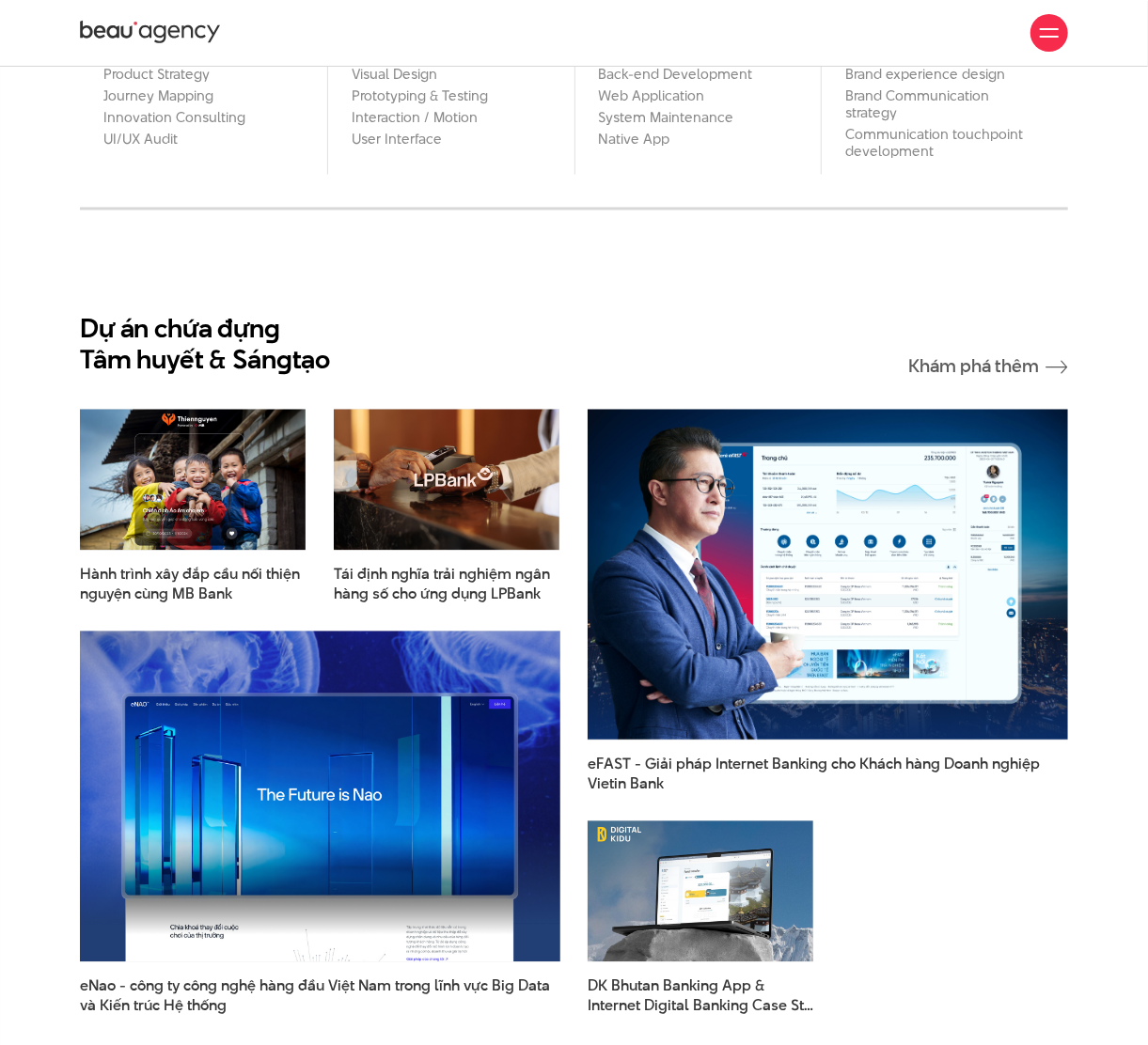
click at [575, 273] on section "Dự án chứa đựn g Tâm huyết & Sán g tạo Khám phá thêm Hành trình xây đắp cầu nối…" at bounding box center [574, 650] width 1148 height 882
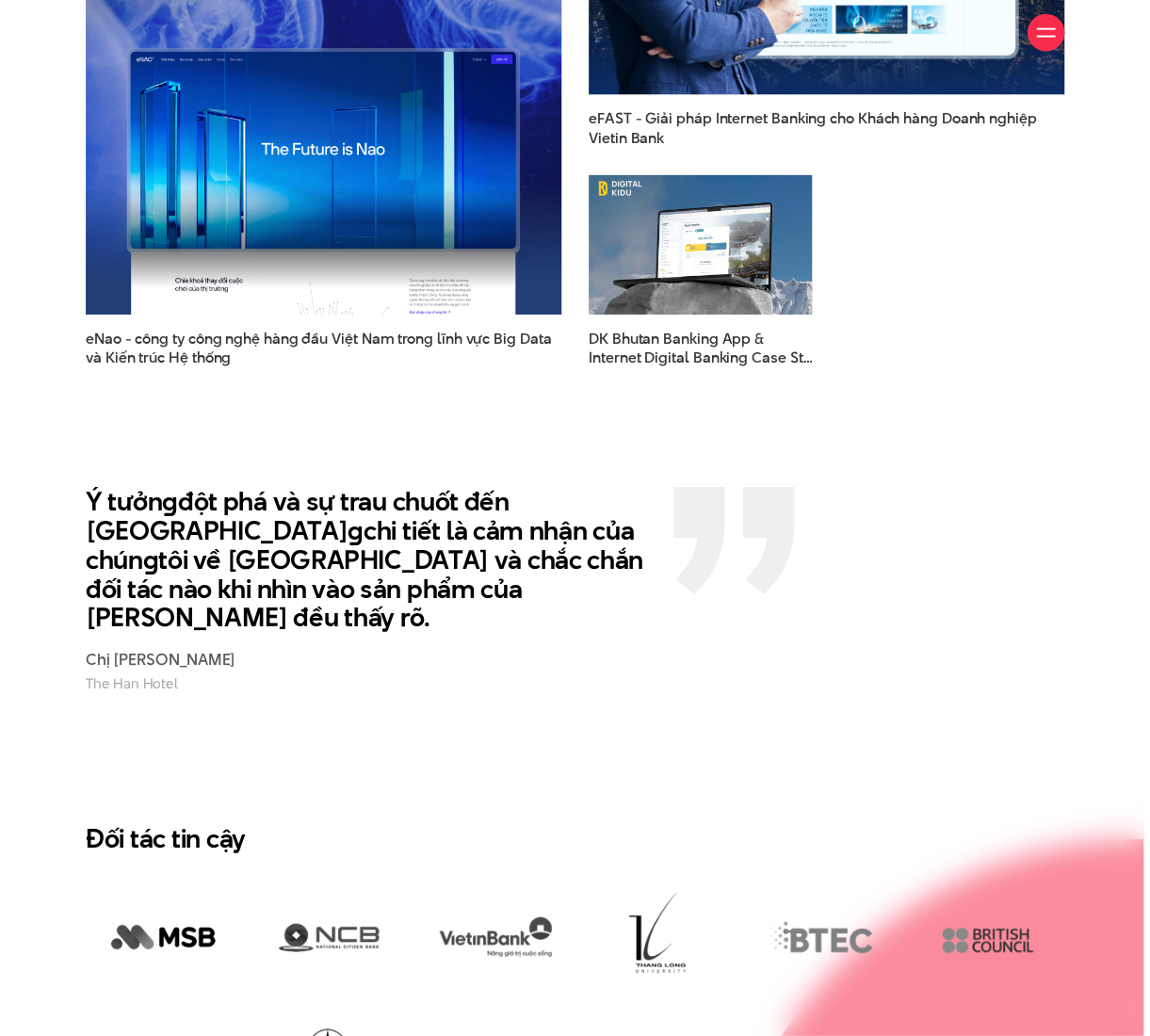
scroll to position [2637, 0]
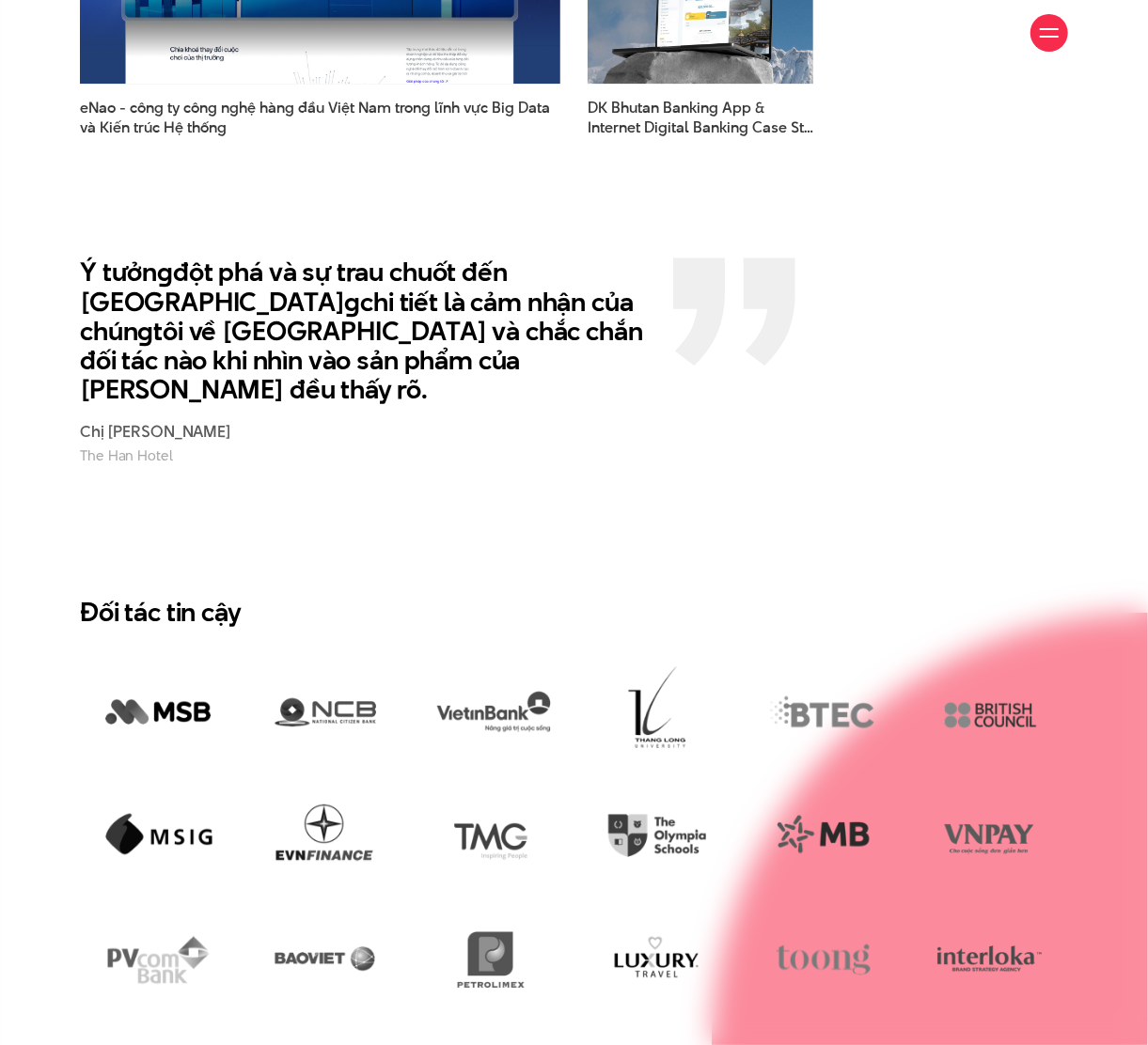
click at [753, 394] on div "Ý tưởn g đột phá và sự trau chuốt đến từn g chi tiết là cảm nhận của chún g tôi…" at bounding box center [574, 361] width 1016 height 207
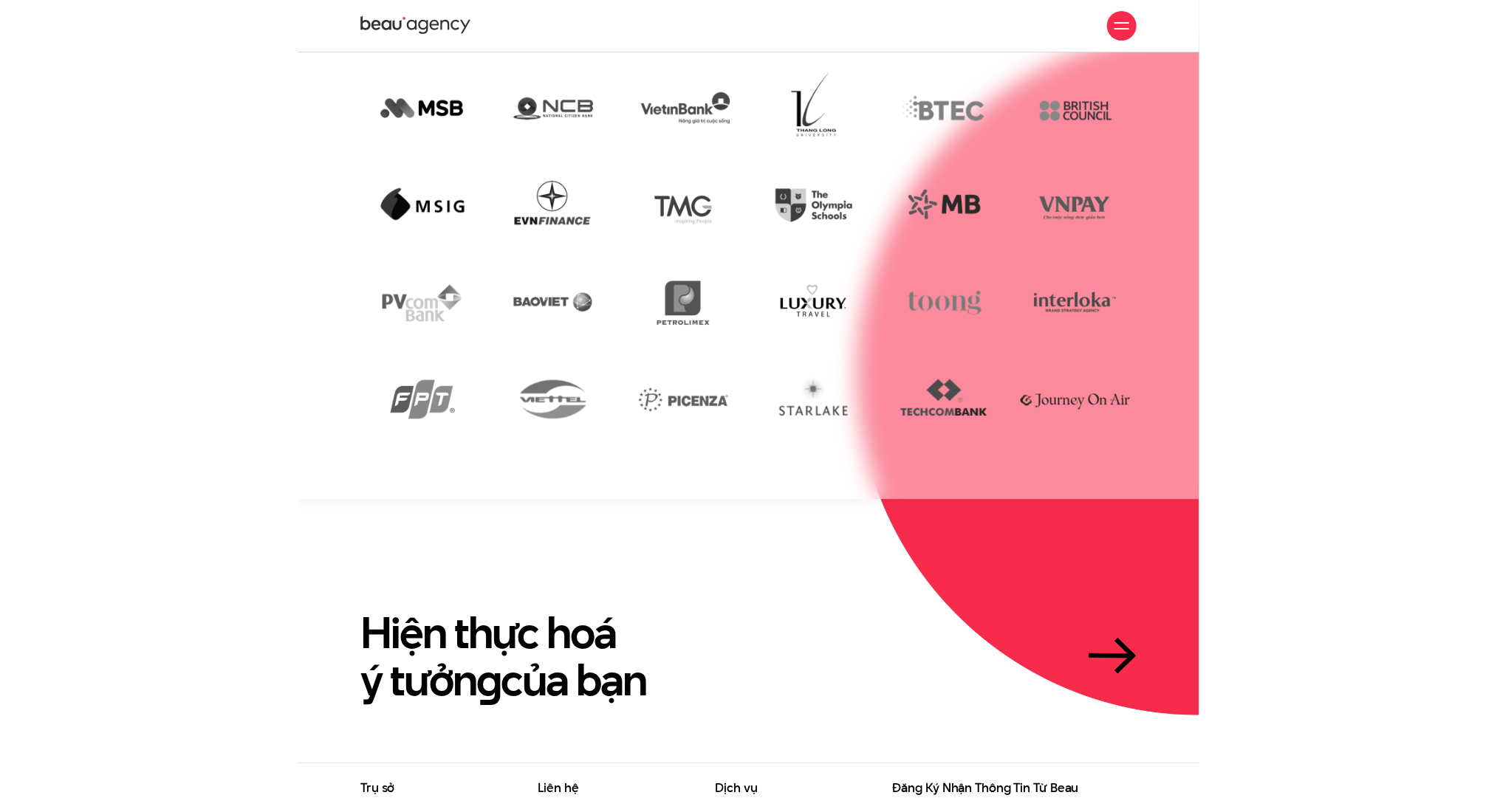
scroll to position [2363, 0]
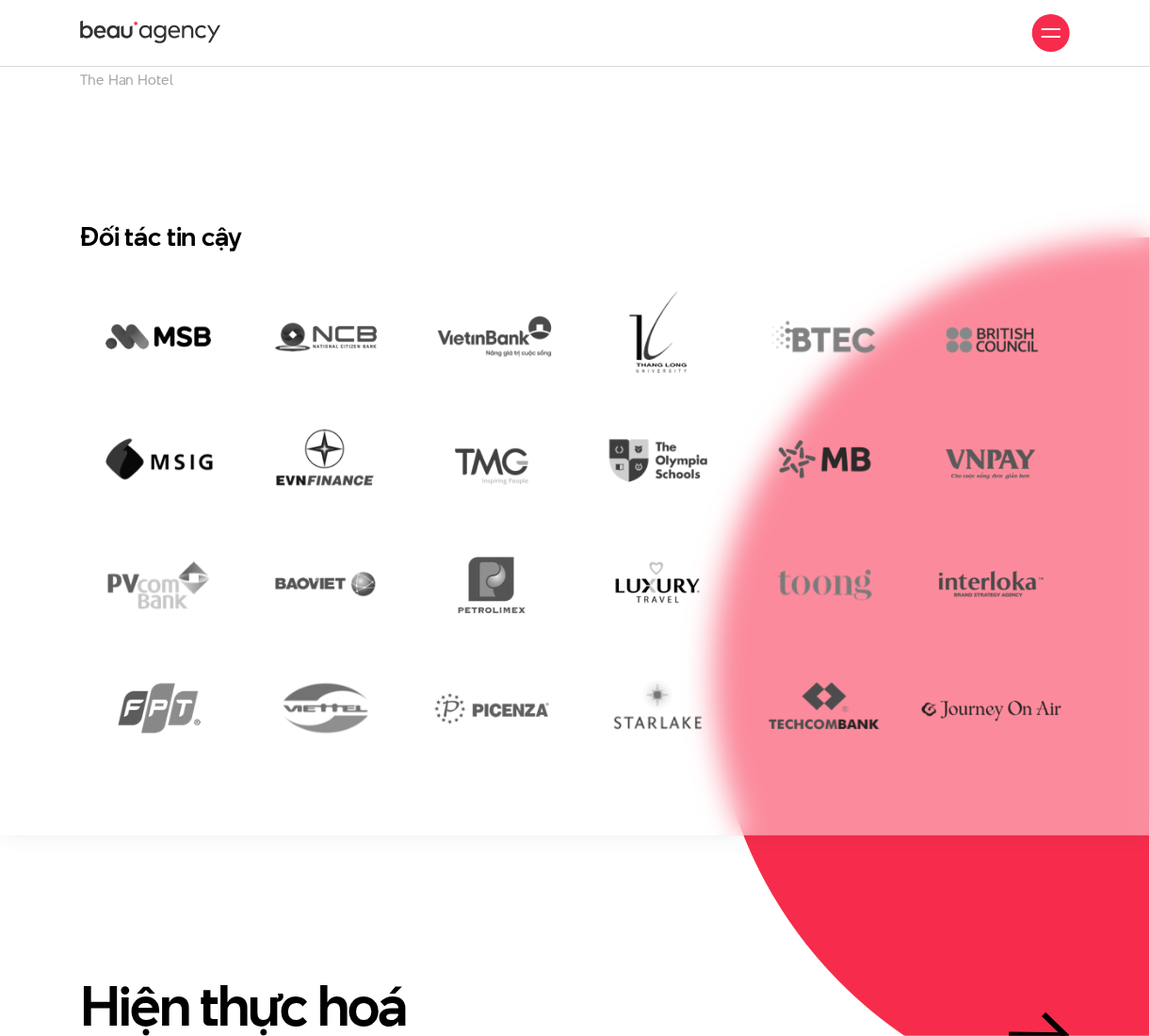
click at [799, 776] on section "Đối tác tin cậy" at bounding box center [575, 490] width 1150 height 689
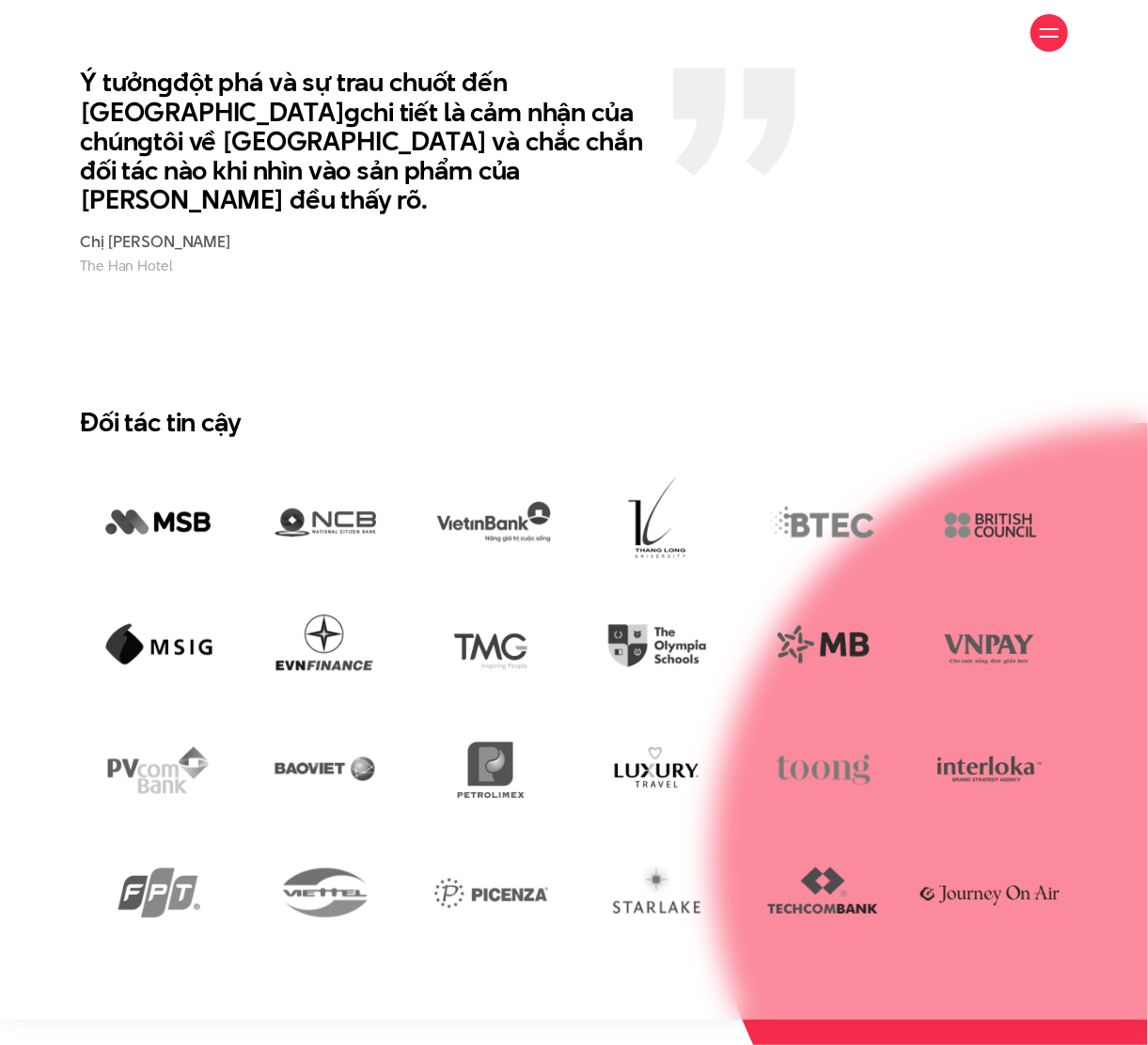
scroll to position [2820, 0]
